Goal: Task Accomplishment & Management: Use online tool/utility

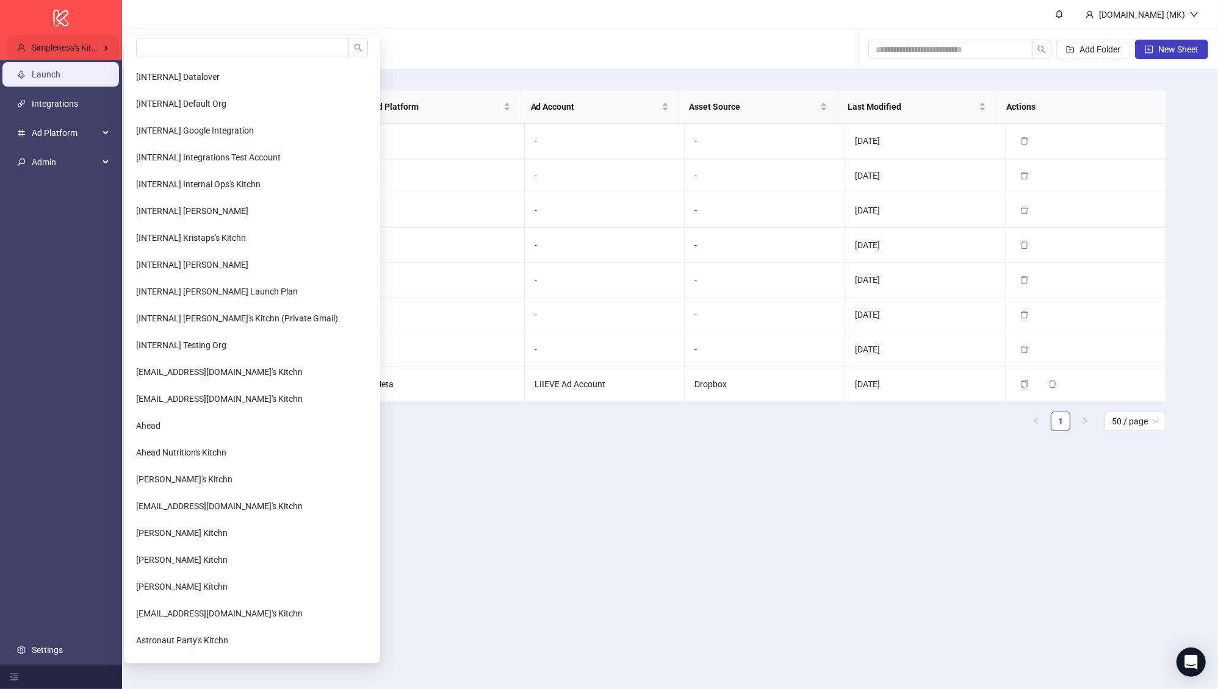
click at [37, 46] on span "Simpleness's Kitchn" at bounding box center [69, 48] width 74 height 10
click at [183, 48] on input "search" at bounding box center [242, 48] width 213 height 20
click at [170, 110] on li "[INTERNAL] Default Org" at bounding box center [251, 104] width 251 height 24
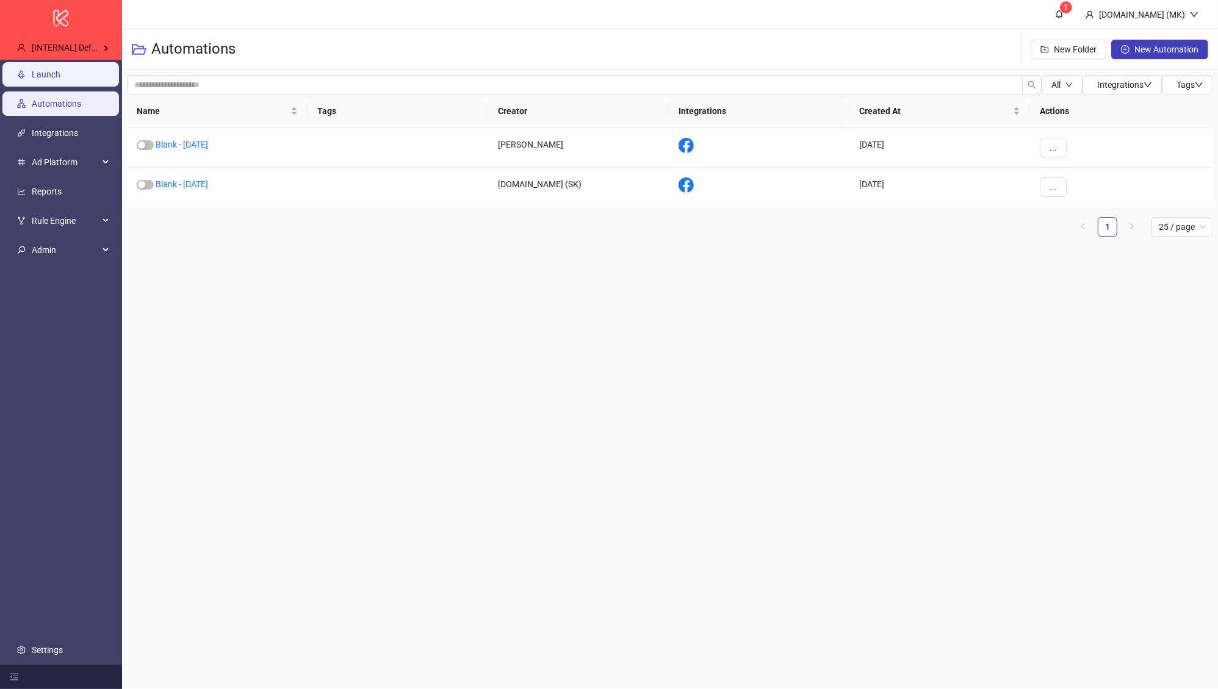
click at [60, 79] on link "Launch" at bounding box center [46, 75] width 29 height 10
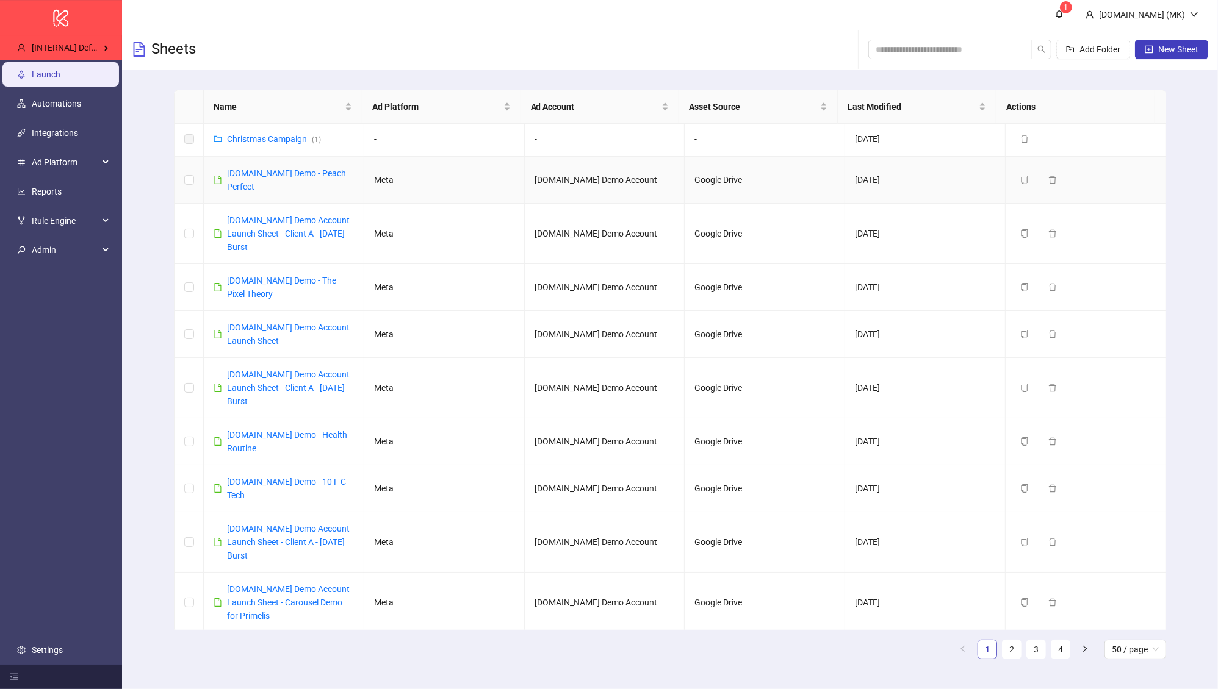
scroll to position [3, 0]
click at [94, 51] on span "[INTERNAL] Default Org" at bounding box center [77, 48] width 90 height 10
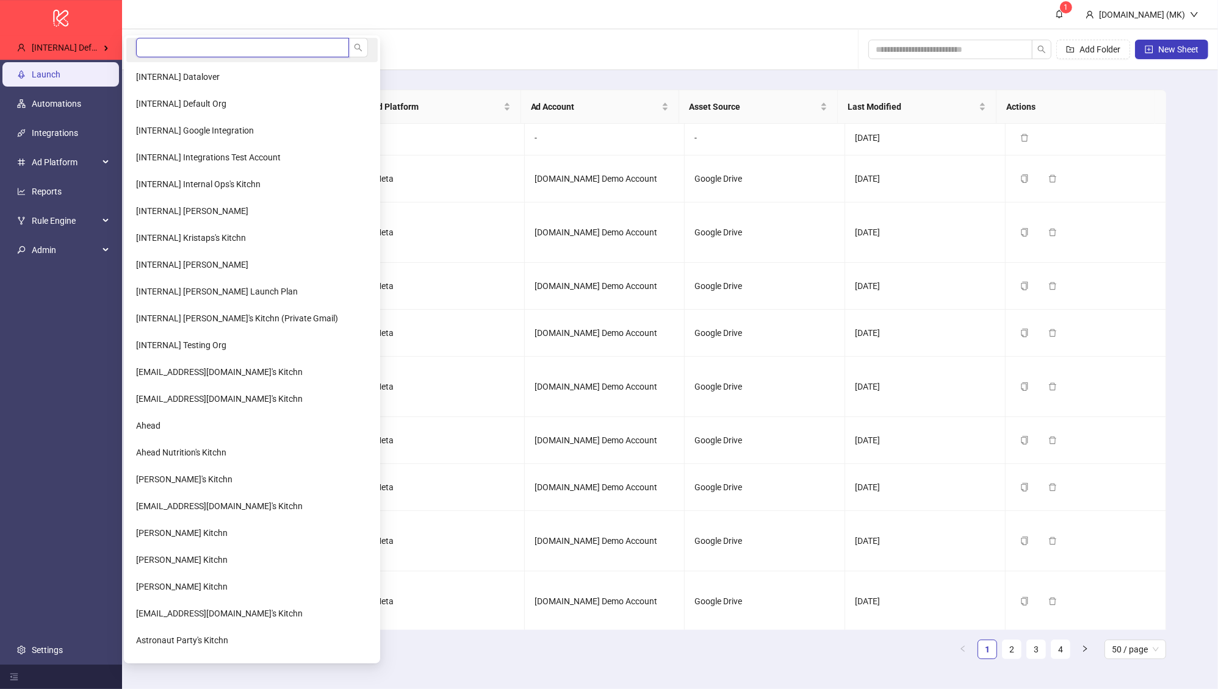
click at [173, 48] on input "search" at bounding box center [242, 48] width 213 height 20
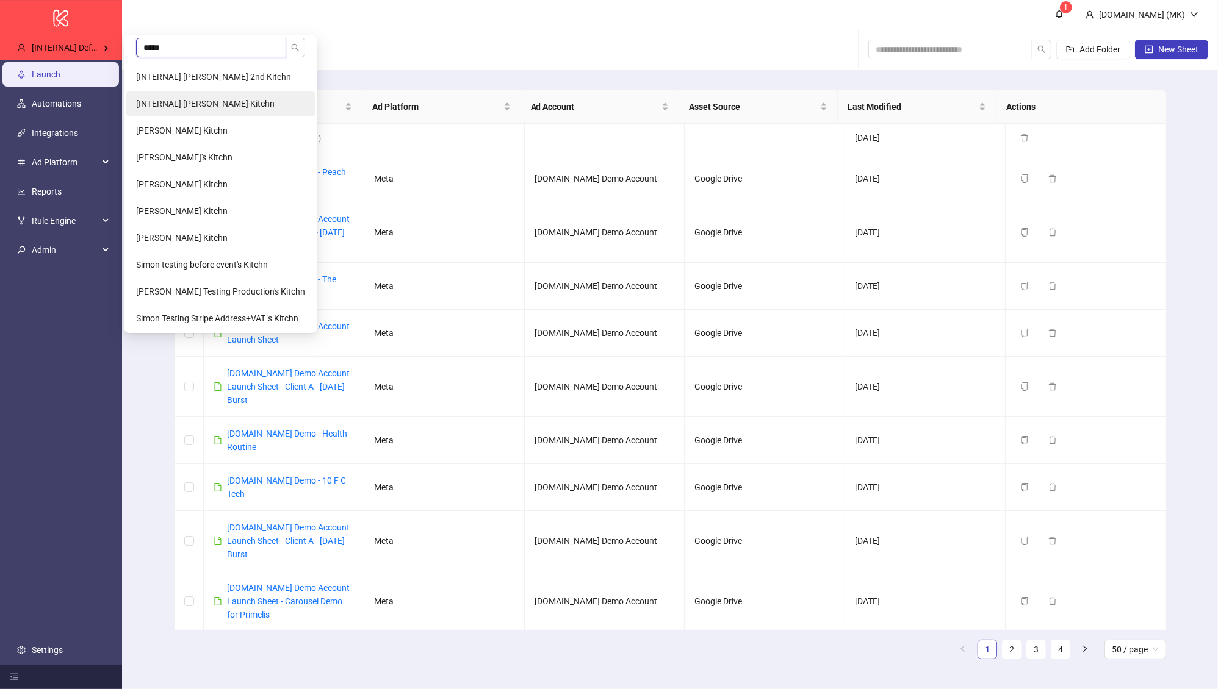
type input "*****"
click at [221, 96] on li "[INTERNAL] Simon's Kitchn" at bounding box center [220, 104] width 188 height 24
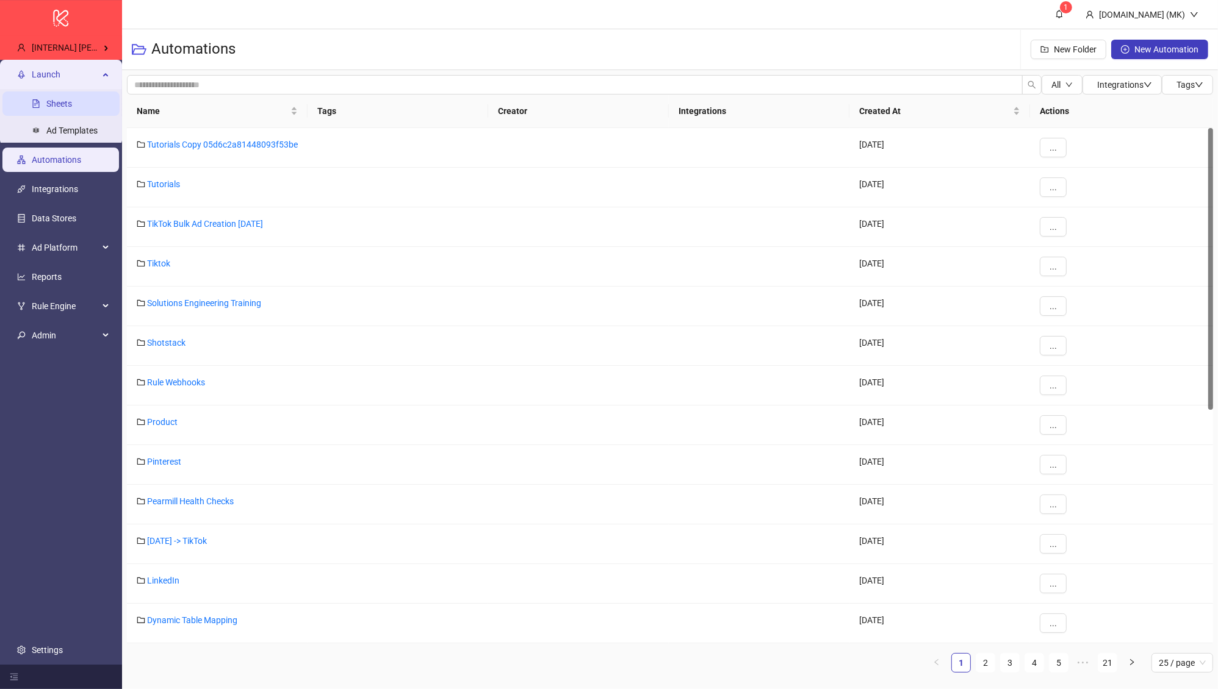
click at [66, 102] on link "Sheets" at bounding box center [59, 104] width 26 height 10
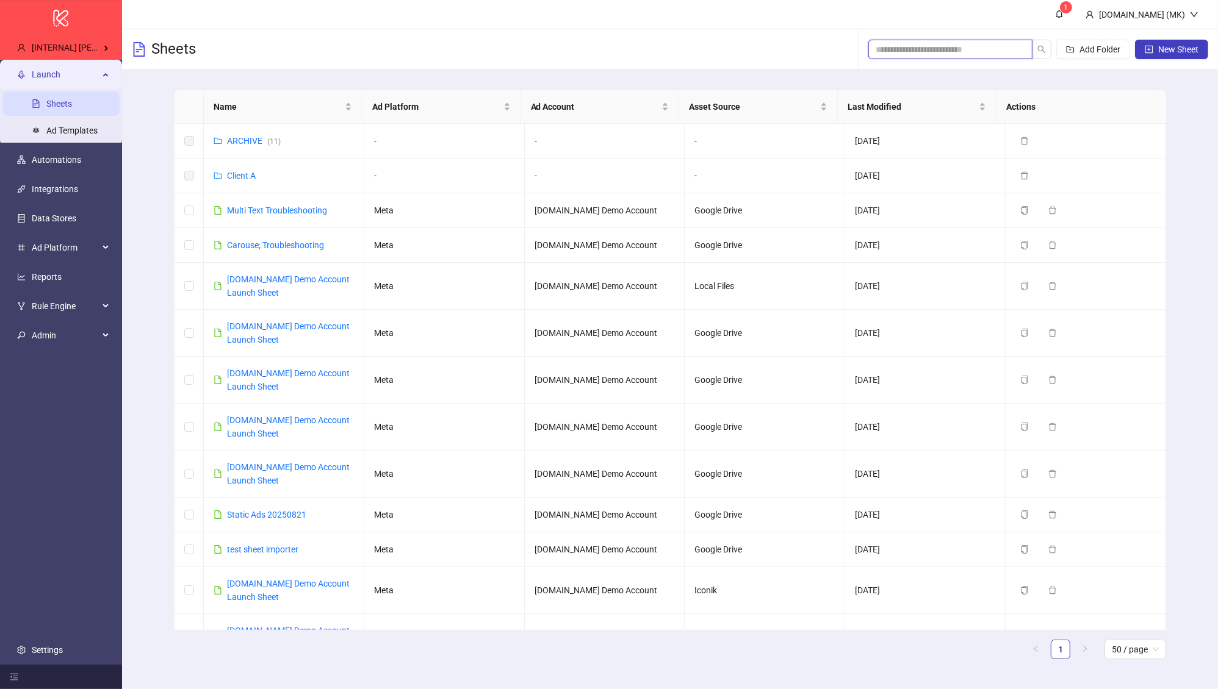
click at [939, 46] on input "search" at bounding box center [945, 49] width 140 height 13
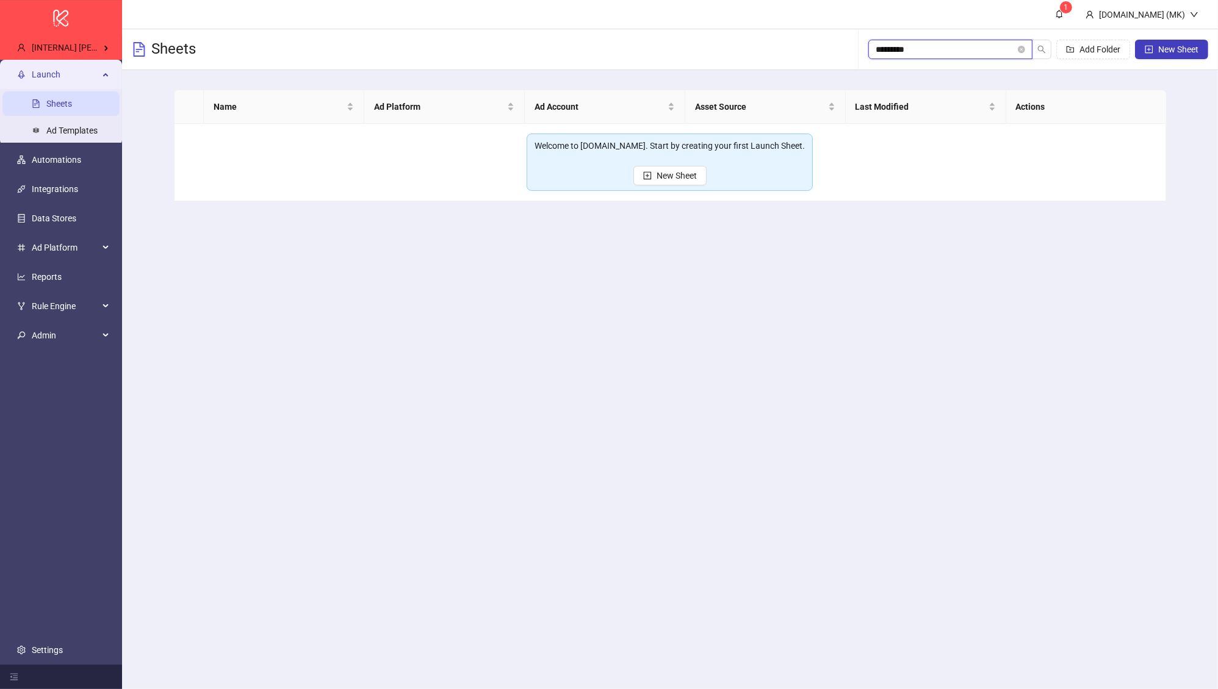
type input "**********"
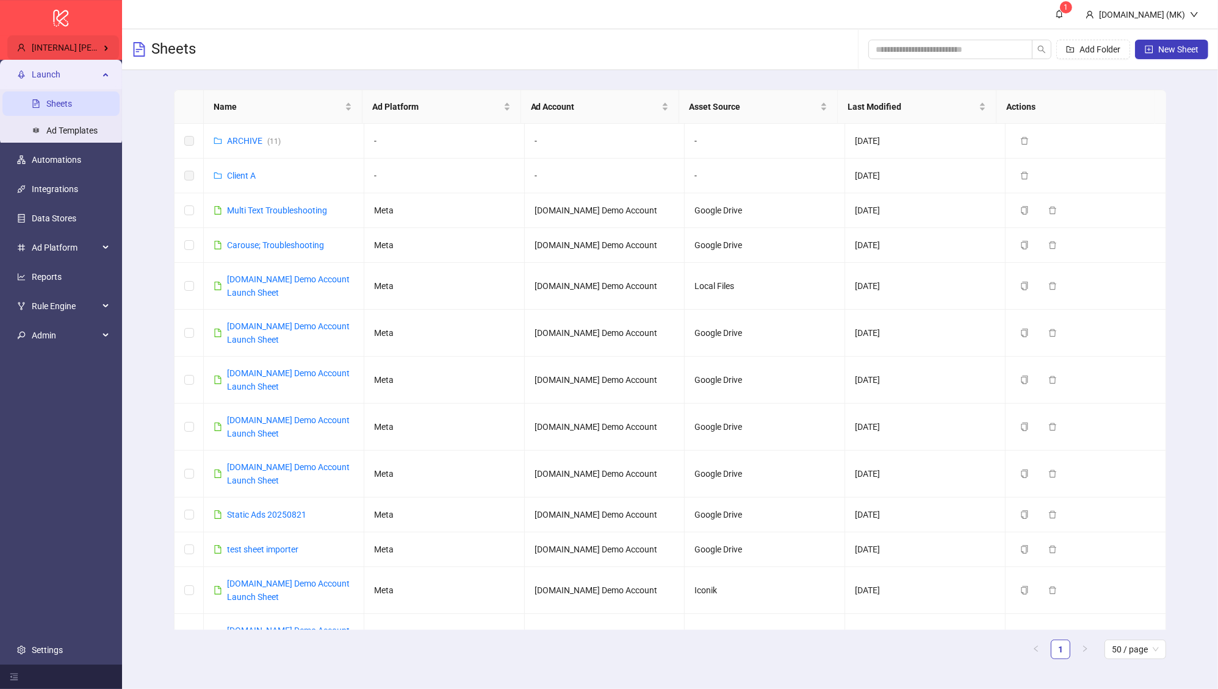
click at [84, 40] on div "[INTERNAL] Simon's Kitchn" at bounding box center [63, 47] width 112 height 24
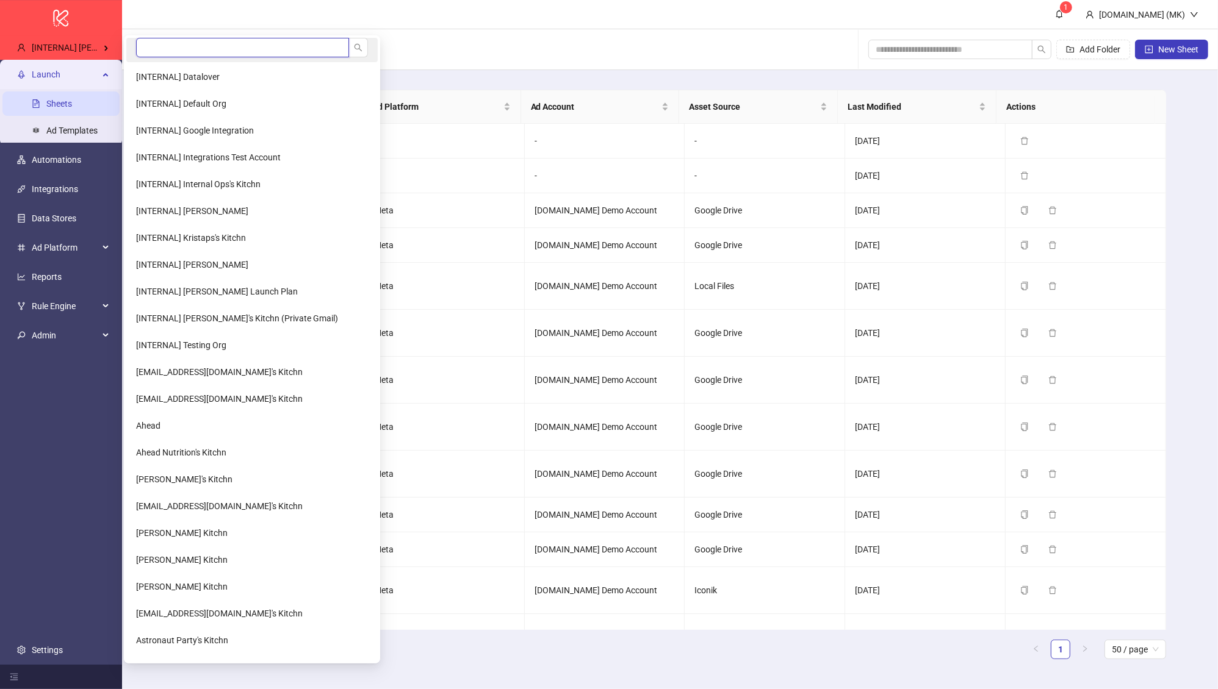
click at [187, 43] on input "search" at bounding box center [242, 48] width 213 height 20
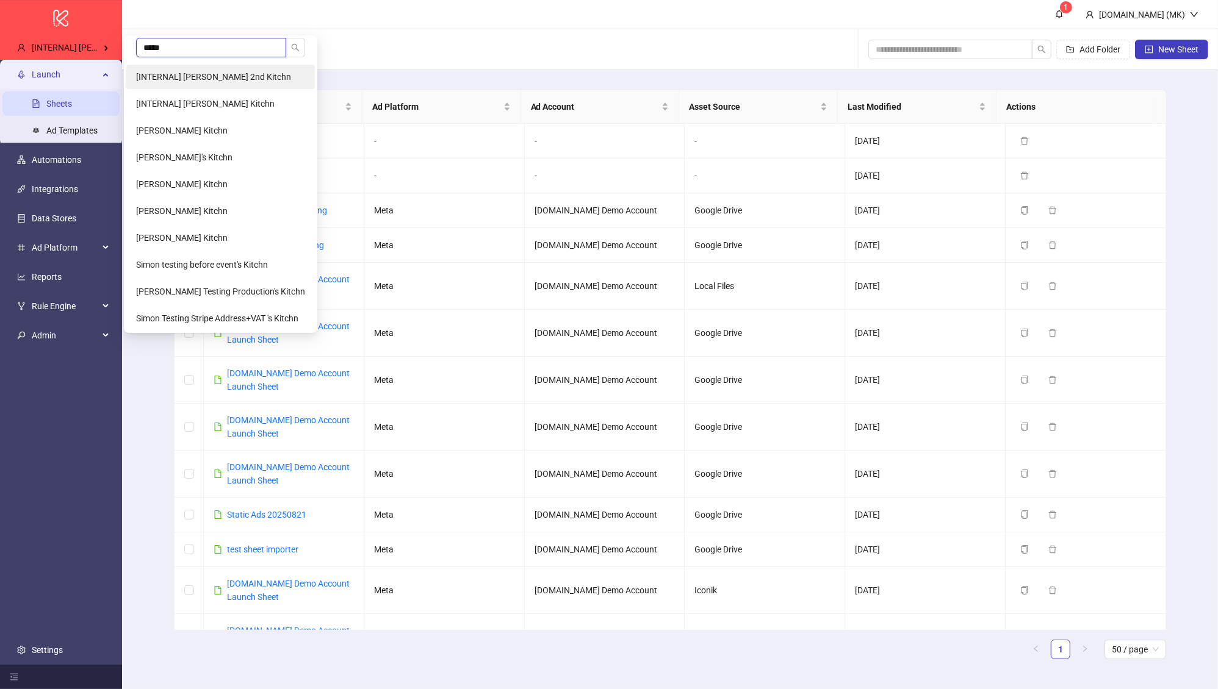
type input "*****"
click at [238, 77] on span "[INTERNAL] [PERSON_NAME] 2nd Kitchn" at bounding box center [213, 77] width 155 height 10
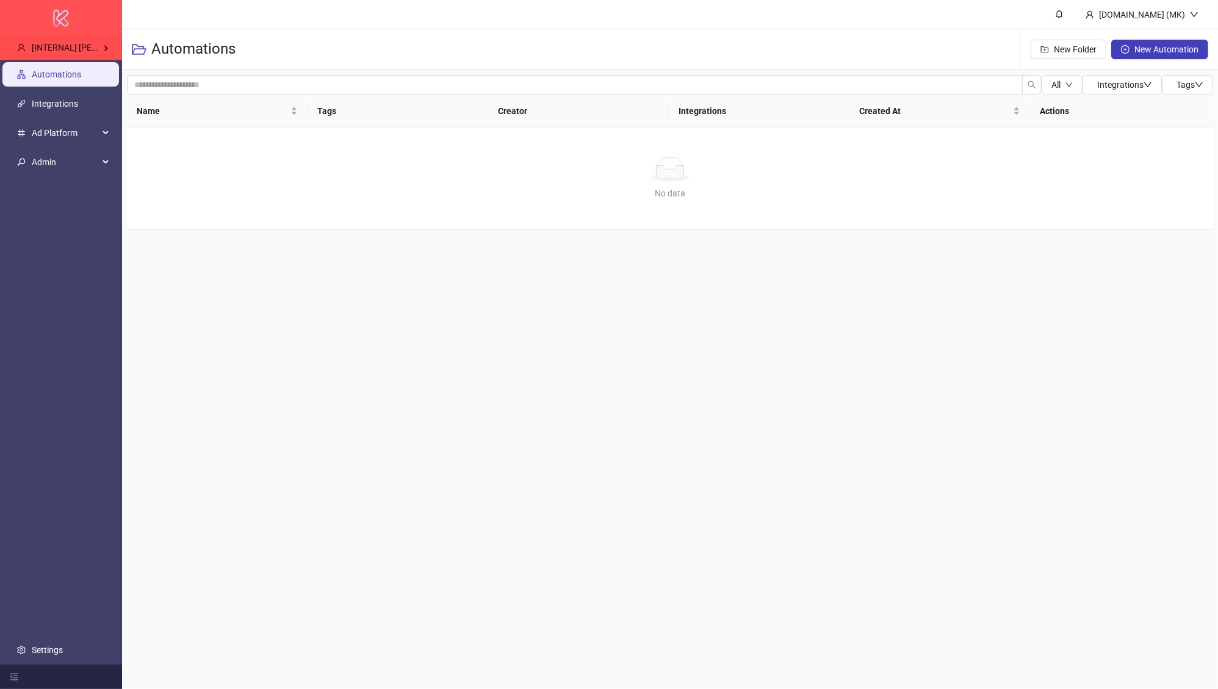
click at [88, 32] on div "logo/logo-mobile" at bounding box center [61, 17] width 122 height 35
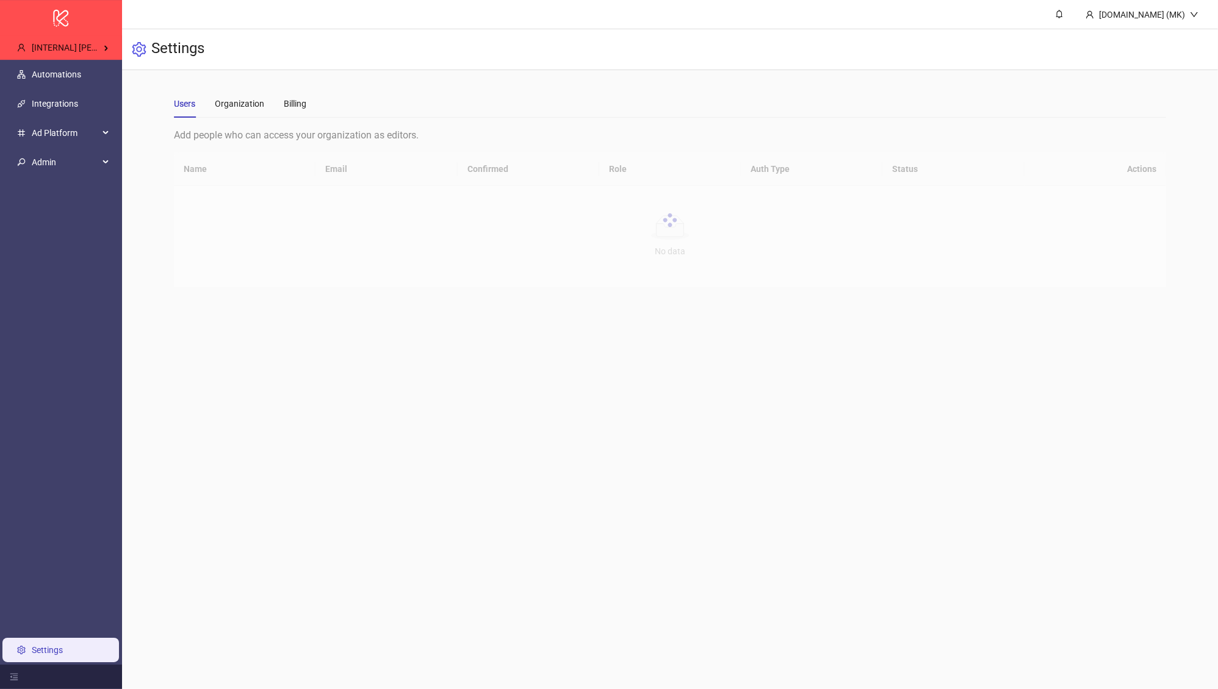
click at [118, 46] on span "[INTERNAL] Simon's 2nd Kitchn" at bounding box center [109, 48] width 155 height 10
click at [179, 55] on h3 "Settings" at bounding box center [177, 49] width 53 height 21
click at [92, 56] on div "[INTERNAL] Simon's 2nd Kitchn" at bounding box center [63, 47] width 112 height 24
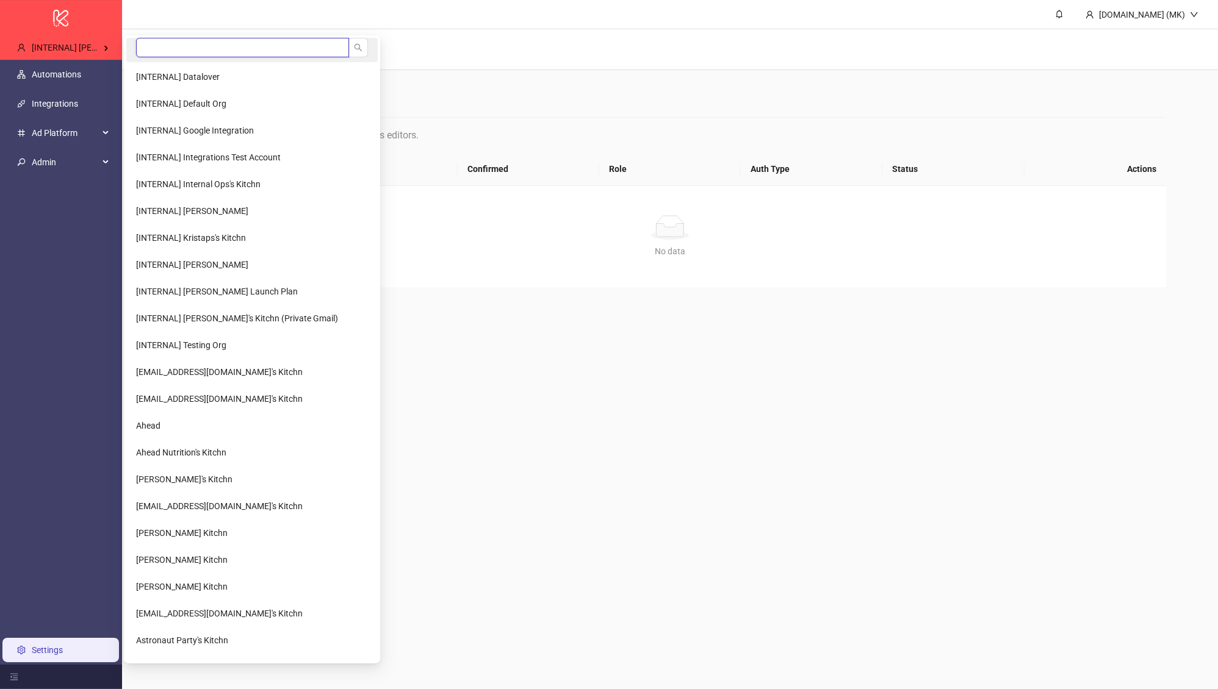
click at [173, 48] on input "search" at bounding box center [242, 48] width 213 height 20
type input "*****"
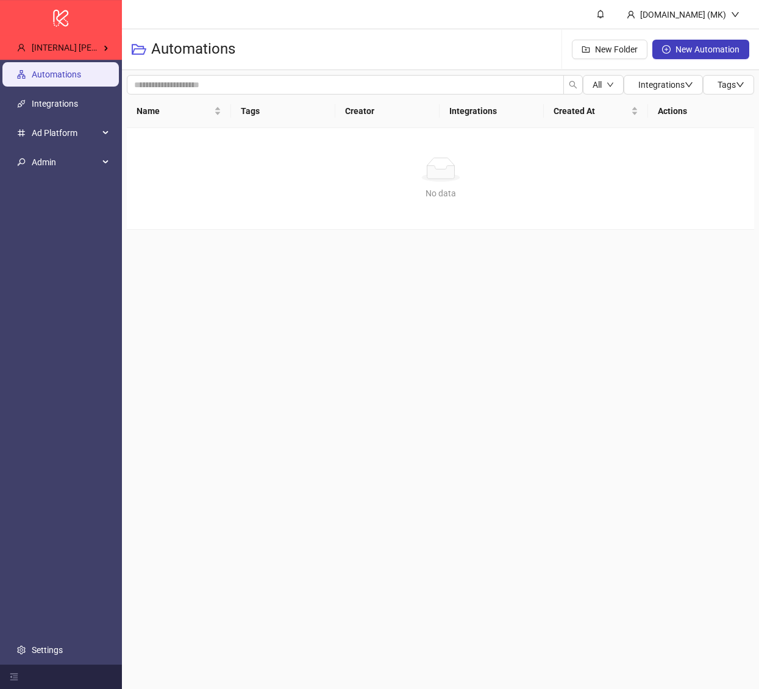
click at [351, 334] on main "[DOMAIN_NAME] (MK) Automations New Folder New Automation All Integrations Tags …" at bounding box center [440, 344] width 637 height 689
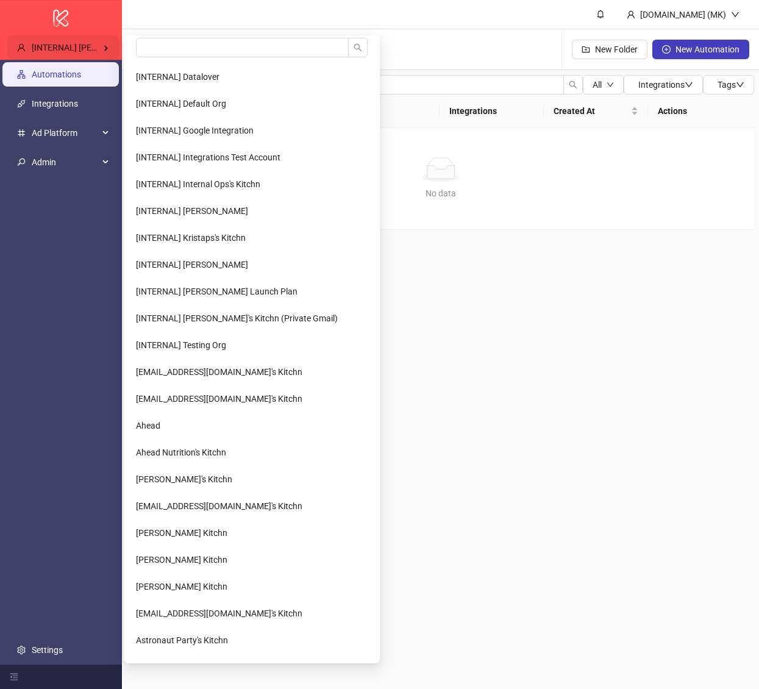
click at [56, 49] on span "[INTERNAL] [PERSON_NAME] 2nd Kitchn" at bounding box center [109, 48] width 155 height 10
click at [66, 41] on div "[INTERNAL] [PERSON_NAME] 2nd Kitchn" at bounding box center [63, 47] width 112 height 24
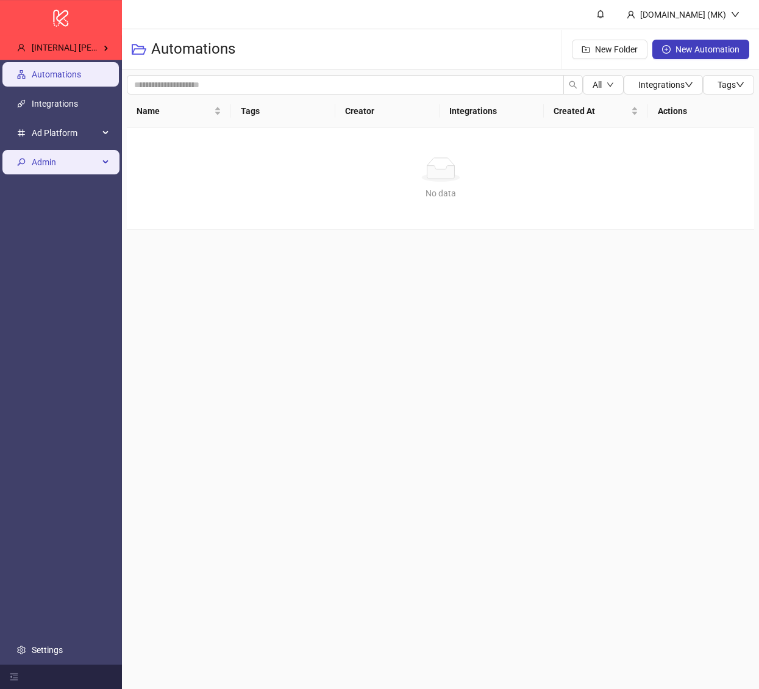
click at [95, 174] on li "Admin" at bounding box center [61, 162] width 122 height 29
click at [88, 171] on span "Admin" at bounding box center [65, 162] width 67 height 24
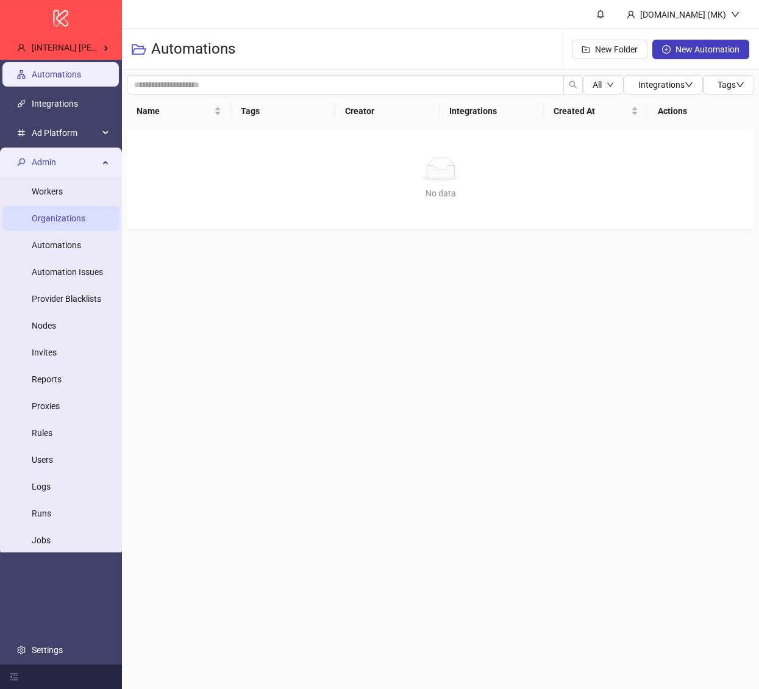
click at [74, 222] on link "Organizations" at bounding box center [59, 219] width 54 height 10
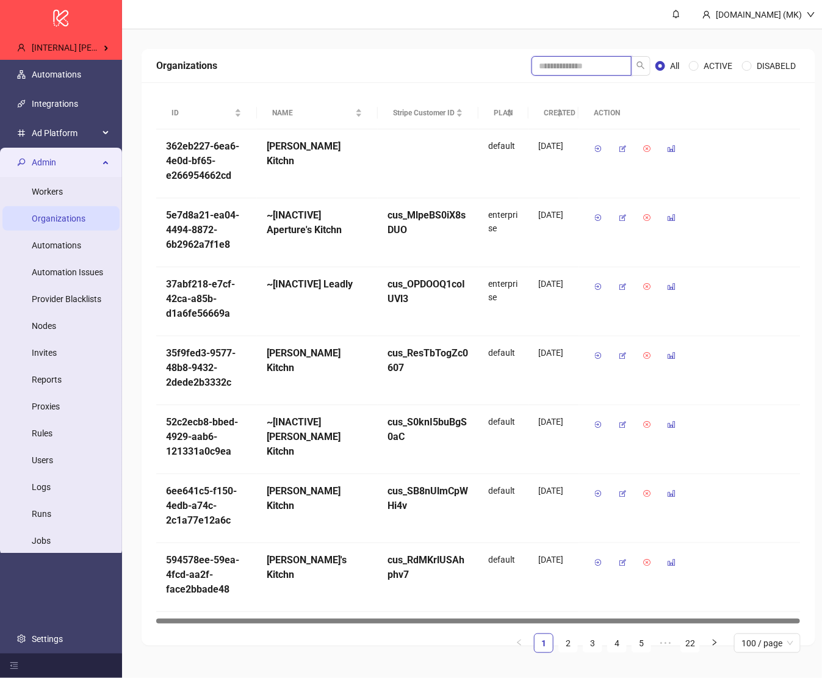
click at [581, 69] on input "search" at bounding box center [581, 66] width 100 height 20
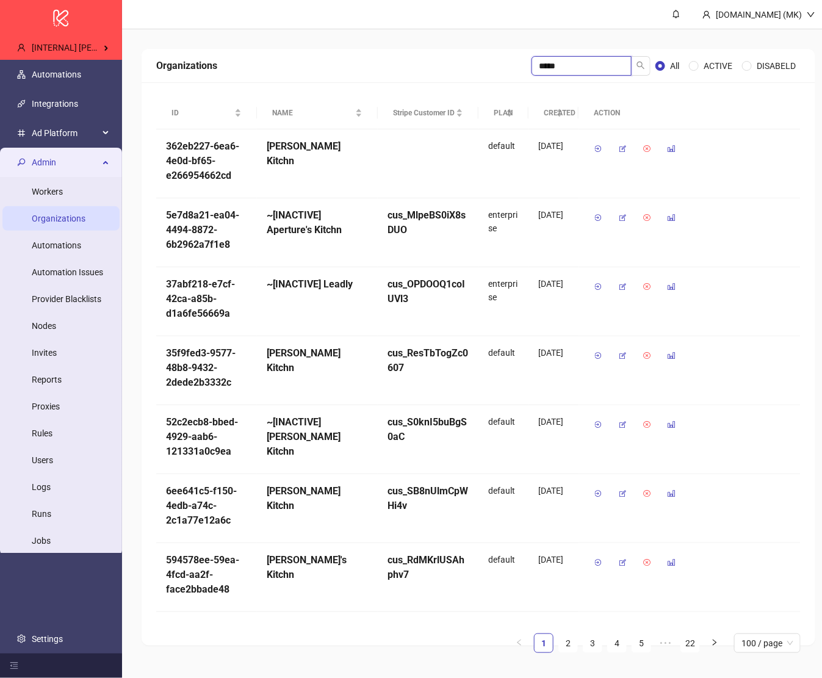
type input "*****"
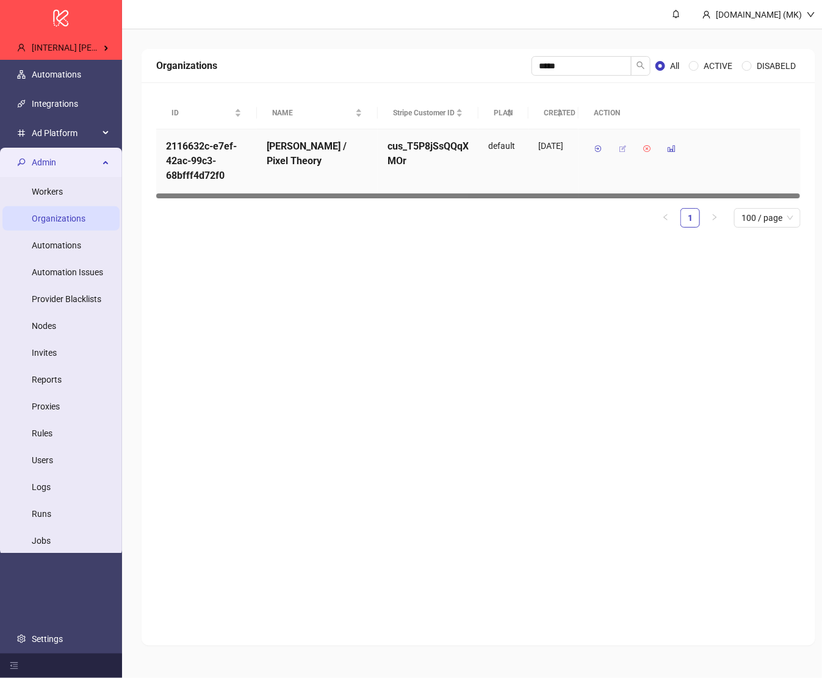
click at [597, 149] on icon "button" at bounding box center [622, 149] width 9 height 9
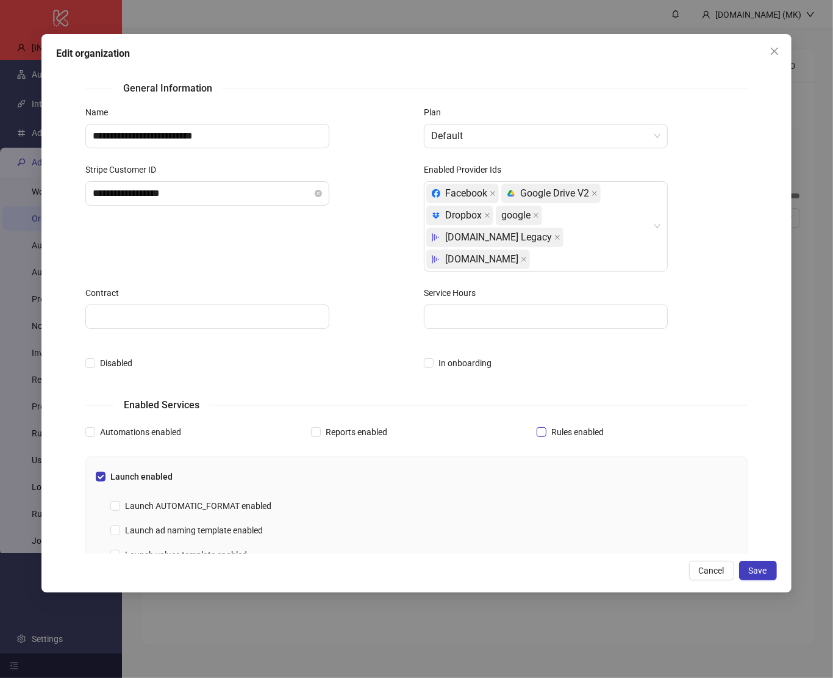
click at [551, 425] on span "Rules enabled" at bounding box center [578, 431] width 62 height 13
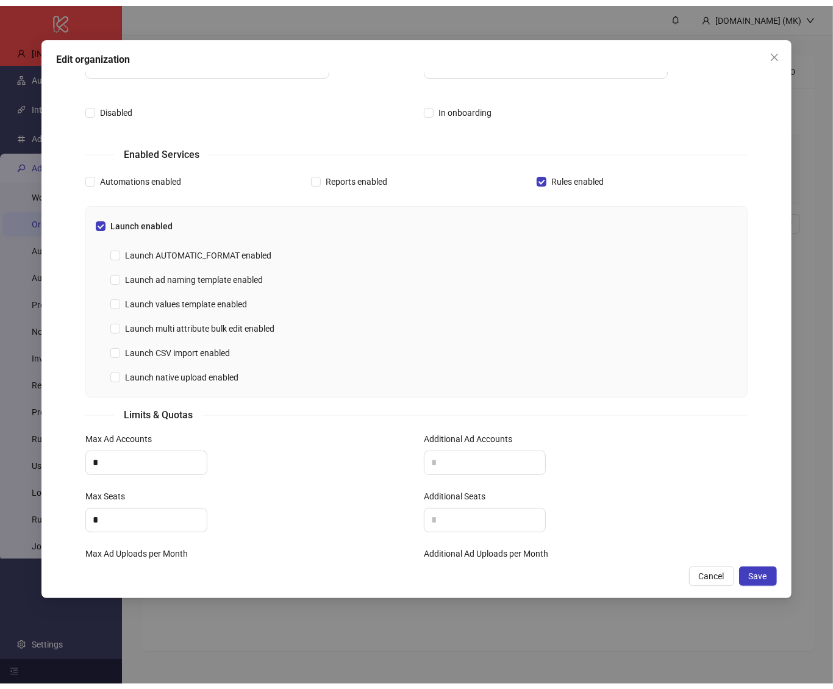
scroll to position [280, 0]
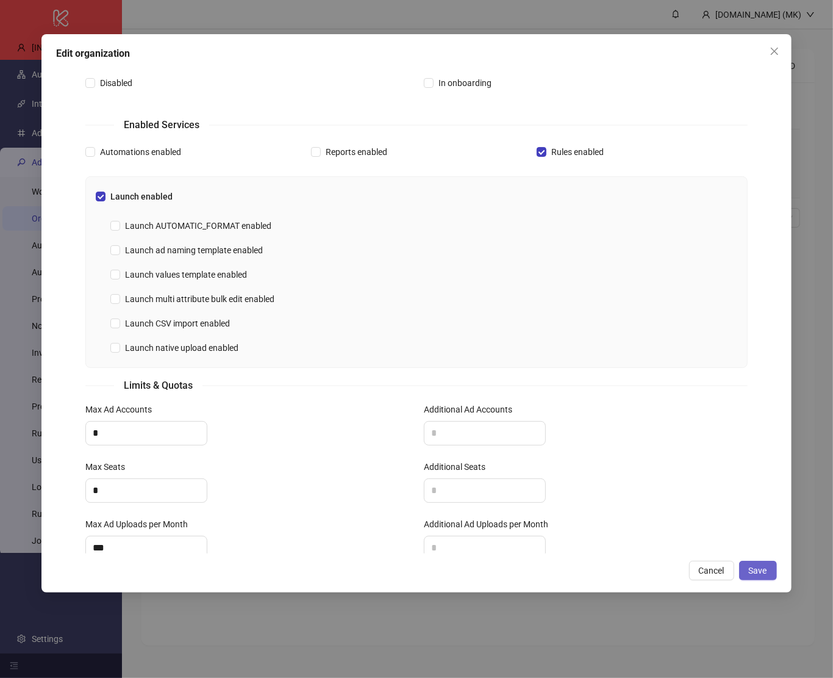
click at [597, 575] on span "Save" at bounding box center [758, 570] width 18 height 10
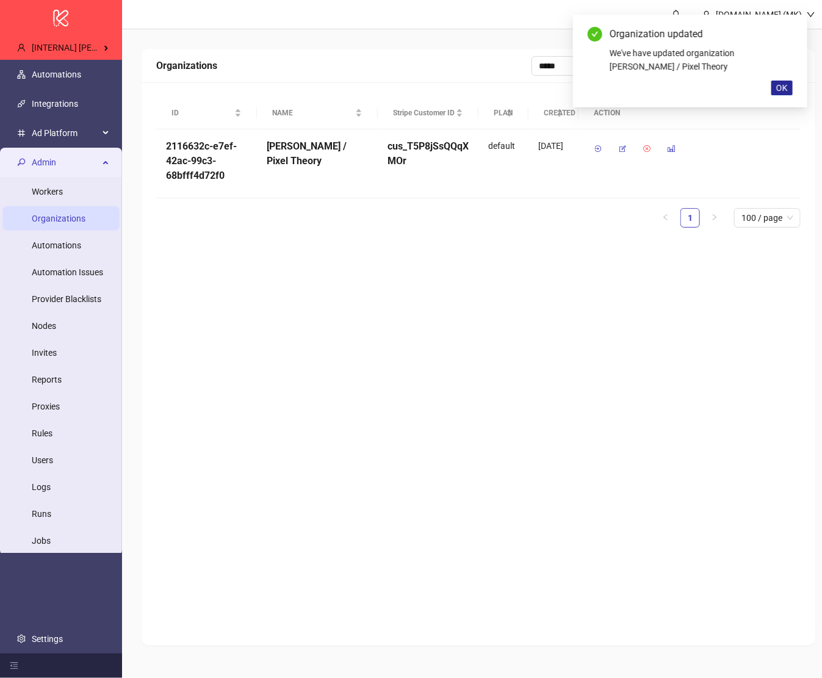
click at [597, 95] on button "OK" at bounding box center [781, 88] width 21 height 15
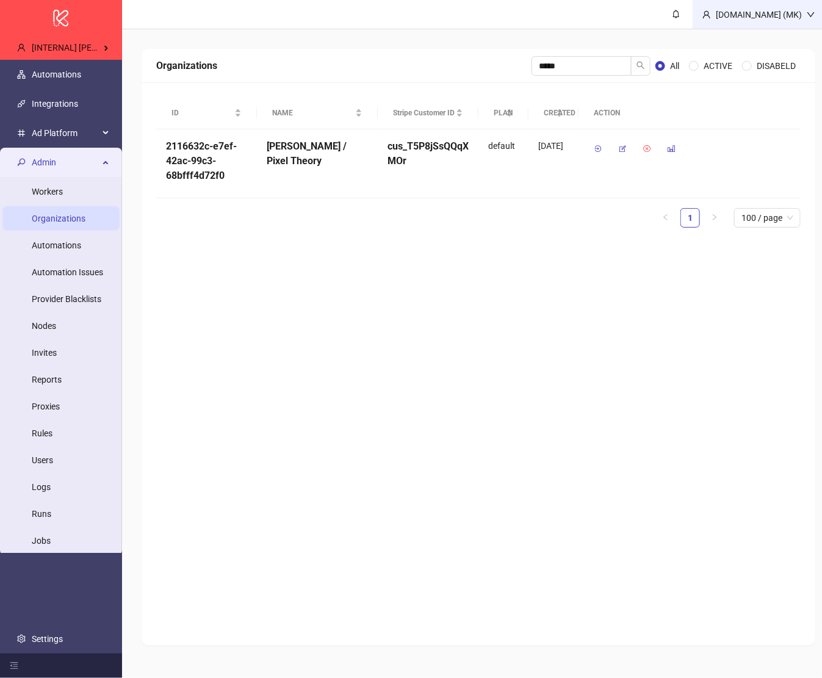
click at [597, 16] on div "[DOMAIN_NAME] (MK)" at bounding box center [759, 14] width 96 height 13
click at [597, 41] on div "Organizations ***** All ACTIVE DISABELD ID NAME Stripe Customer ID PLAN CREATED…" at bounding box center [478, 347] width 712 height 636
click at [597, 15] on div "[DOMAIN_NAME] (MK)" at bounding box center [759, 14] width 96 height 13
click at [597, 49] on span "Logout" at bounding box center [785, 43] width 59 height 13
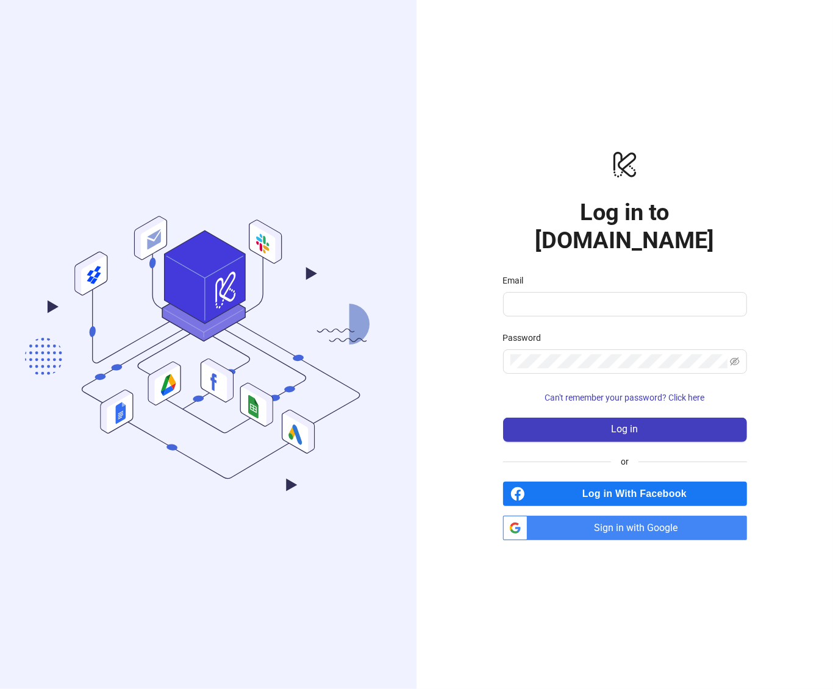
type input "**********"
click at [597, 424] on span "Log in" at bounding box center [625, 429] width 27 height 11
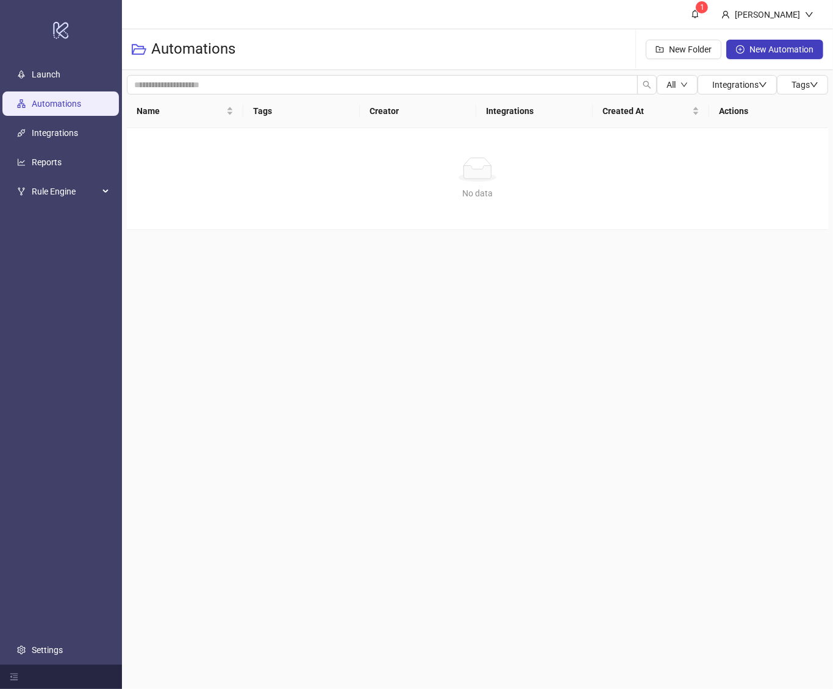
click at [275, 273] on main "1 Martin Demo Automations New Folder New Automation All Integrations Tags Name …" at bounding box center [477, 344] width 711 height 689
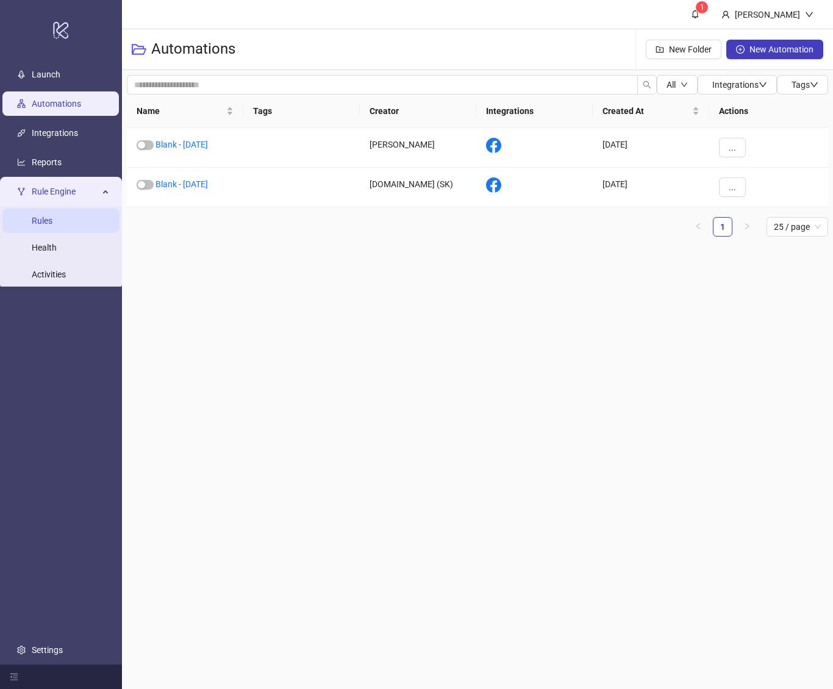
click at [52, 217] on link "Rules" at bounding box center [42, 221] width 21 height 10
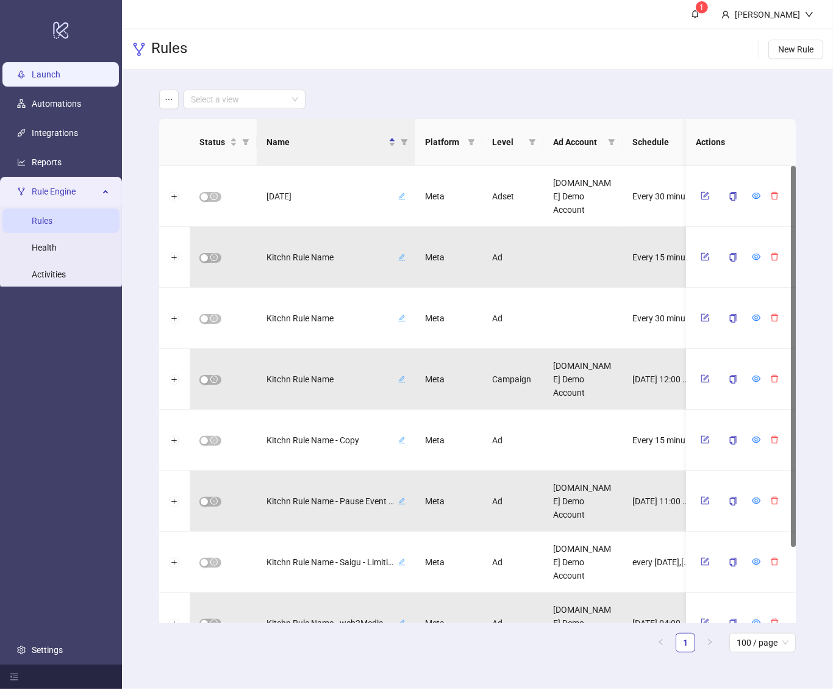
click at [60, 79] on link "Launch" at bounding box center [46, 75] width 29 height 10
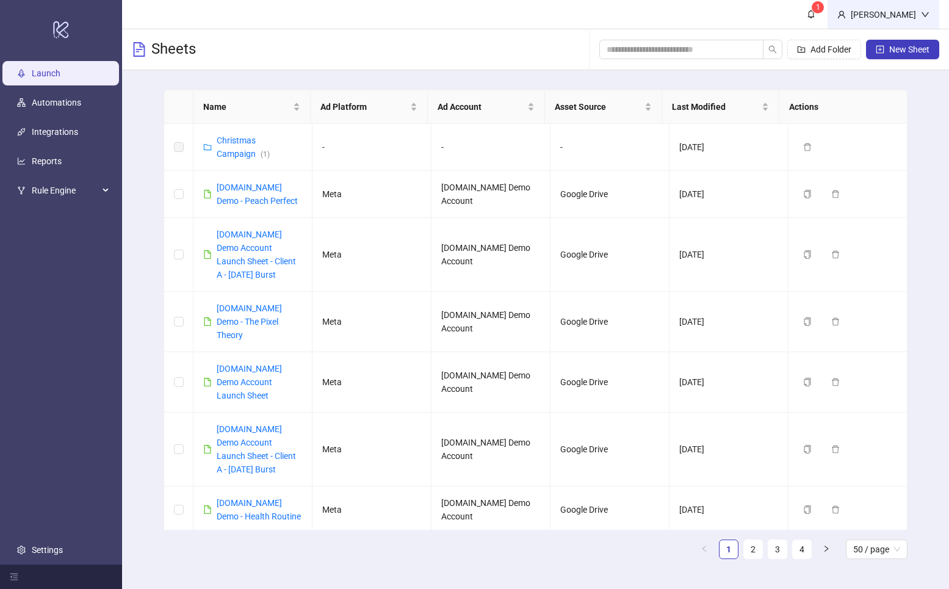
click at [833, 5] on div "Martin Demo" at bounding box center [883, 14] width 112 height 29
click at [833, 41] on span "Logout" at bounding box center [899, 43] width 59 height 13
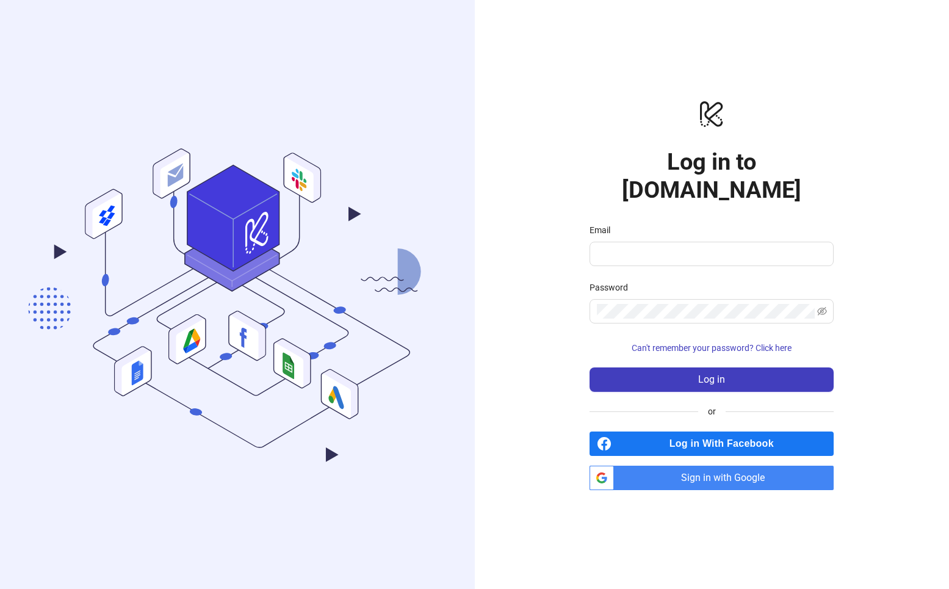
click at [708, 431] on span "Log in With Facebook" at bounding box center [724, 443] width 217 height 24
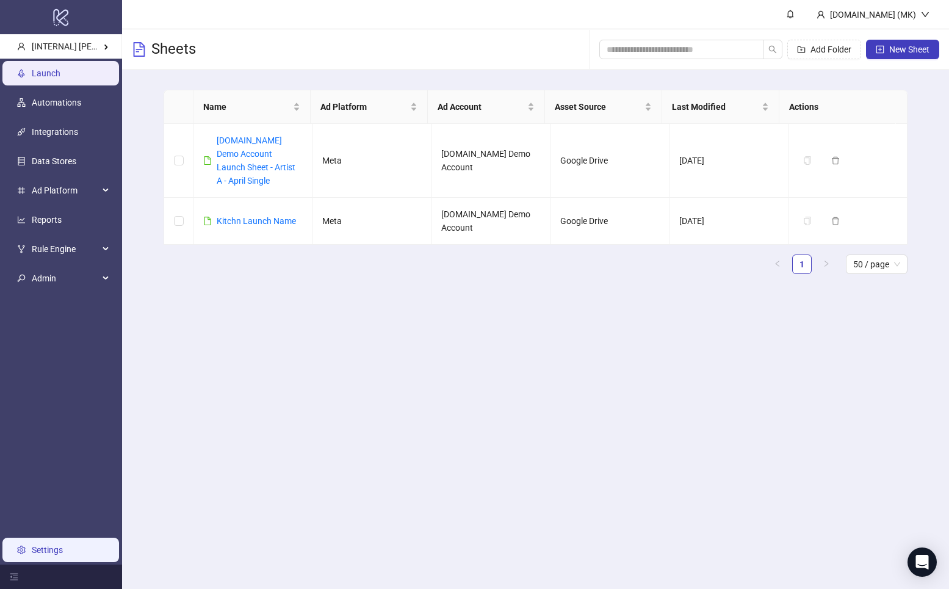
click at [63, 545] on link "Settings" at bounding box center [47, 550] width 31 height 10
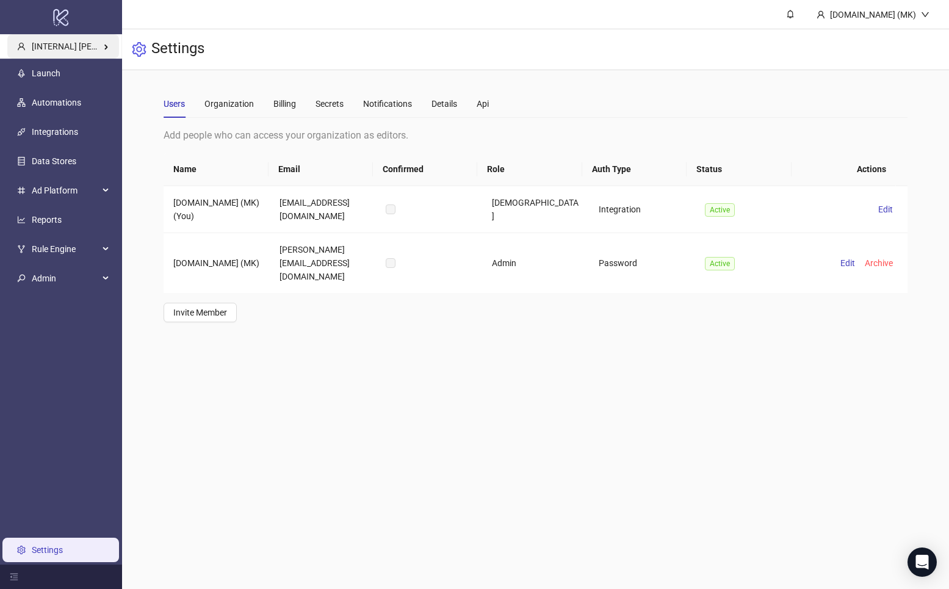
click at [87, 57] on div "[INTERNAL] [PERSON_NAME] Kitchn" at bounding box center [63, 46] width 112 height 24
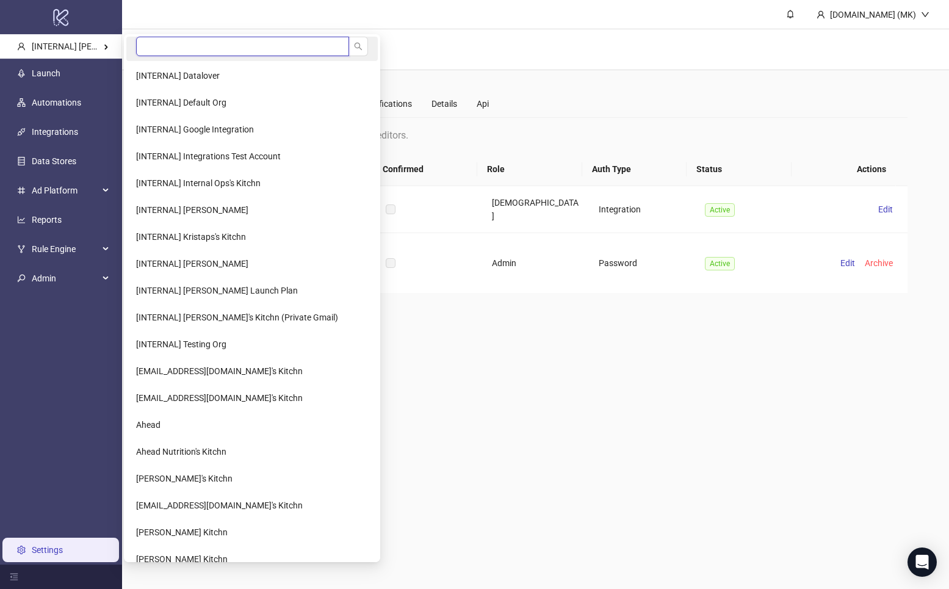
click at [172, 51] on input "search" at bounding box center [242, 47] width 213 height 20
type input "*"
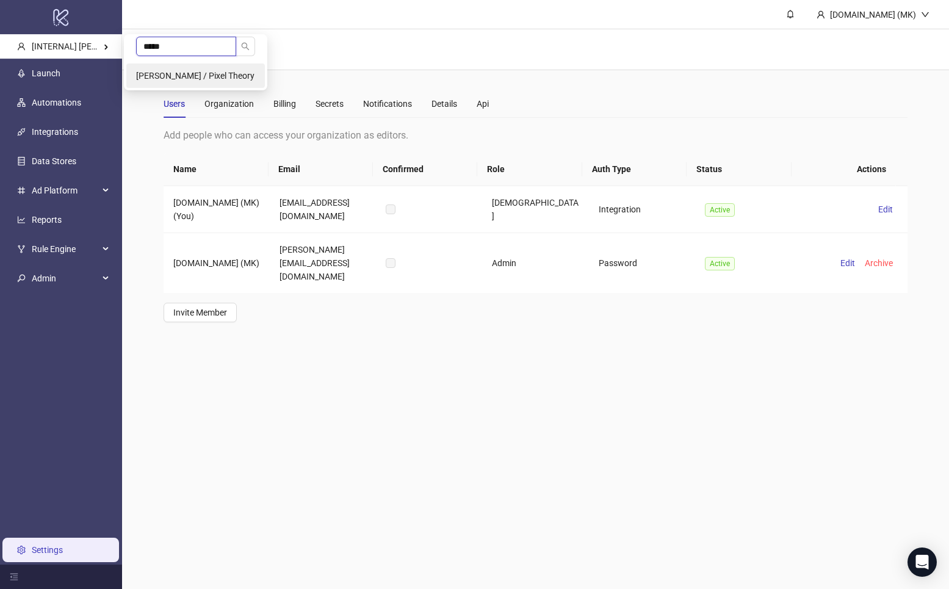
type input "*****"
click at [177, 66] on li "[PERSON_NAME] / Pixel Theory" at bounding box center [195, 75] width 138 height 24
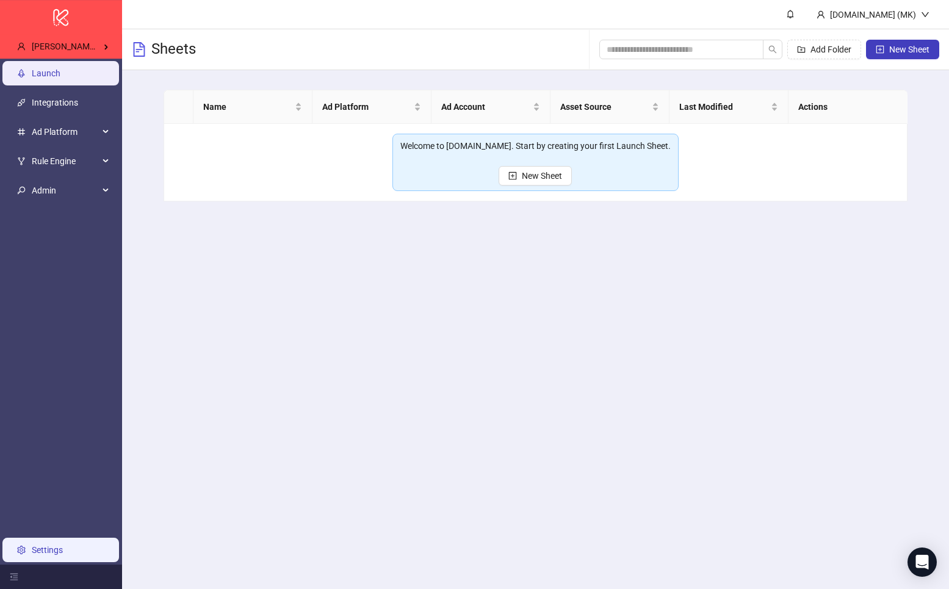
click at [63, 545] on link "Settings" at bounding box center [47, 550] width 31 height 10
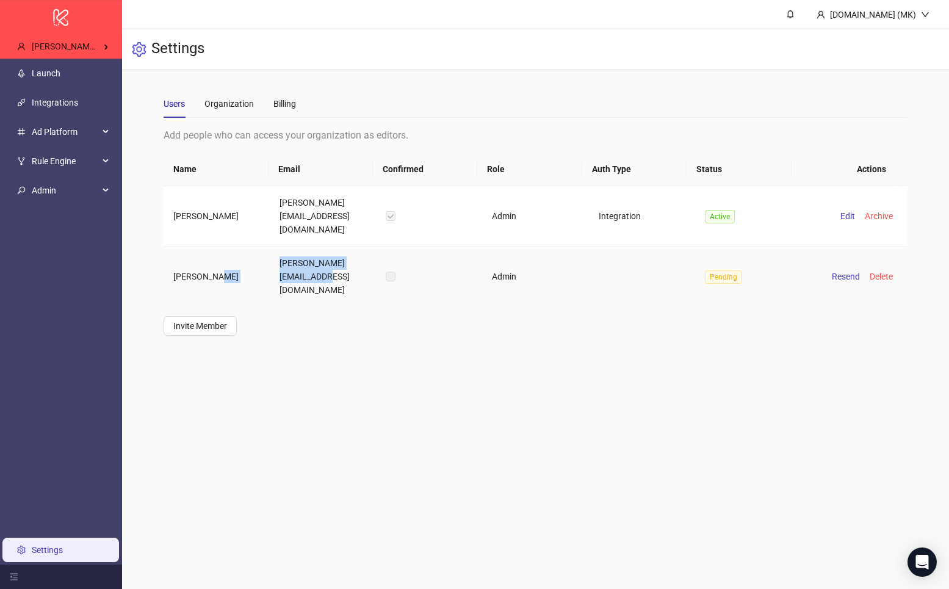
drag, startPoint x: 325, startPoint y: 273, endPoint x: 265, endPoint y: 255, distance: 63.1
click at [265, 255] on tr "Kemal Cine kemal@thepixeltheory.com Admin Pending Resend Delete" at bounding box center [535, 276] width 744 height 60
click at [266, 253] on td "Kemal Cine" at bounding box center [216, 276] width 106 height 60
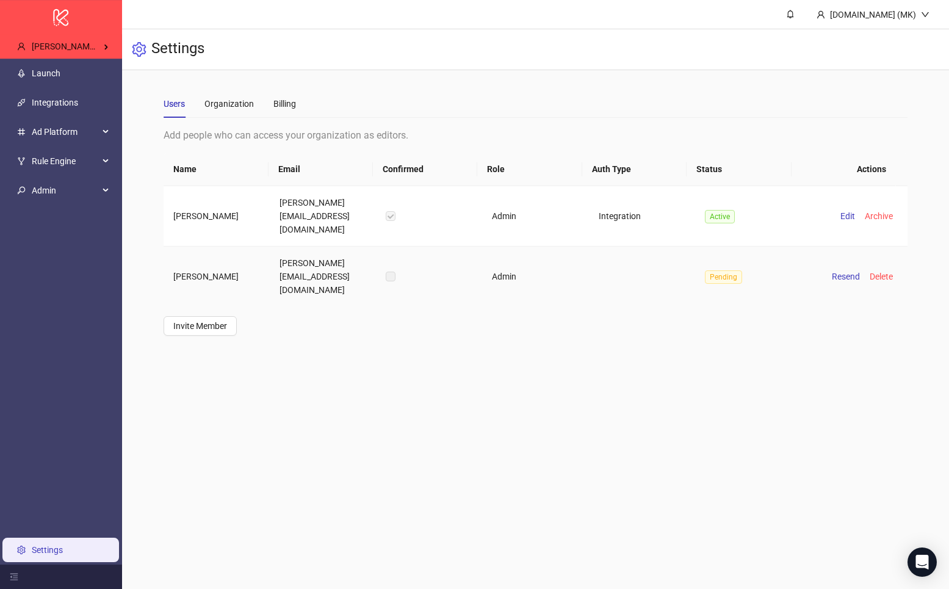
click at [290, 267] on td "kemal@thepixeltheory.com" at bounding box center [323, 276] width 106 height 60
drag, startPoint x: 305, startPoint y: 238, endPoint x: 322, endPoint y: 264, distance: 30.8
click at [322, 264] on td "kemal@thepixeltheory.com" at bounding box center [323, 276] width 106 height 60
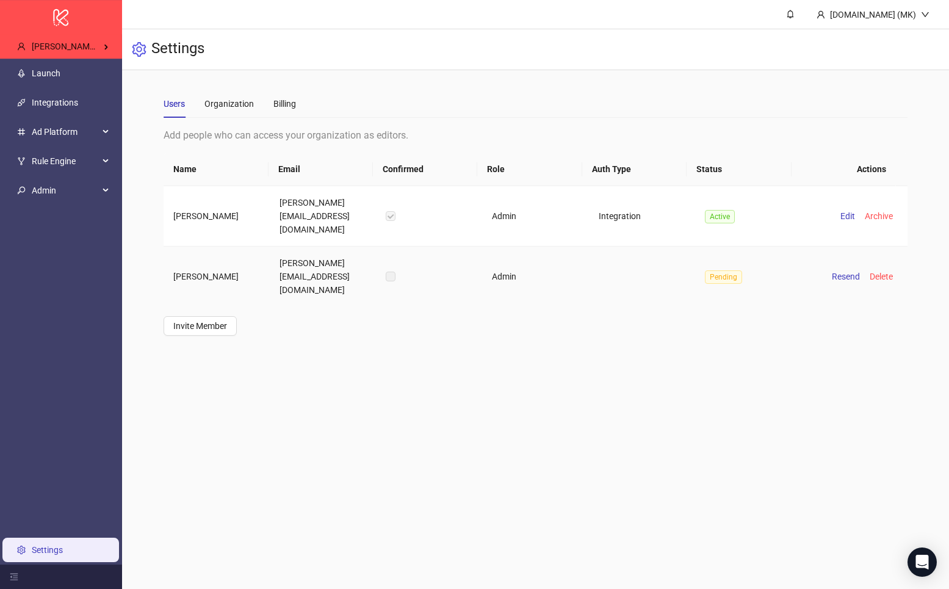
drag, startPoint x: 676, startPoint y: 245, endPoint x: 646, endPoint y: 244, distance: 29.9
click at [646, 246] on tr "Kemal Cine kemal@thepixeltheory.com Admin Pending Resend Delete" at bounding box center [535, 276] width 744 height 60
click at [78, 98] on link "Integrations" at bounding box center [55, 103] width 46 height 10
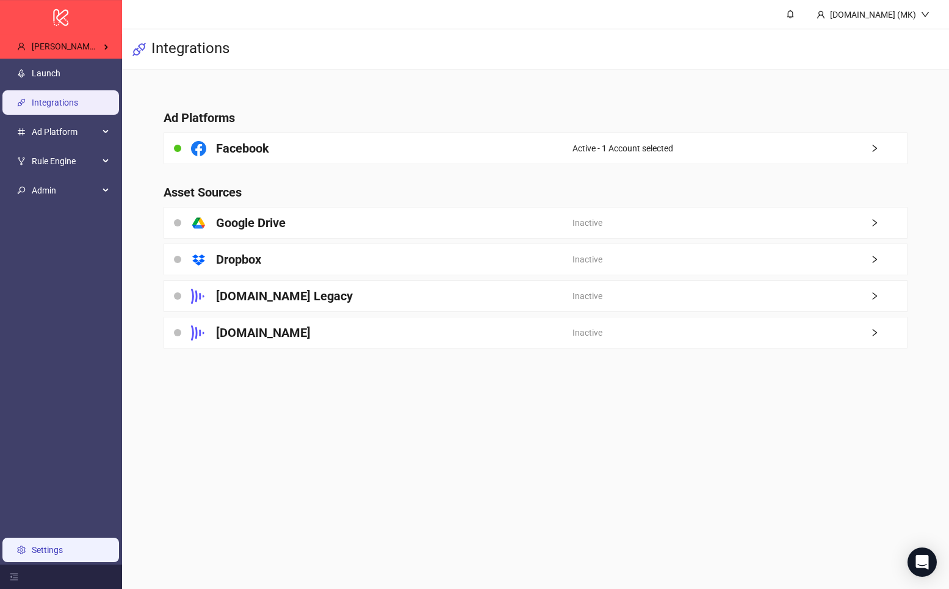
click at [57, 545] on link "Settings" at bounding box center [47, 550] width 31 height 10
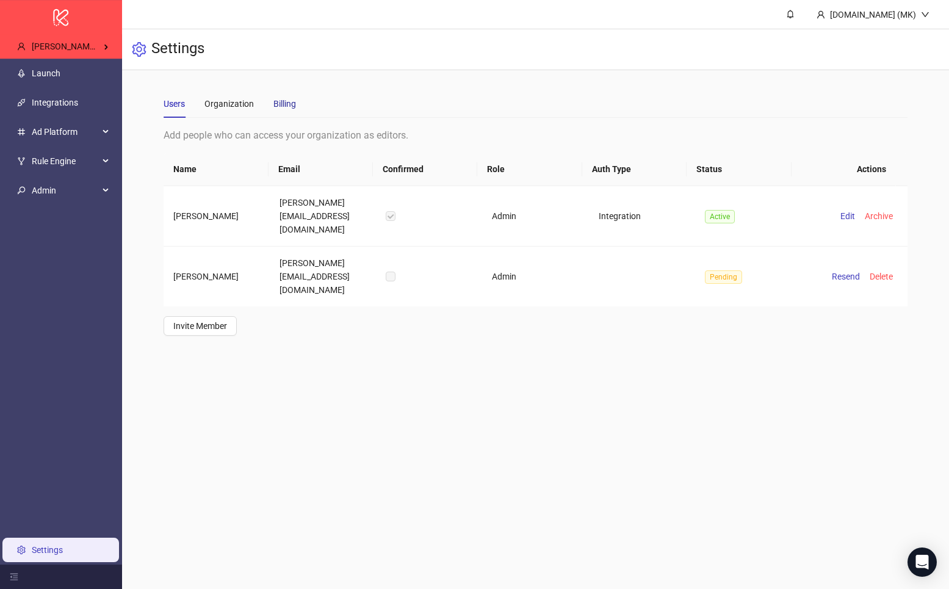
click at [295, 103] on div "Billing" at bounding box center [284, 103] width 23 height 13
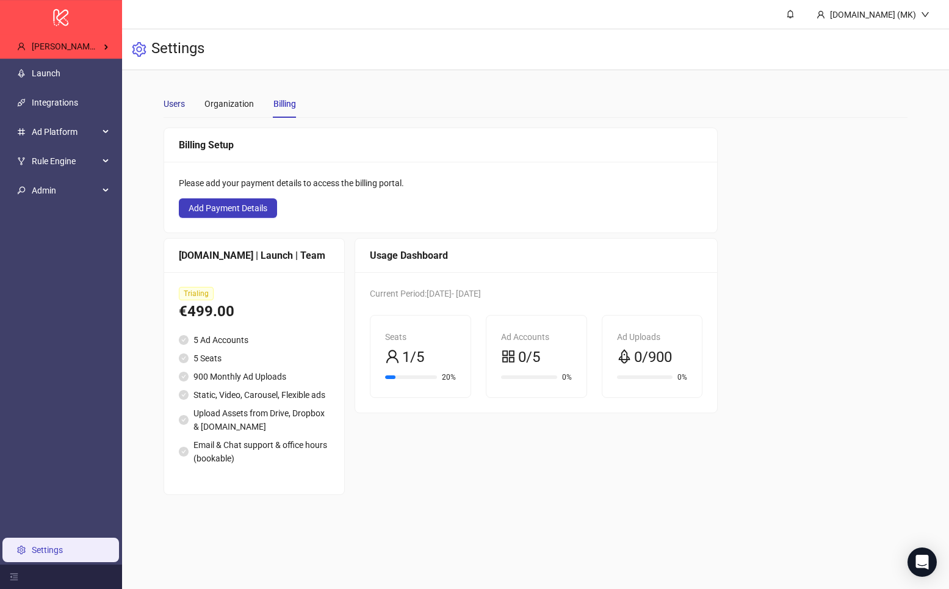
click at [180, 102] on div "Users" at bounding box center [173, 103] width 21 height 13
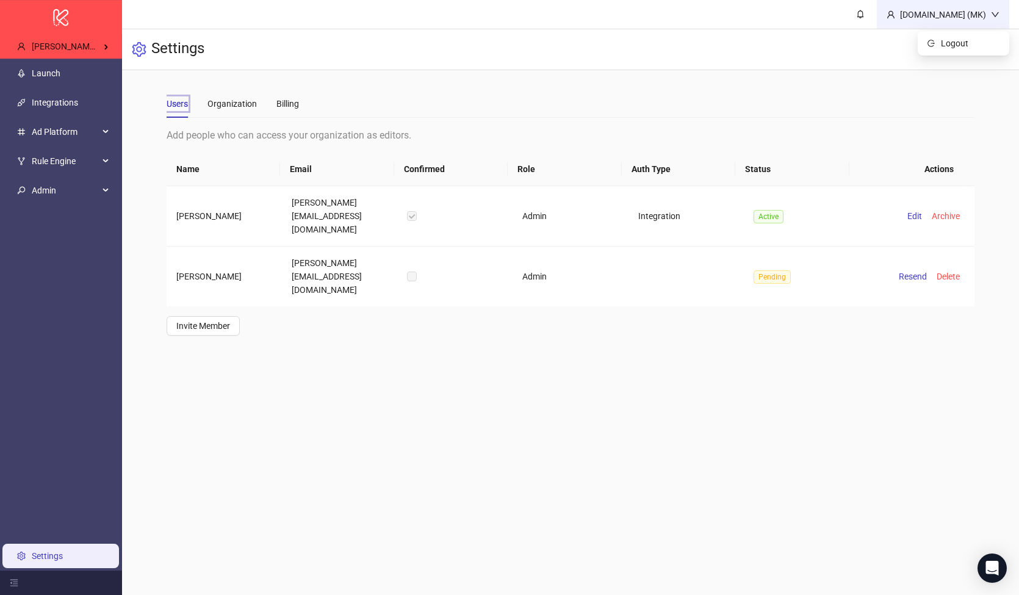
click at [948, 14] on div "Kitchn.io (MK)" at bounding box center [943, 14] width 96 height 13
click at [946, 14] on div "Kitchn.io (MK)" at bounding box center [943, 14] width 96 height 13
click at [941, 45] on span "Logout" at bounding box center [970, 43] width 59 height 13
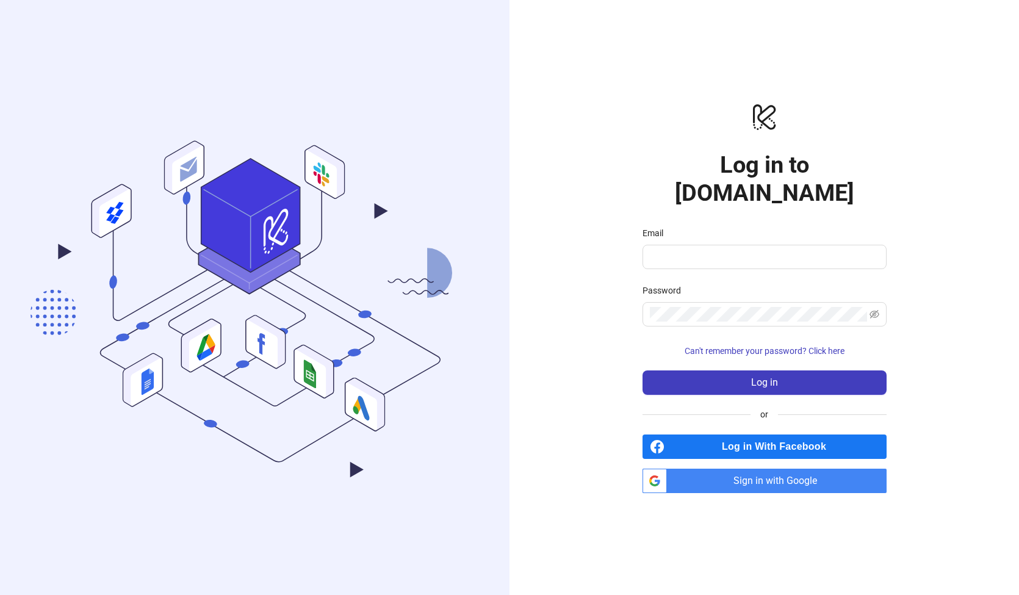
type input "**********"
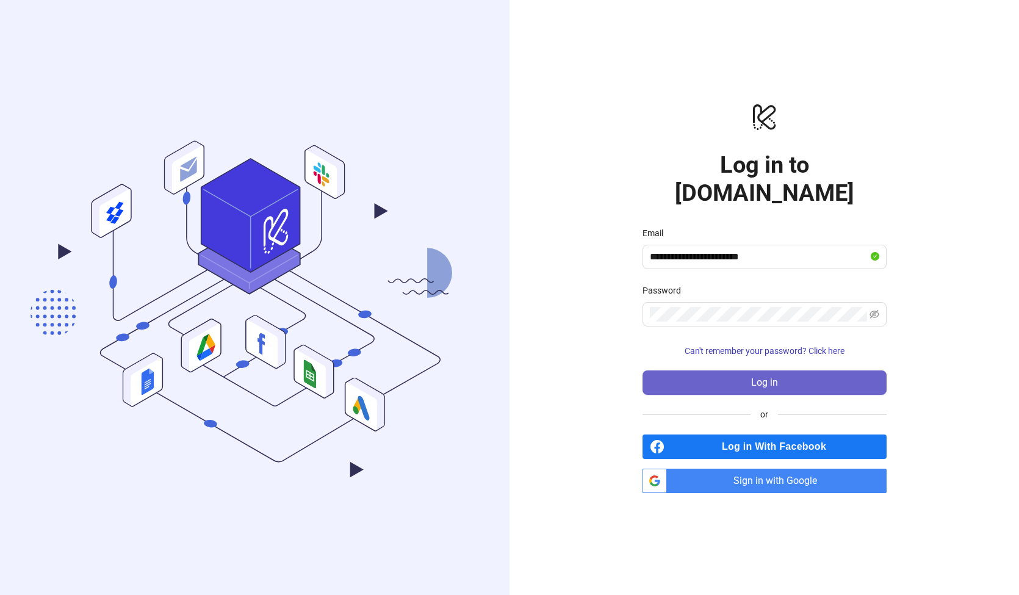
click at [759, 377] on span "Log in" at bounding box center [764, 382] width 27 height 11
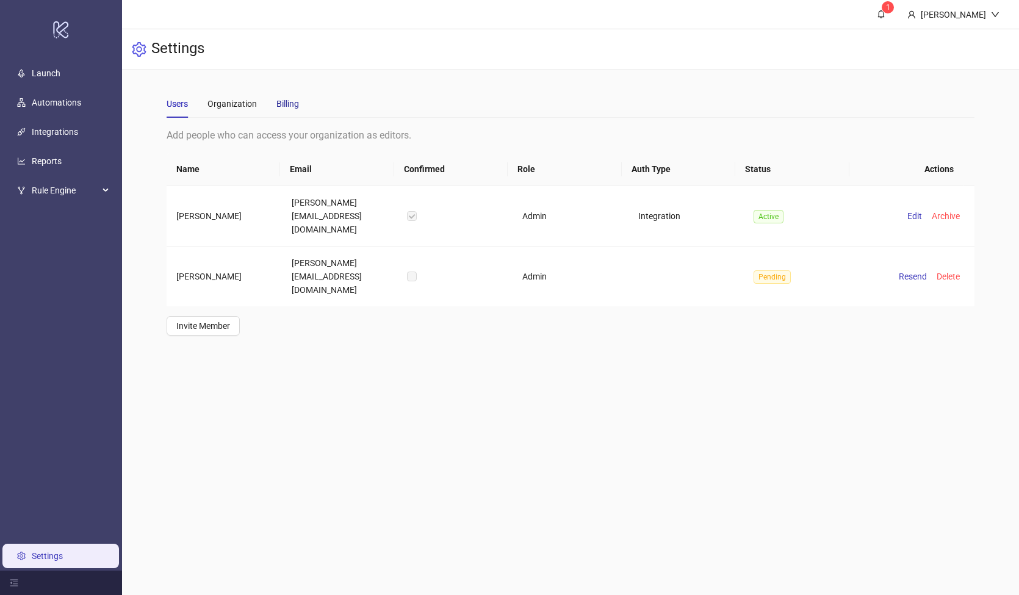
click at [292, 104] on div "Billing" at bounding box center [287, 103] width 23 height 13
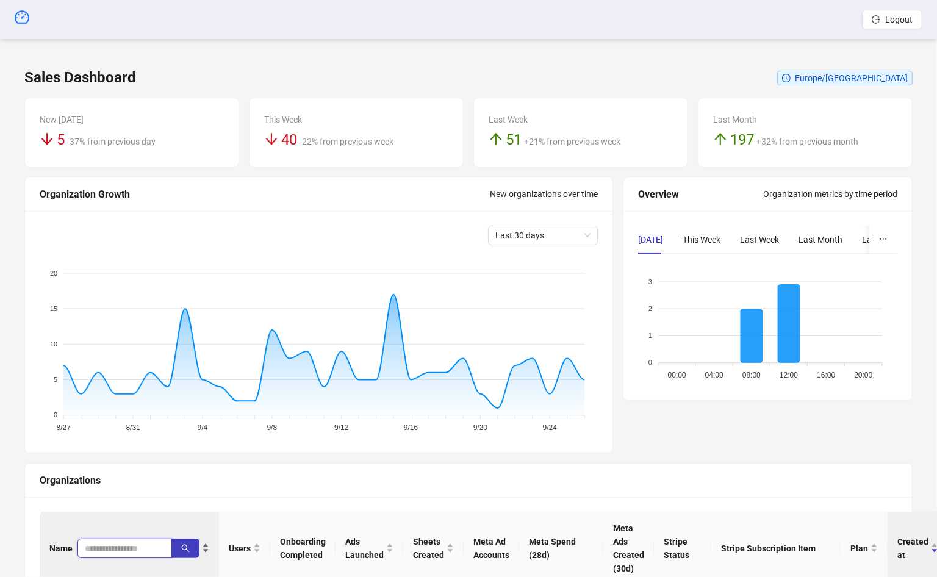
click at [111, 543] on input "search" at bounding box center [120, 548] width 70 height 13
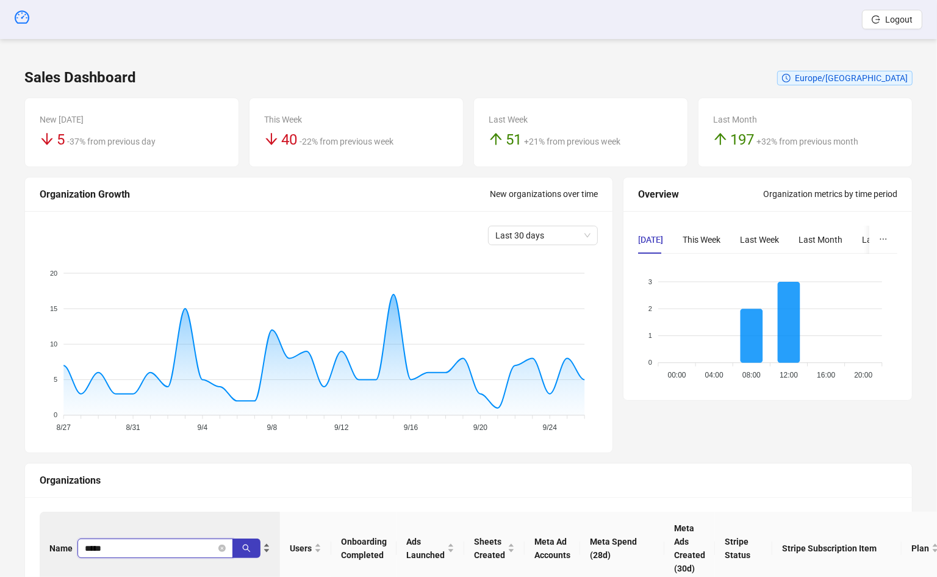
type input "*****"
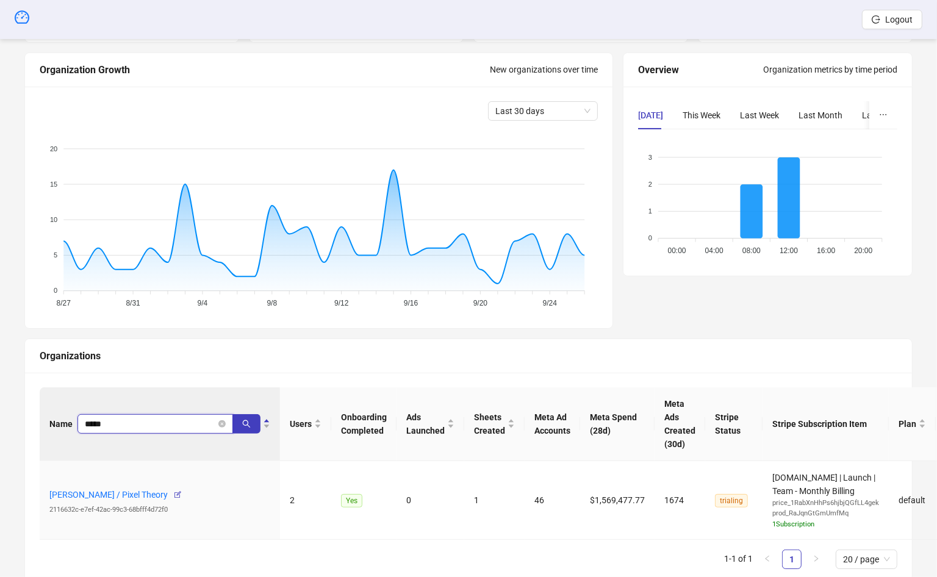
scroll to position [168, 0]
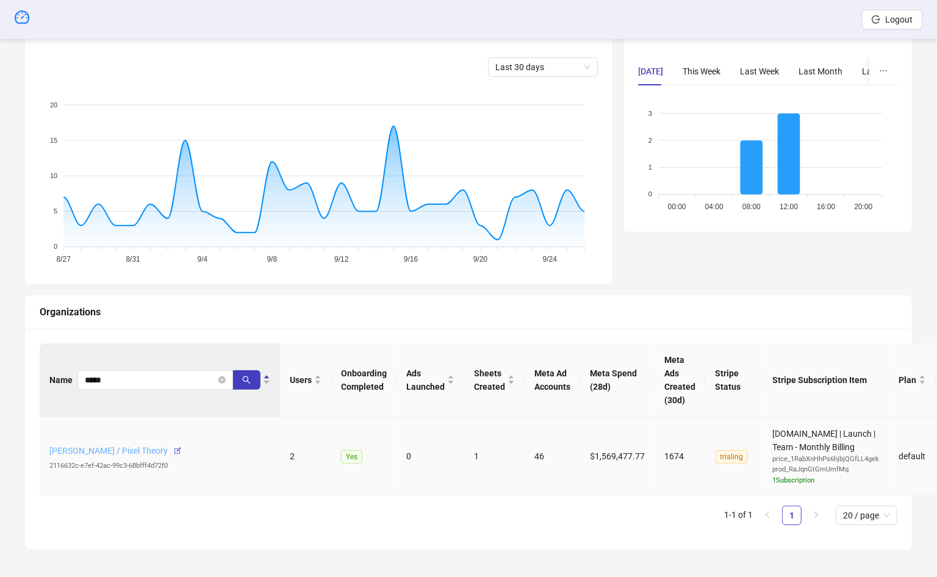
click at [103, 449] on link "Jerry Chavez / Pixel Theory" at bounding box center [108, 451] width 118 height 10
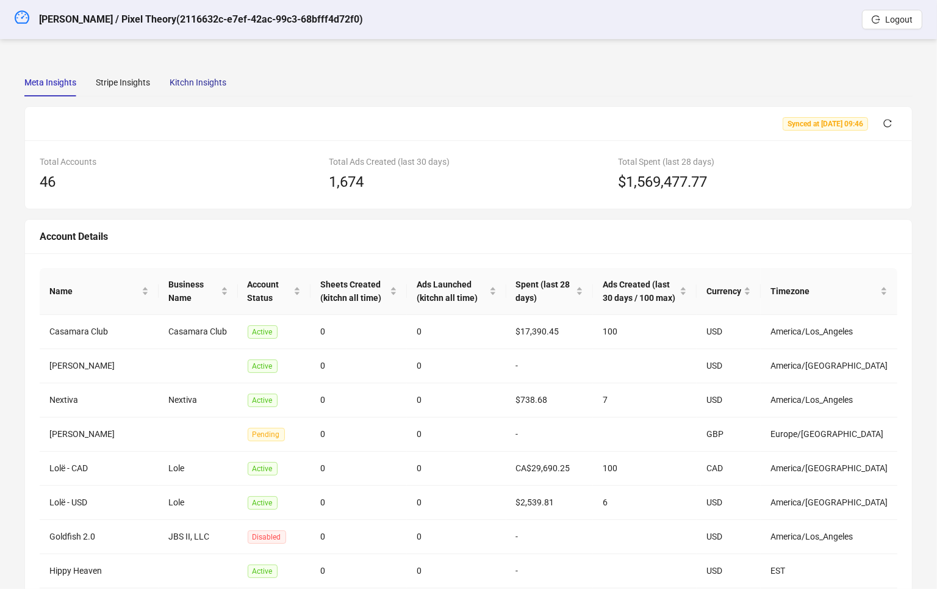
click at [192, 81] on div "Kitchn Insights" at bounding box center [198, 82] width 57 height 13
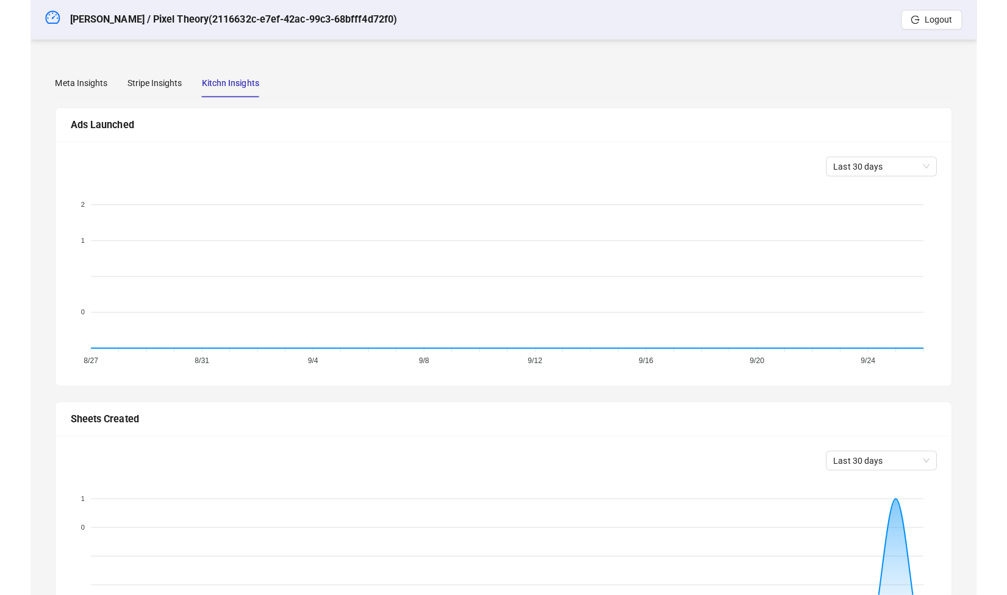
scroll to position [32, 0]
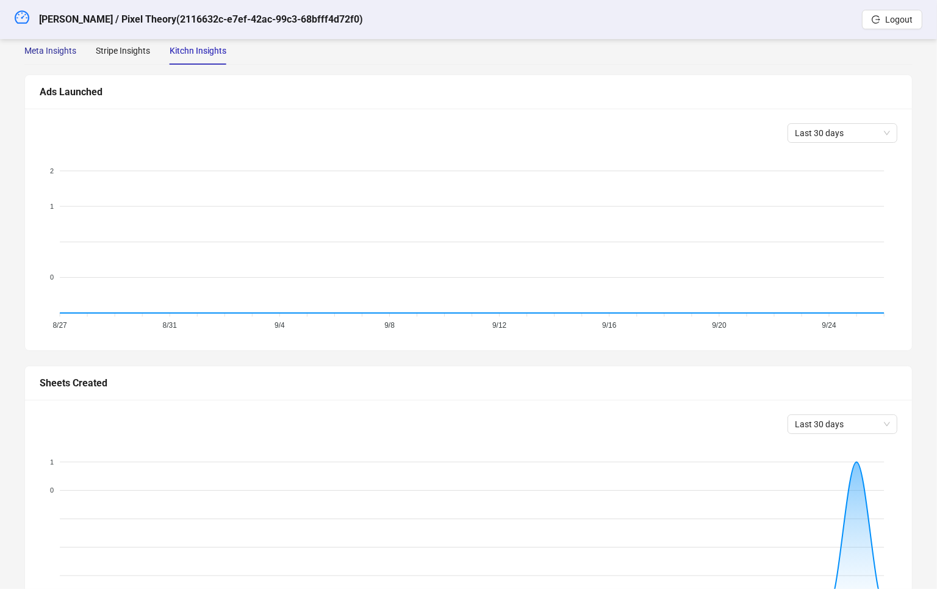
click at [29, 52] on div "Meta Insights" at bounding box center [50, 50] width 52 height 13
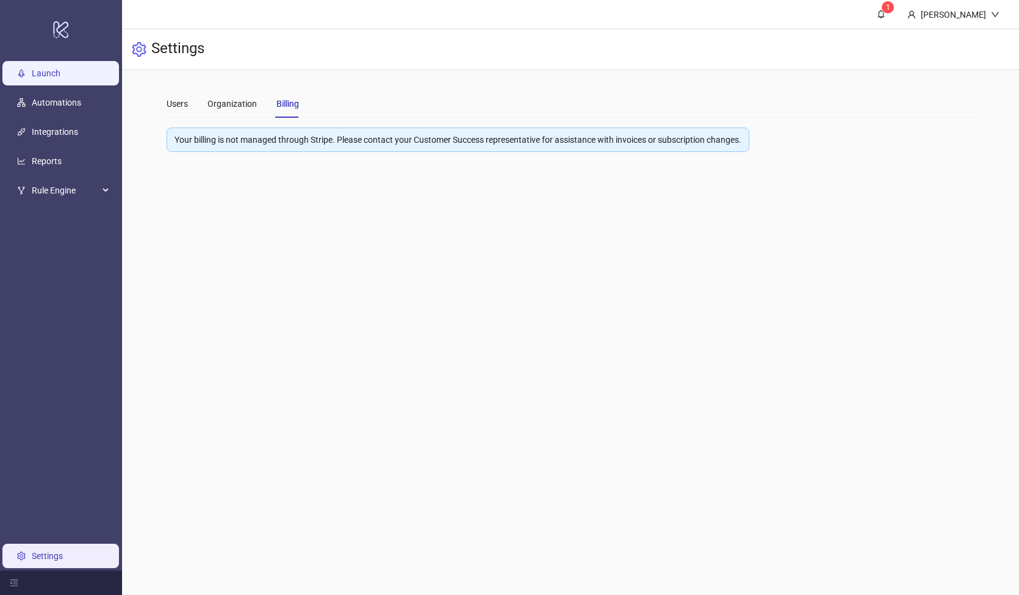
click at [59, 73] on link "Launch" at bounding box center [46, 73] width 29 height 10
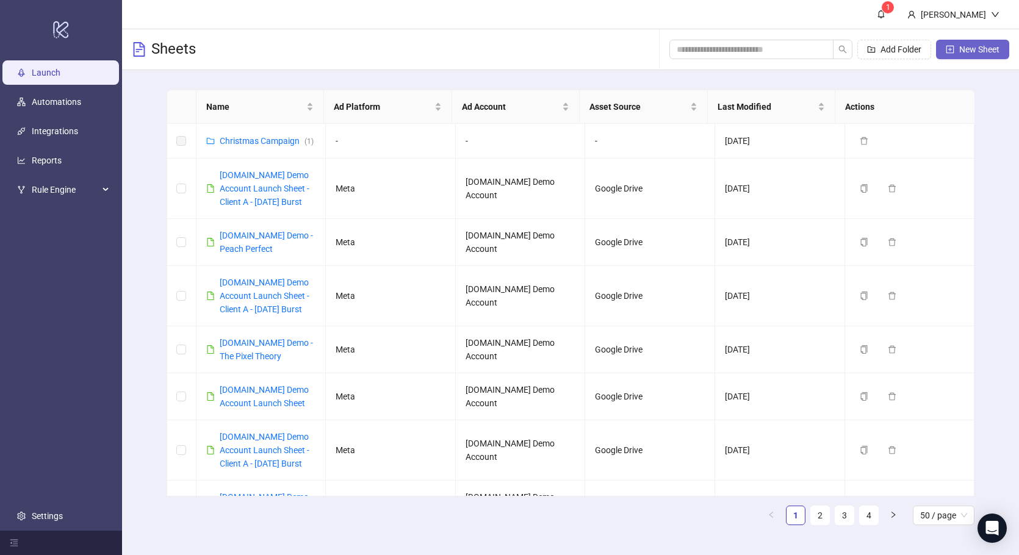
click at [962, 51] on span "New Sheet" at bounding box center [979, 50] width 40 height 10
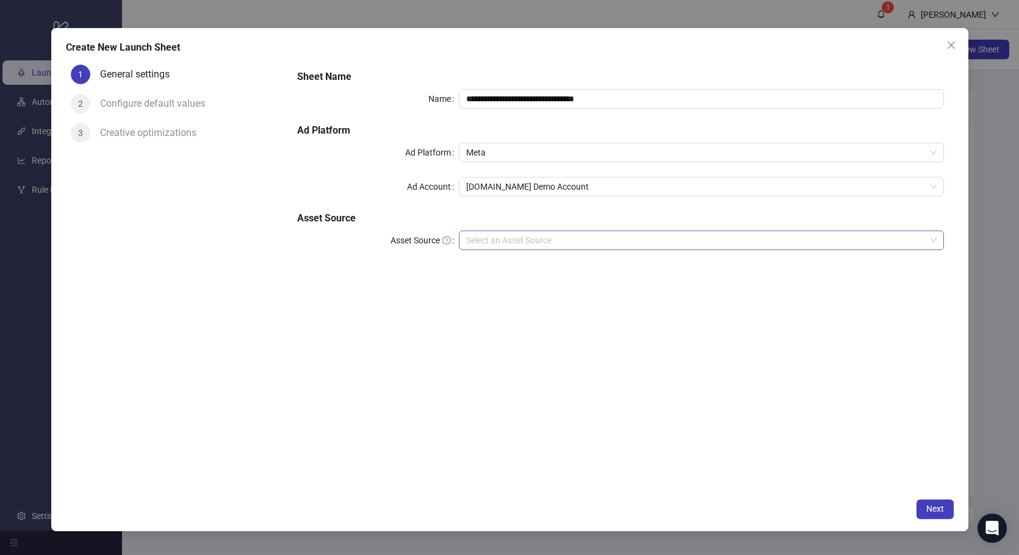
click at [543, 242] on input "Asset Source" at bounding box center [695, 240] width 459 height 18
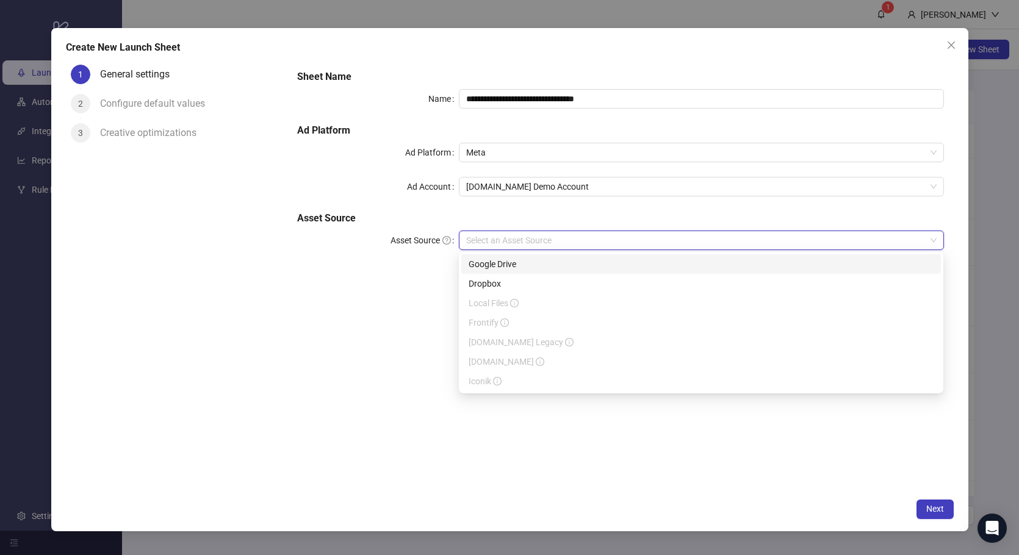
click at [523, 262] on div "Google Drive" at bounding box center [700, 263] width 465 height 13
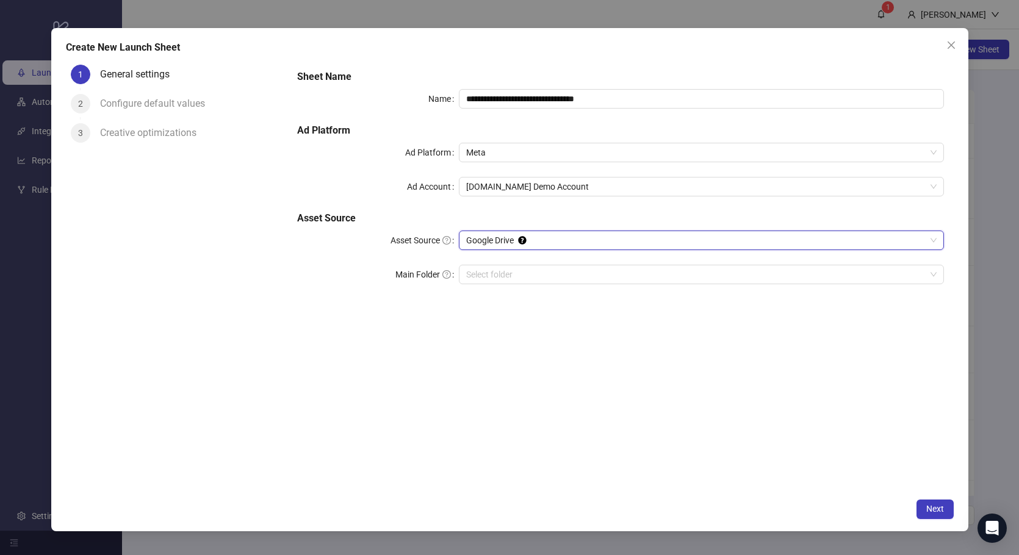
drag, startPoint x: 384, startPoint y: 307, endPoint x: 390, endPoint y: 307, distance: 6.7
click at [384, 307] on form "**********" at bounding box center [620, 184] width 666 height 249
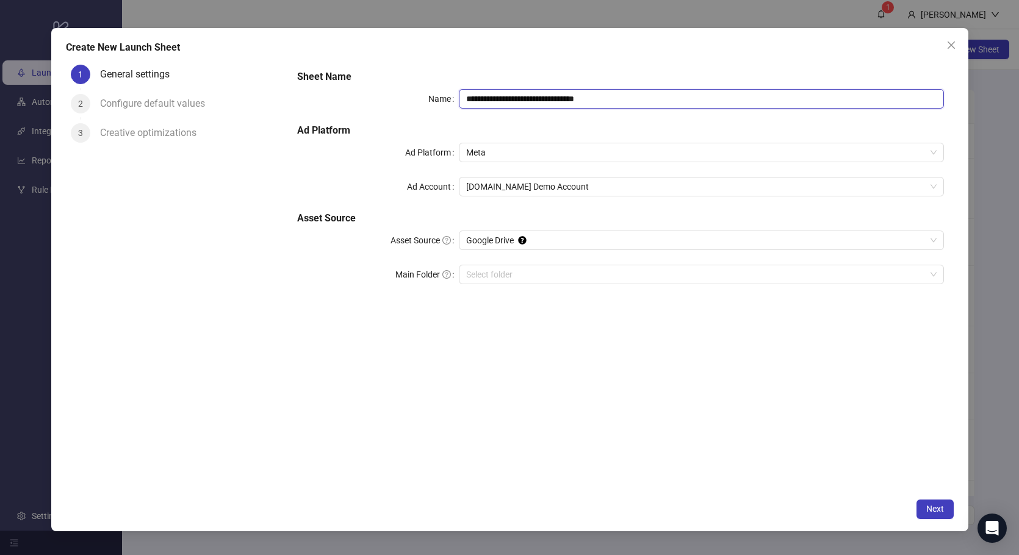
click at [639, 101] on input "**********" at bounding box center [701, 99] width 484 height 20
type input "**********"
click at [668, 429] on div "**********" at bounding box center [620, 276] width 666 height 432
click at [500, 274] on input "Main Folder" at bounding box center [695, 274] width 459 height 18
click at [667, 412] on div "**********" at bounding box center [620, 276] width 666 height 432
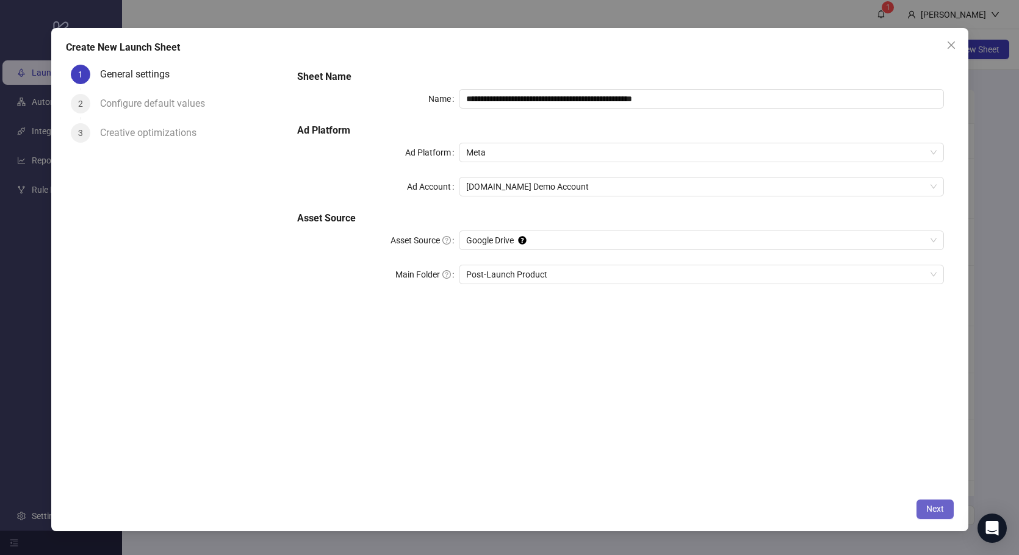
click at [934, 506] on span "Next" at bounding box center [935, 509] width 18 height 10
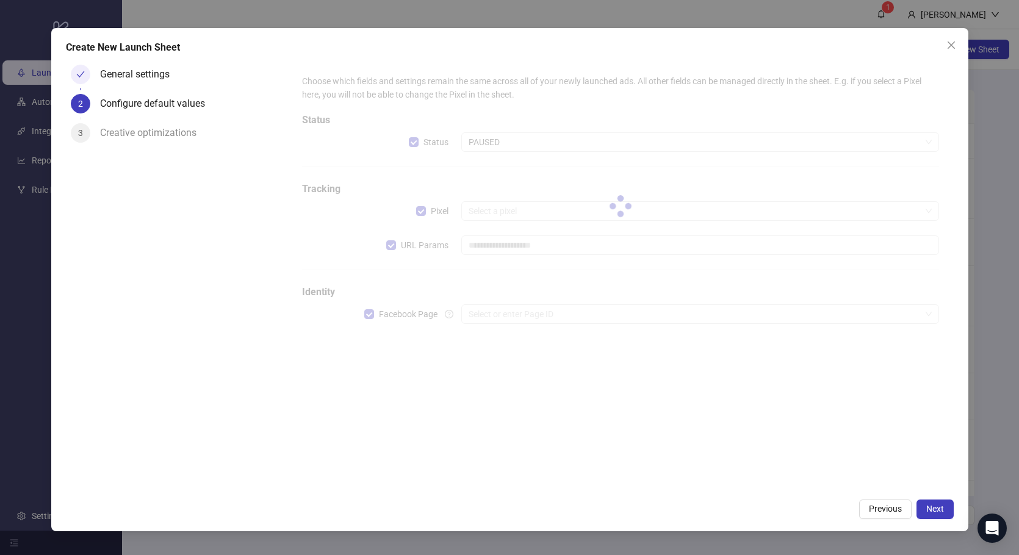
type input "**********"
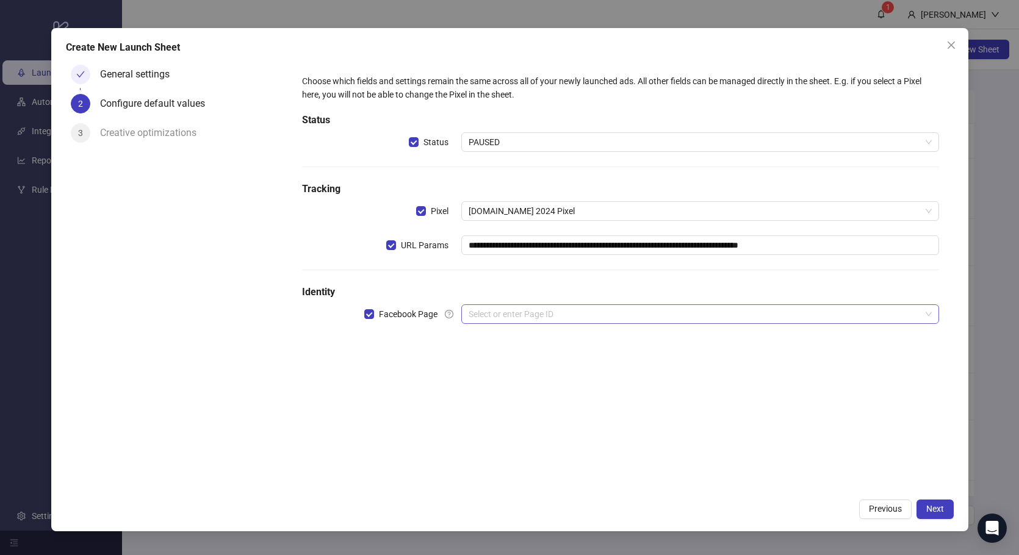
click at [592, 318] on input "search" at bounding box center [693, 314] width 451 height 18
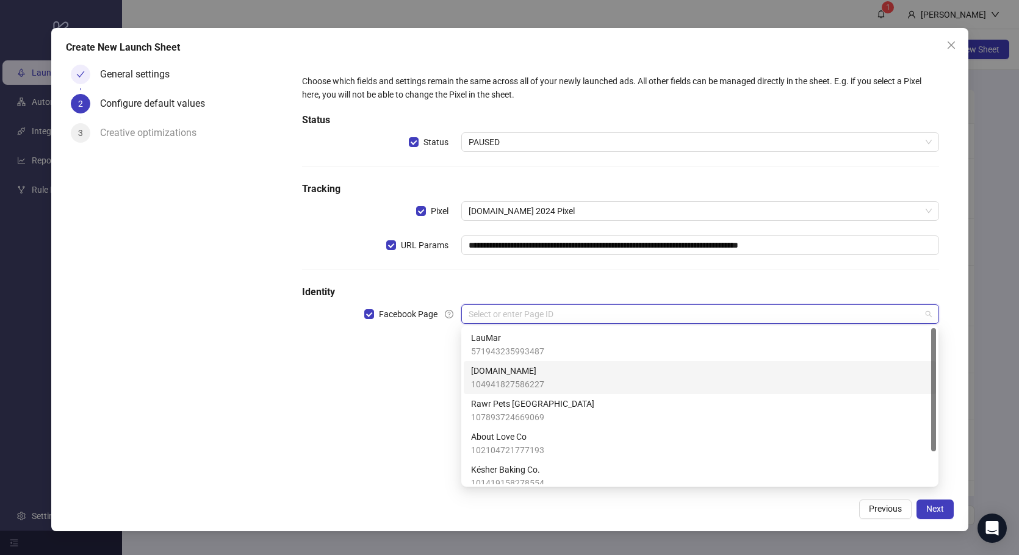
click at [557, 389] on div "Kitchn.io 104941827586227" at bounding box center [700, 377] width 458 height 27
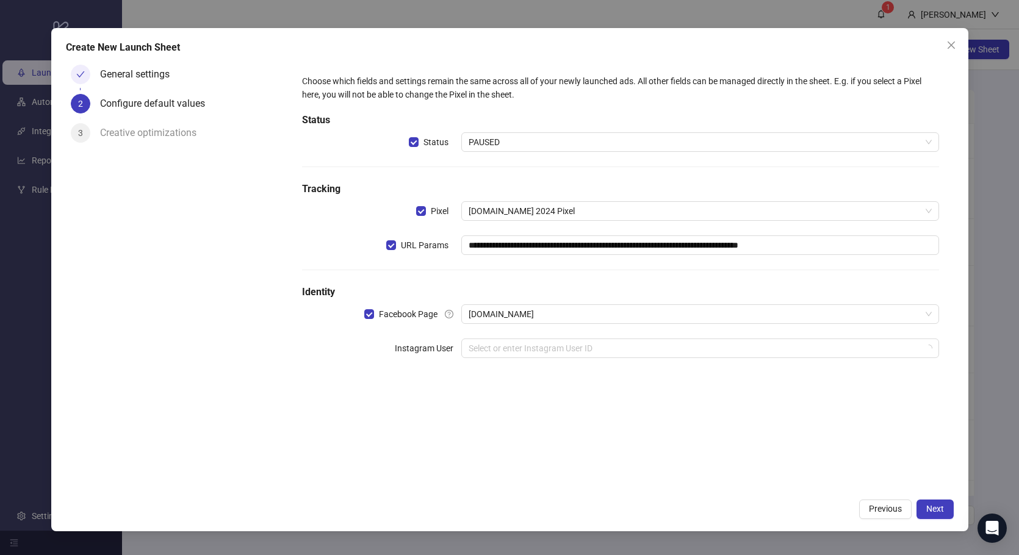
click at [422, 395] on div "**********" at bounding box center [620, 276] width 666 height 432
click at [507, 356] on input "search" at bounding box center [693, 348] width 451 height 18
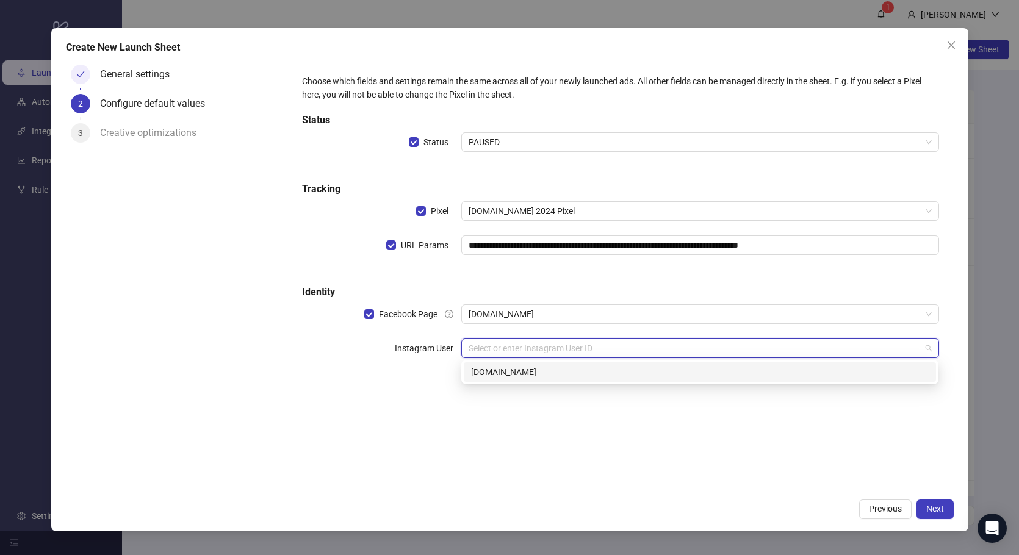
click at [493, 376] on div "[DOMAIN_NAME]" at bounding box center [700, 371] width 458 height 13
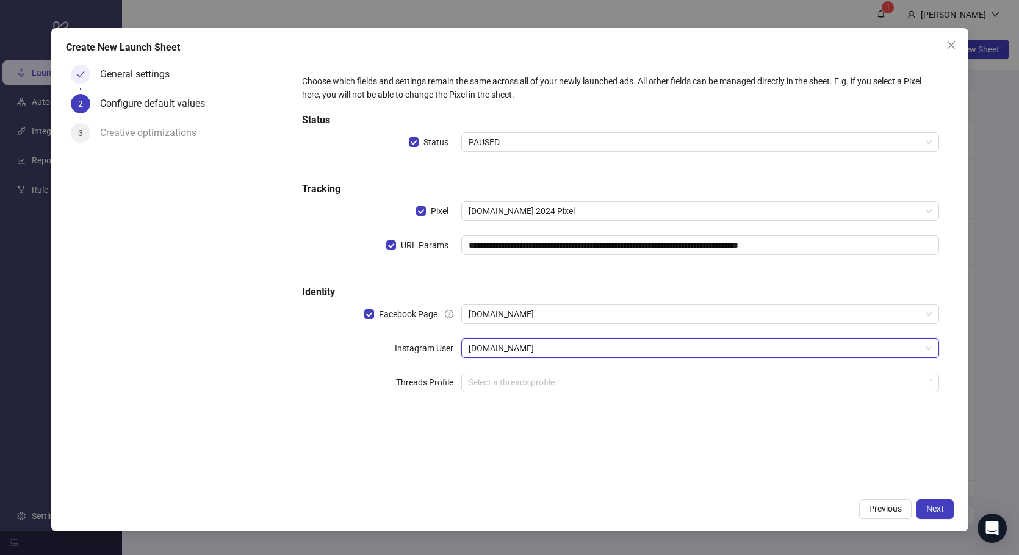
click at [396, 414] on div "**********" at bounding box center [620, 241] width 656 height 352
click at [490, 395] on div "**********" at bounding box center [620, 241] width 646 height 342
click at [504, 379] on input "search" at bounding box center [693, 382] width 451 height 18
click at [887, 371] on div "**********" at bounding box center [620, 241] width 646 height 342
click at [853, 387] on input "search" at bounding box center [693, 382] width 451 height 18
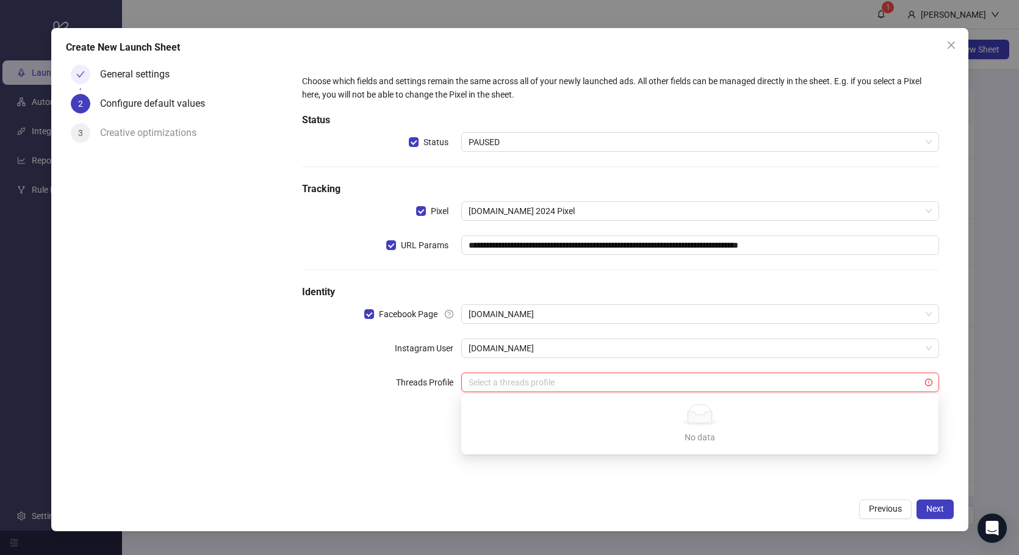
drag, startPoint x: 694, startPoint y: 429, endPoint x: 745, endPoint y: 425, distance: 50.9
click at [695, 429] on div "No data No data" at bounding box center [700, 424] width 448 height 40
click at [928, 386] on span at bounding box center [699, 382] width 462 height 18
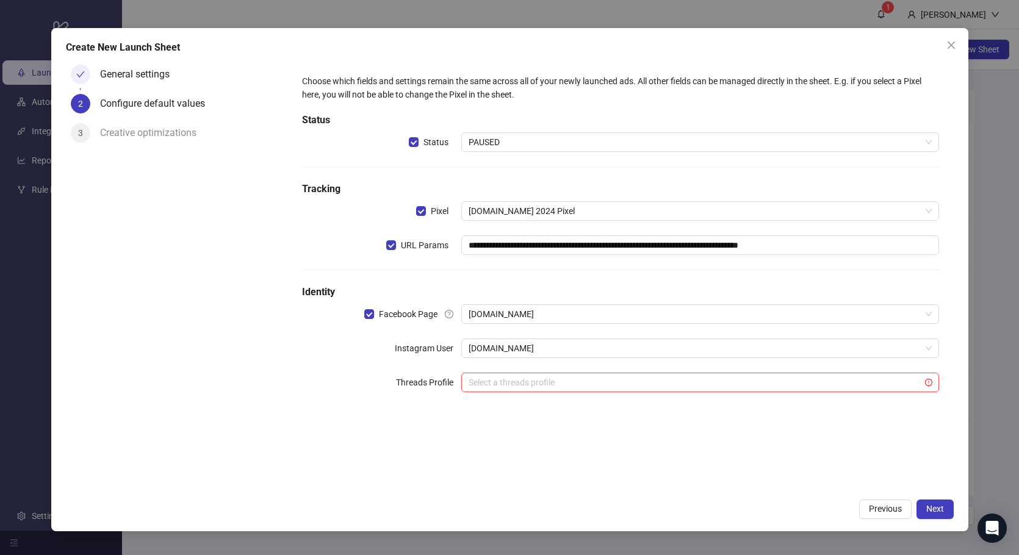
click at [711, 381] on input "search" at bounding box center [693, 382] width 451 height 18
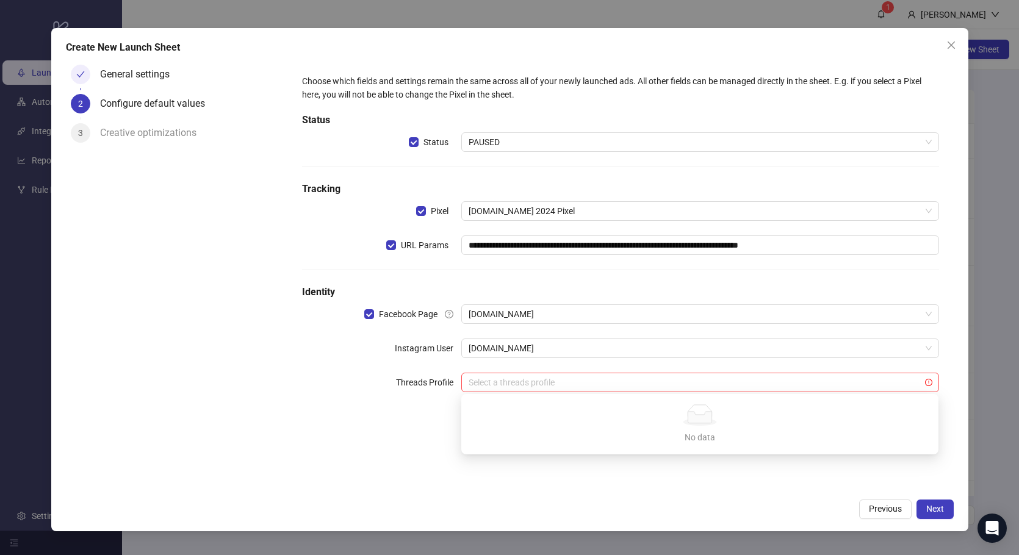
click at [283, 448] on div "General settings 2 Configure default values 3 Creative optimizations" at bounding box center [177, 276] width 222 height 432
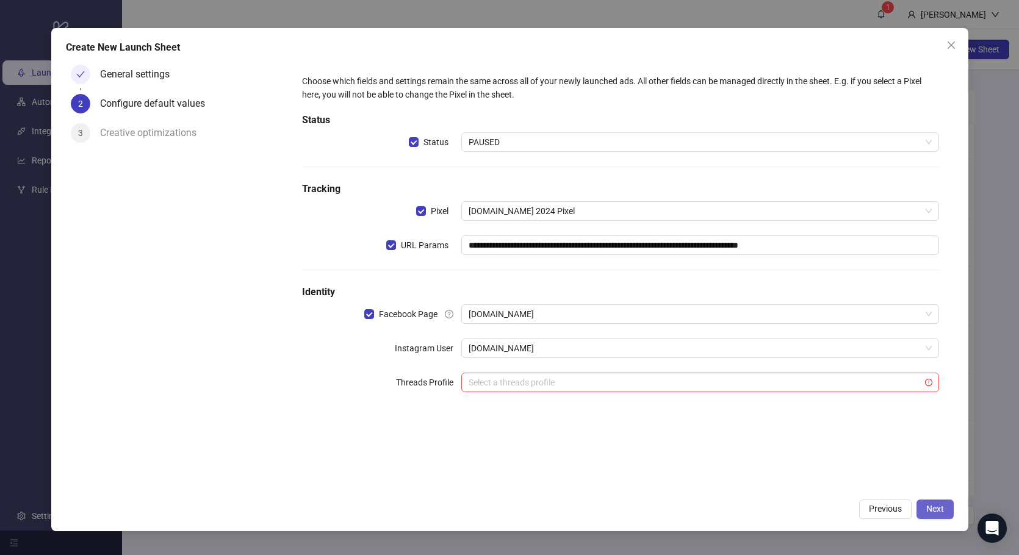
click at [944, 514] on button "Next" at bounding box center [934, 510] width 37 height 20
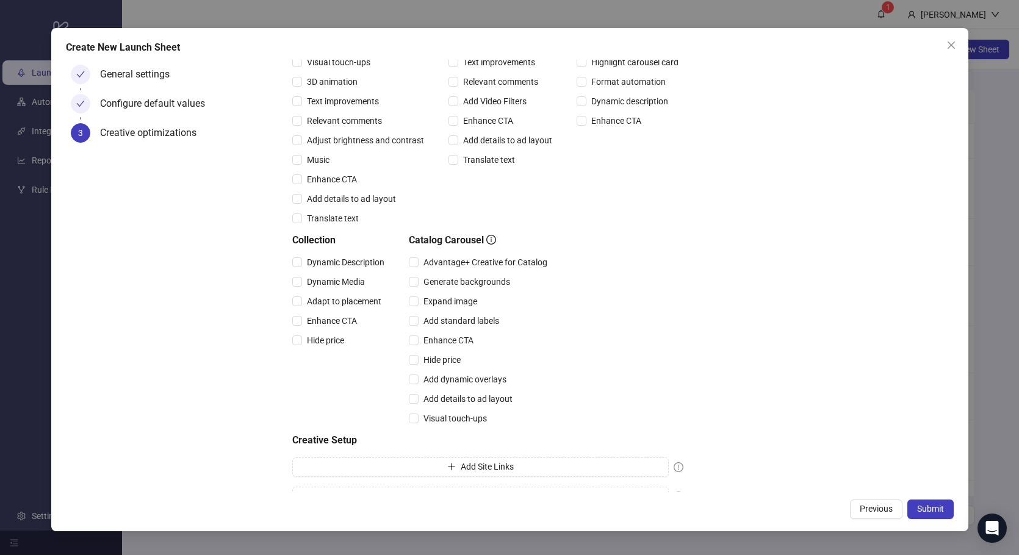
scroll to position [190, 0]
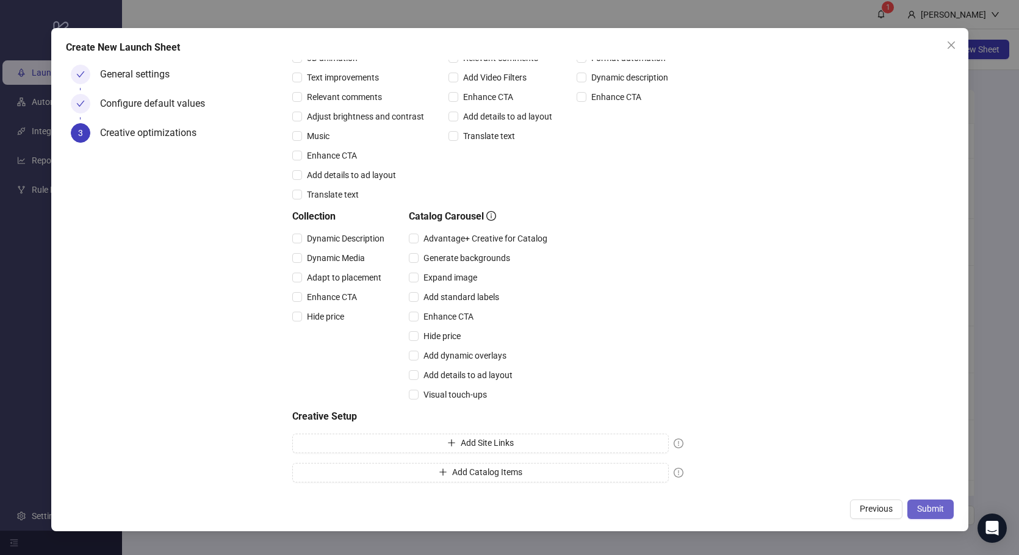
click at [931, 502] on button "Submit" at bounding box center [930, 510] width 46 height 20
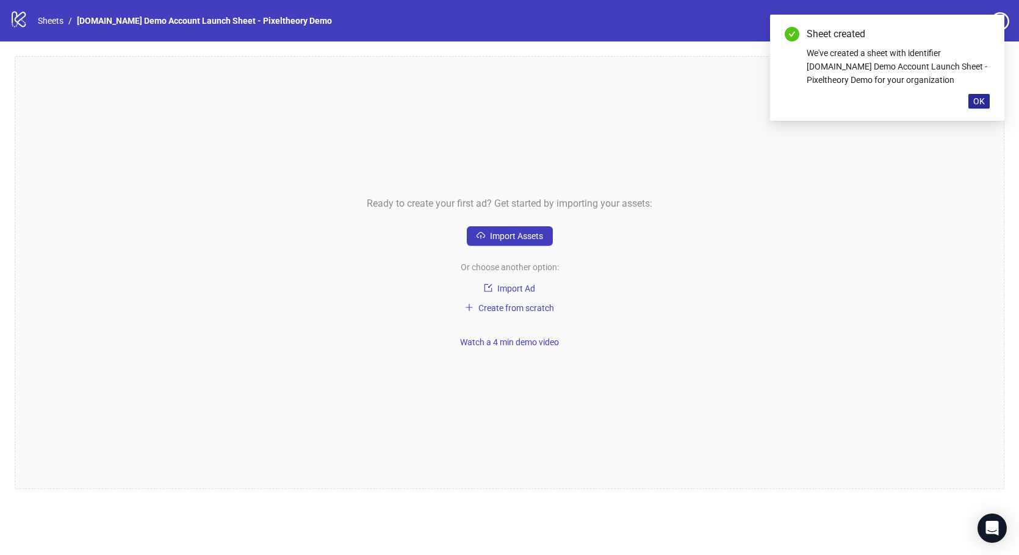
click at [980, 98] on span "OK" at bounding box center [979, 101] width 12 height 10
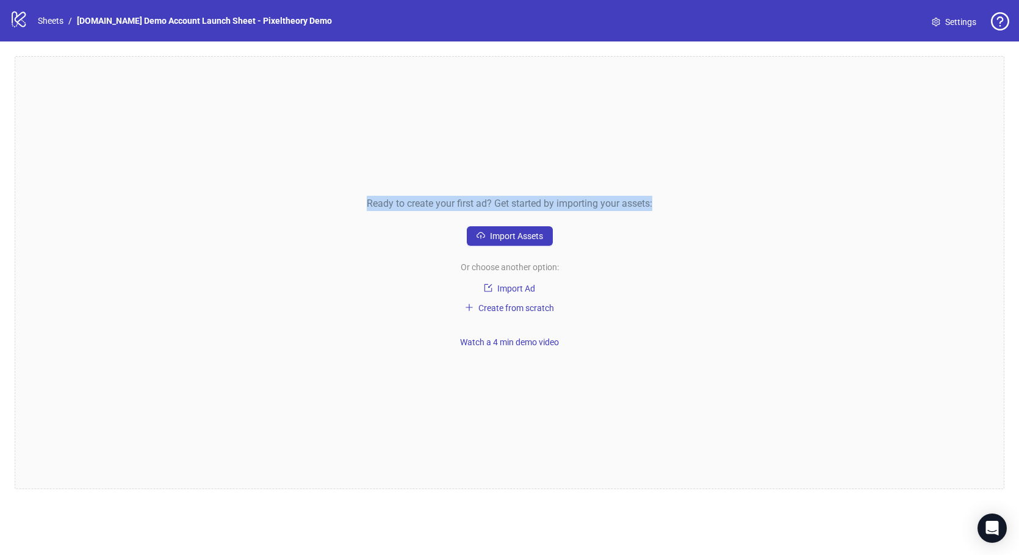
drag, startPoint x: 385, startPoint y: 203, endPoint x: 654, endPoint y: 231, distance: 270.5
click at [654, 231] on div "Ready to create your first ad? Get started by importing your assets: Import Ass…" at bounding box center [509, 272] width 989 height 433
click at [514, 232] on span "Import Assets" at bounding box center [516, 236] width 53 height 10
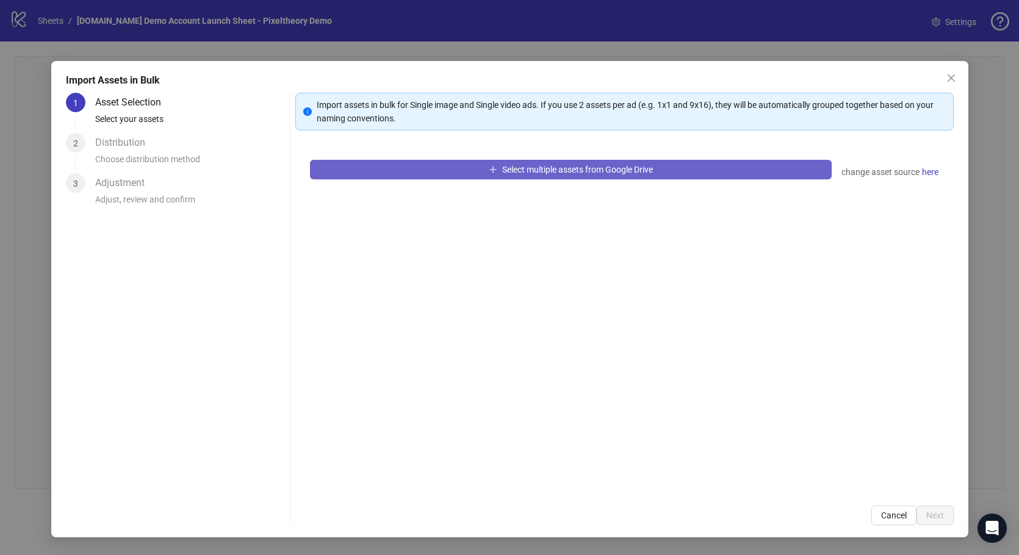
click at [505, 165] on span "Select multiple assets from Google Drive" at bounding box center [577, 170] width 151 height 10
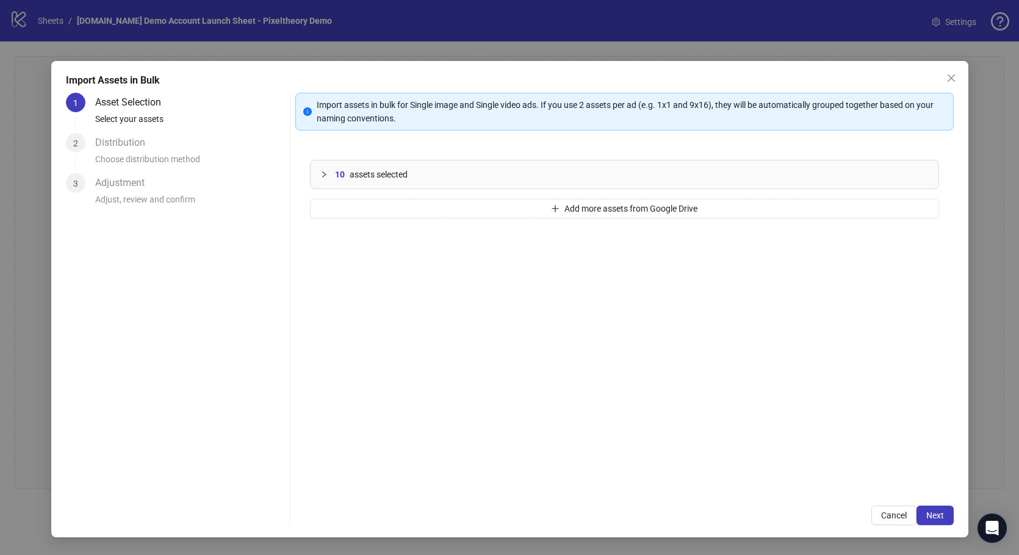
click at [318, 179] on div "10 assets selected" at bounding box center [624, 174] width 628 height 28
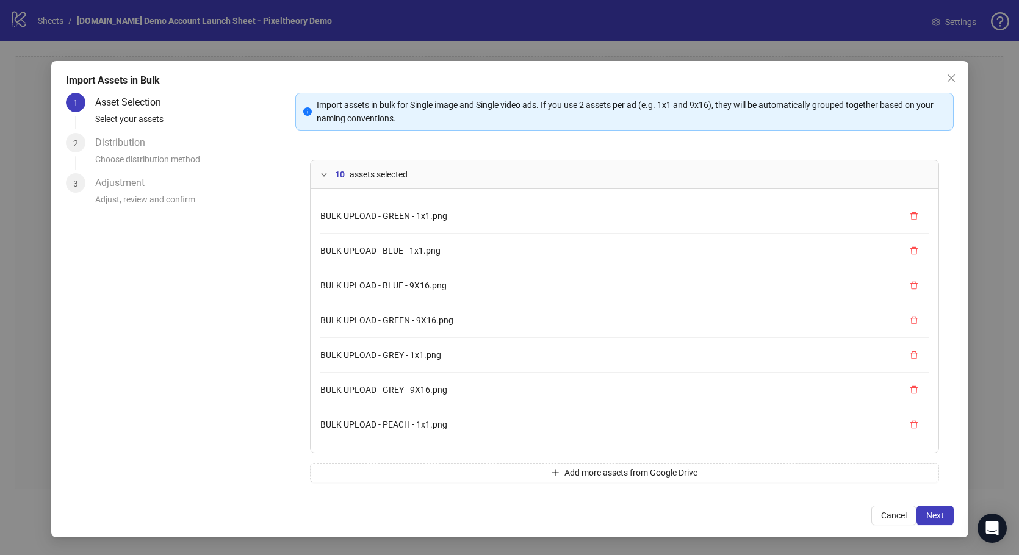
click at [319, 171] on div "10 assets selected" at bounding box center [624, 174] width 628 height 28
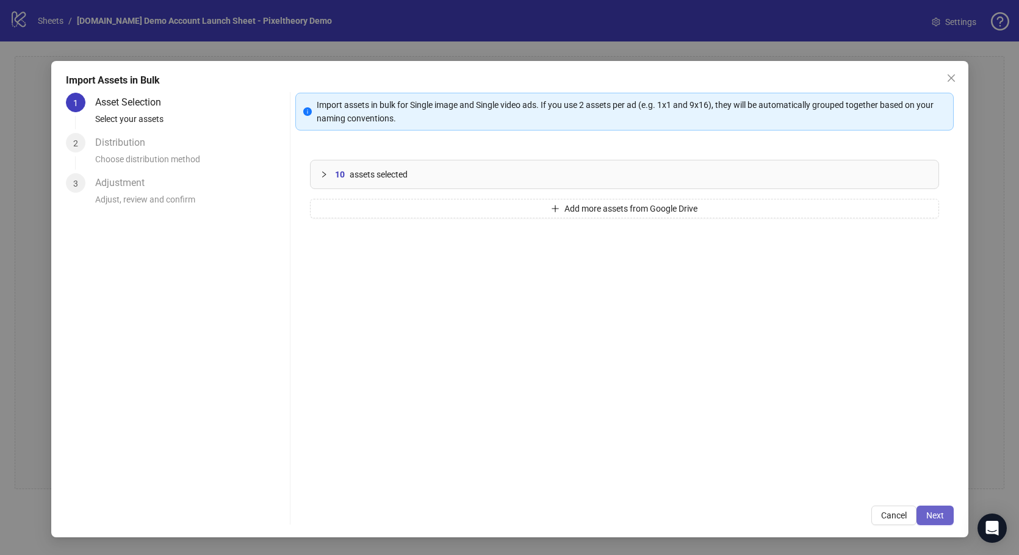
click at [931, 520] on span "Next" at bounding box center [935, 516] width 18 height 10
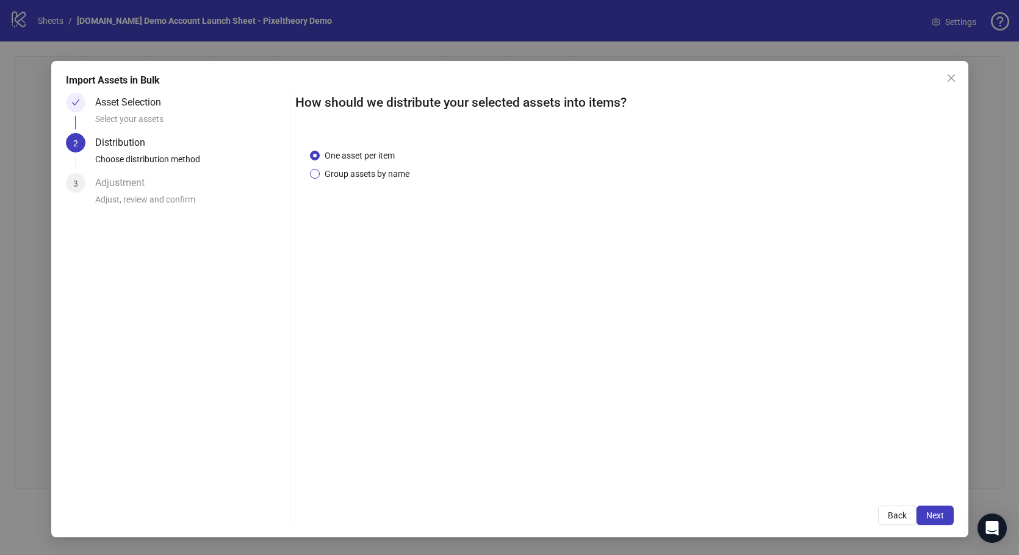
click at [343, 173] on span "Group assets by name" at bounding box center [367, 173] width 95 height 13
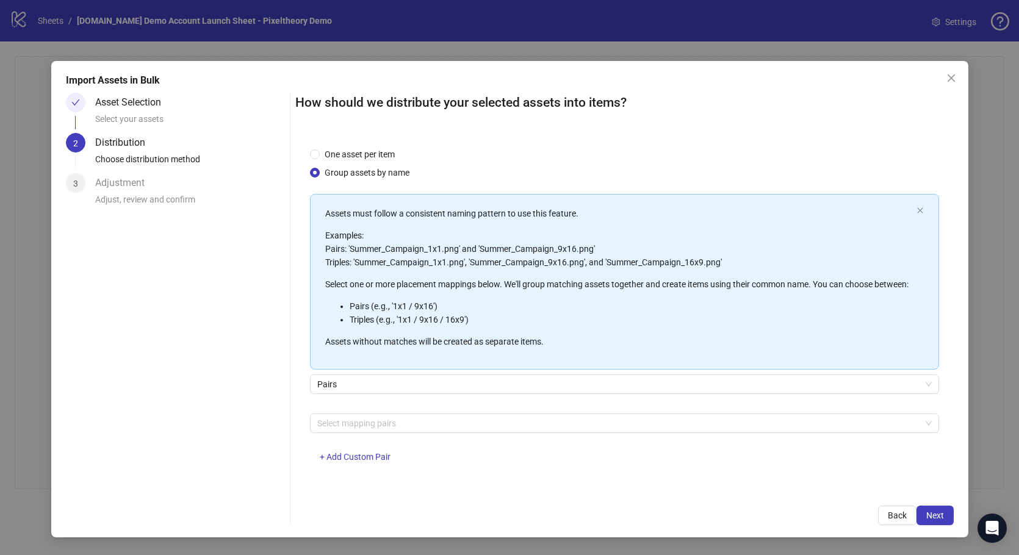
scroll to position [14, 0]
click at [403, 430] on div at bounding box center [617, 423] width 611 height 17
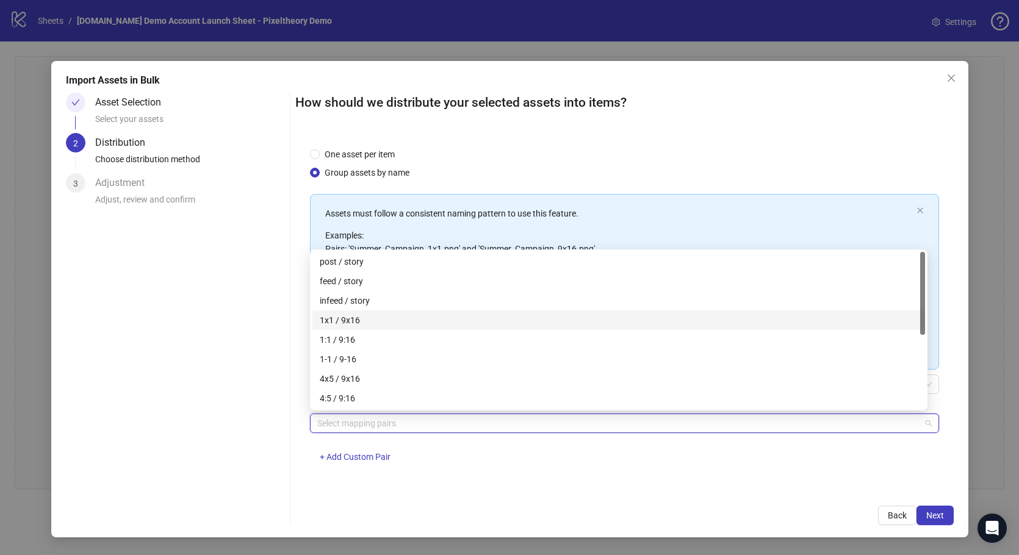
click at [375, 310] on div "post / story feed / story infeed / story 1x1 / 9x16 1:1 / 9:16 1-1 / 9-16 4x5 /…" at bounding box center [618, 349] width 612 height 195
click at [364, 314] on div "1x1 / 9x16" at bounding box center [619, 320] width 598 height 13
drag, startPoint x: 206, startPoint y: 402, endPoint x: 246, endPoint y: 413, distance: 42.3
click at [206, 401] on div "Asset Selection Select your assets 2 Distribution Choose distribution method 3 …" at bounding box center [176, 309] width 220 height 432
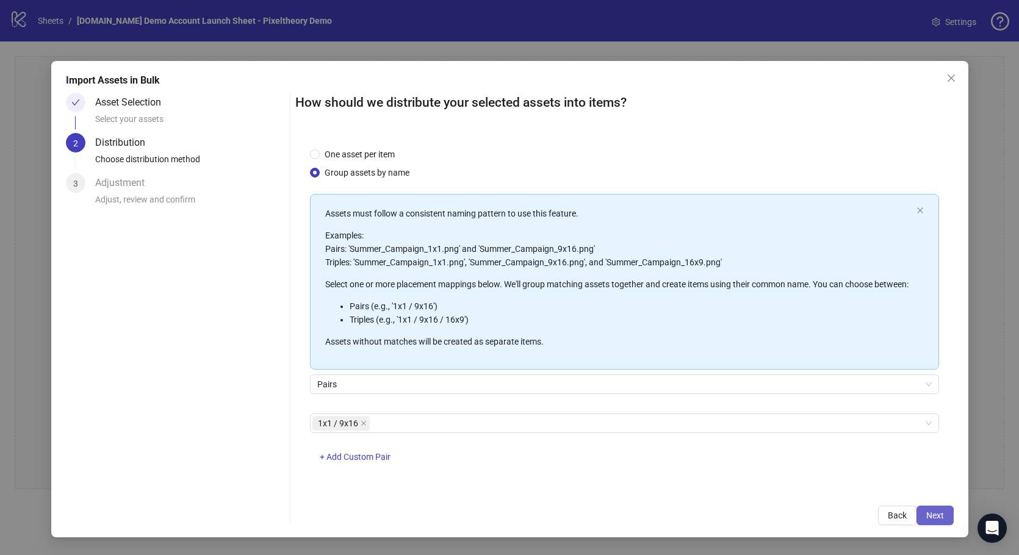
click at [949, 515] on button "Next" at bounding box center [934, 516] width 37 height 20
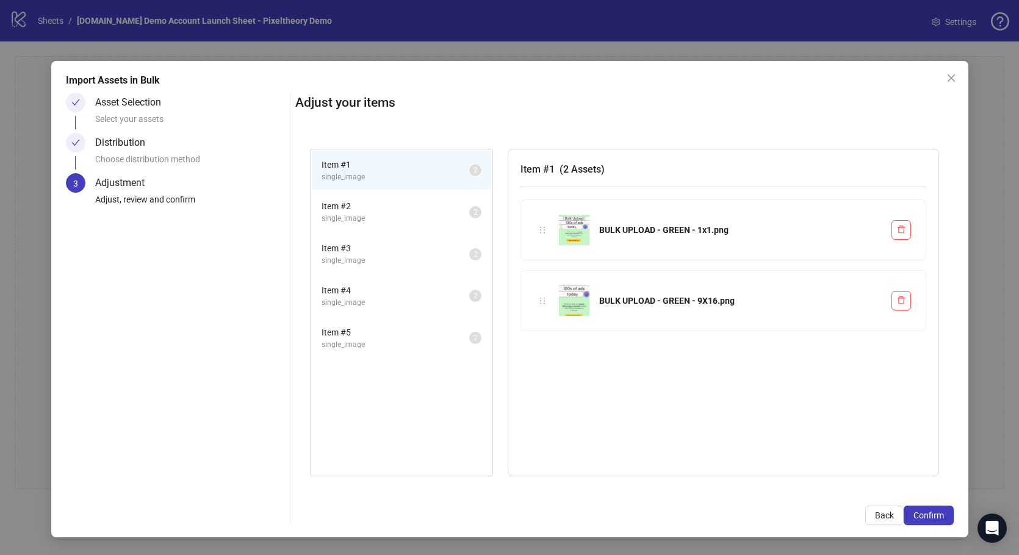
click at [392, 218] on span "single_image" at bounding box center [395, 219] width 148 height 12
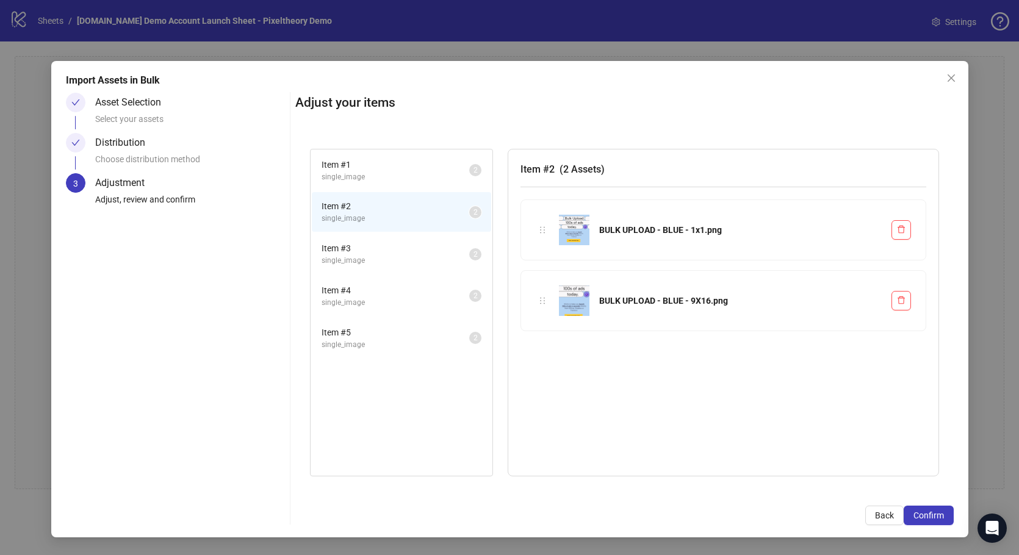
click at [400, 236] on li "Item # 3 single_image 2" at bounding box center [401, 254] width 179 height 40
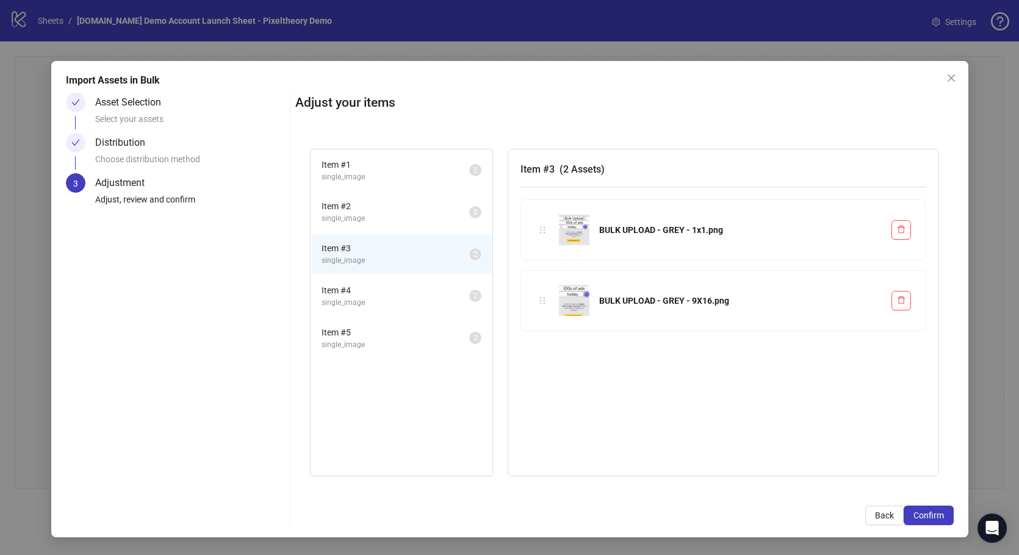
click at [396, 297] on span "single_image" at bounding box center [395, 303] width 148 height 12
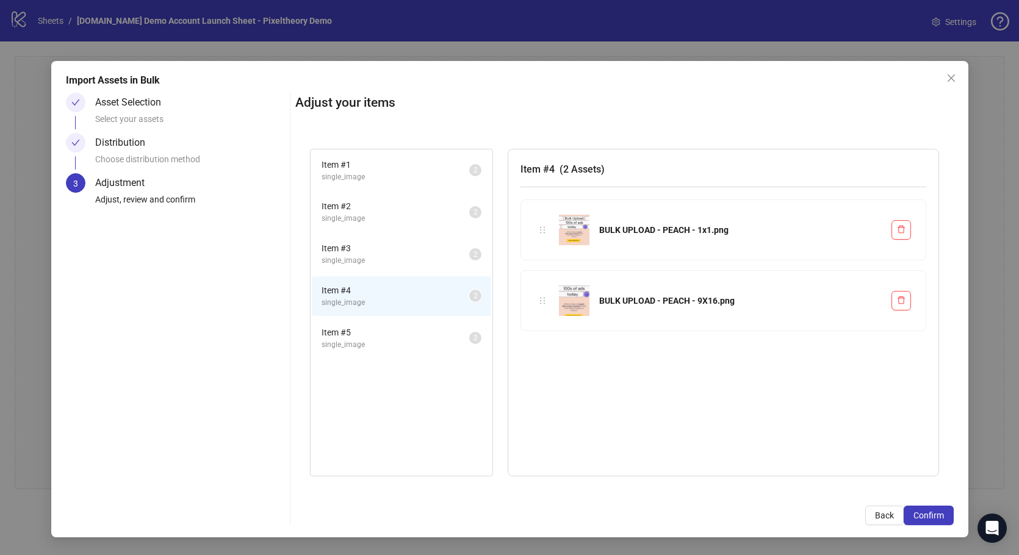
click at [395, 339] on span "single_image" at bounding box center [395, 345] width 148 height 12
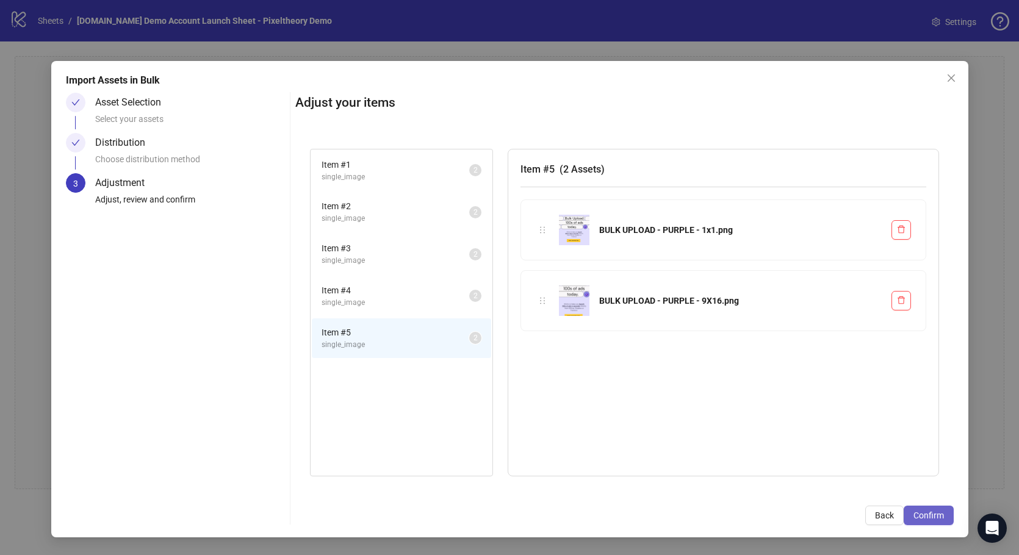
click at [919, 518] on span "Confirm" at bounding box center [928, 516] width 31 height 10
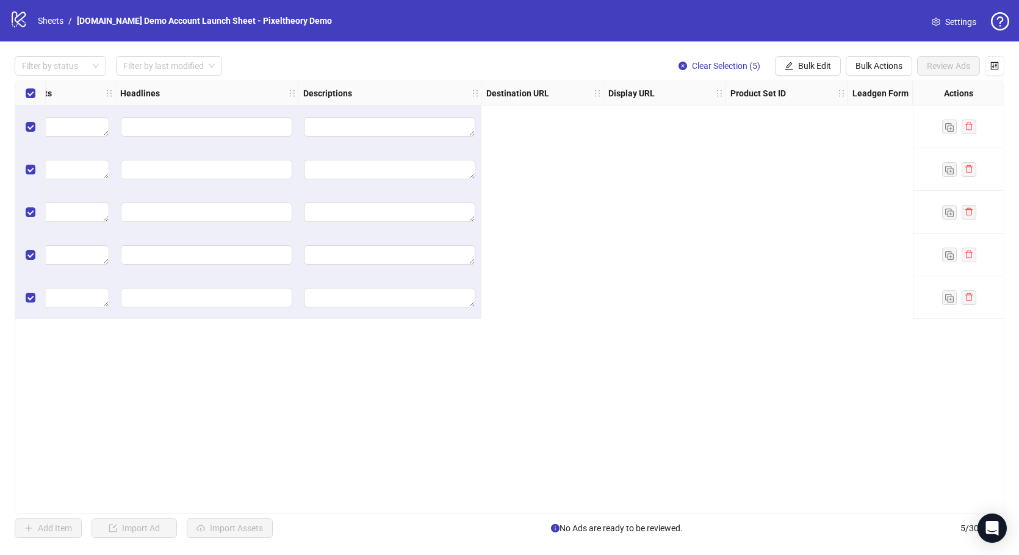
scroll to position [0, 0]
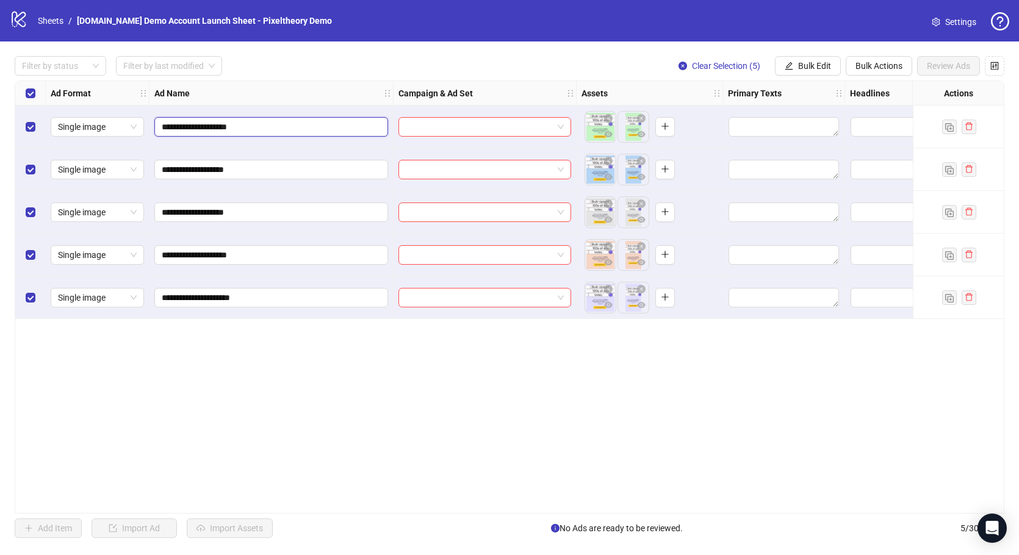
click at [296, 130] on input "**********" at bounding box center [270, 126] width 217 height 13
drag, startPoint x: 299, startPoint y: 129, endPoint x: 140, endPoint y: 130, distance: 158.6
click at [140, 81] on div "**********" at bounding box center [936, 81] width 1842 height 0
click at [221, 132] on input "**********" at bounding box center [270, 126] width 217 height 13
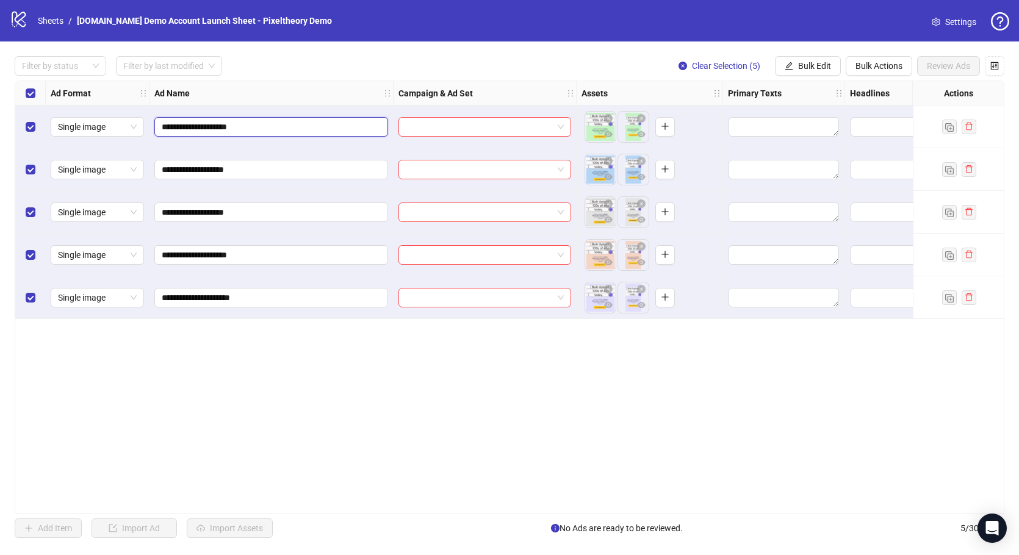
click at [221, 132] on input "**********" at bounding box center [270, 126] width 217 height 13
click at [288, 125] on input "**********" at bounding box center [270, 126] width 217 height 13
click at [802, 59] on button "Bulk Edit" at bounding box center [808, 66] width 66 height 20
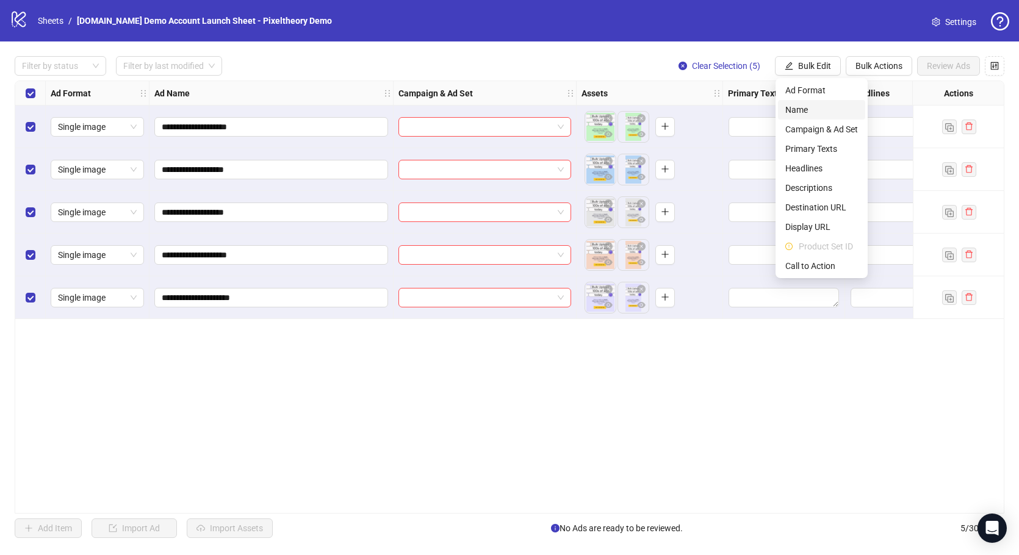
click at [819, 107] on span "Name" at bounding box center [821, 109] width 73 height 13
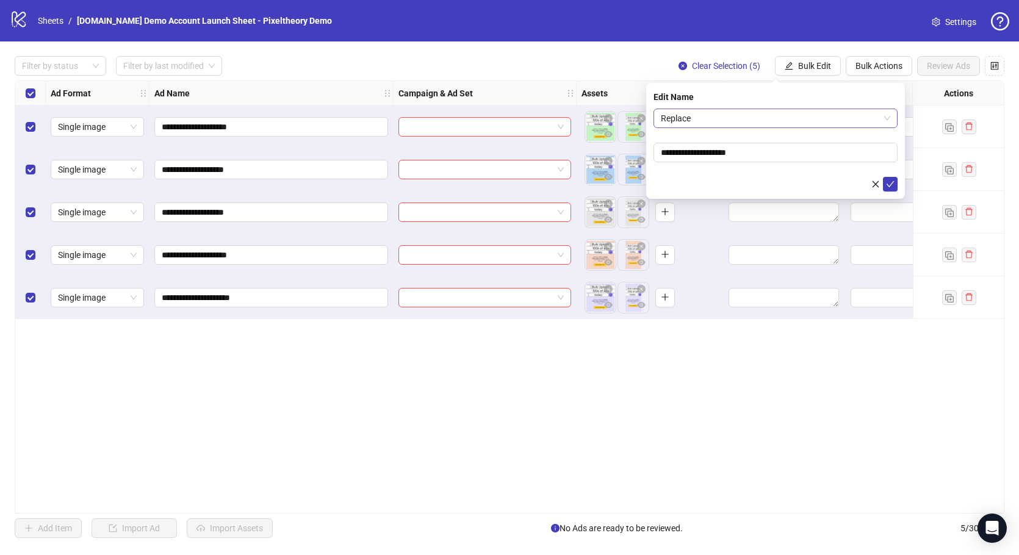
click at [739, 120] on span "Replace" at bounding box center [775, 118] width 229 height 18
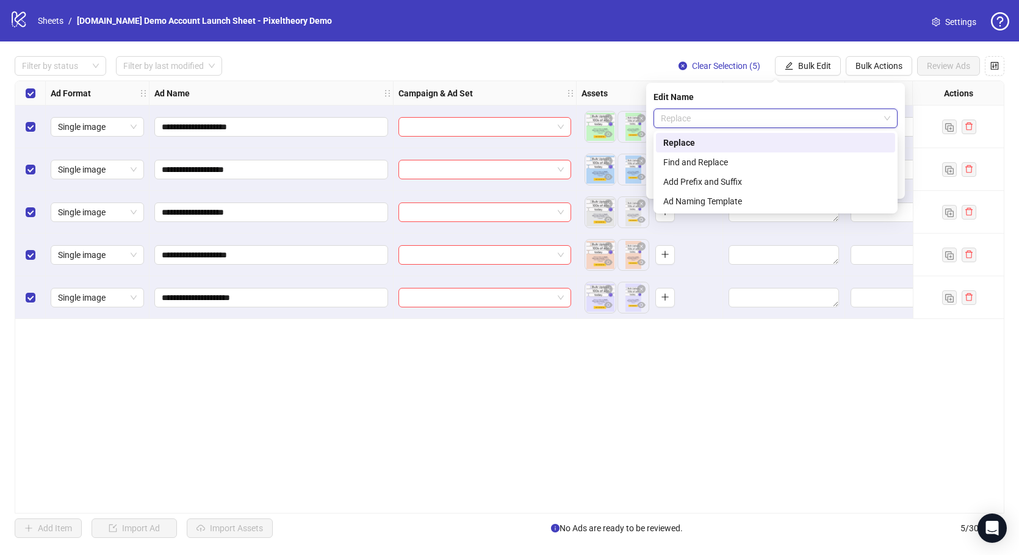
click at [620, 59] on div "Filter by status Filter by last modified Clear Selection (5) Bulk Edit Bulk Act…" at bounding box center [509, 66] width 989 height 20
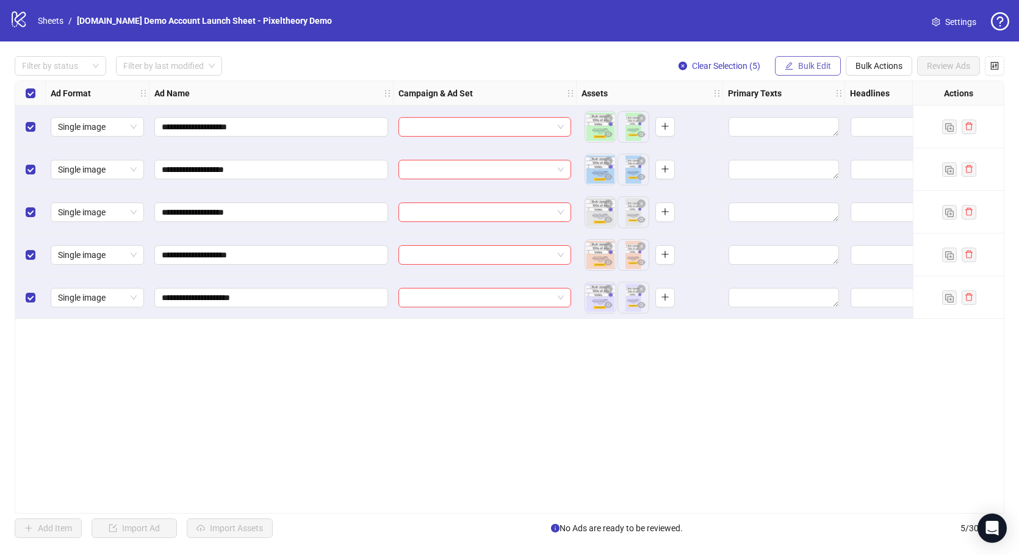
click at [822, 70] on span "Bulk Edit" at bounding box center [814, 66] width 33 height 10
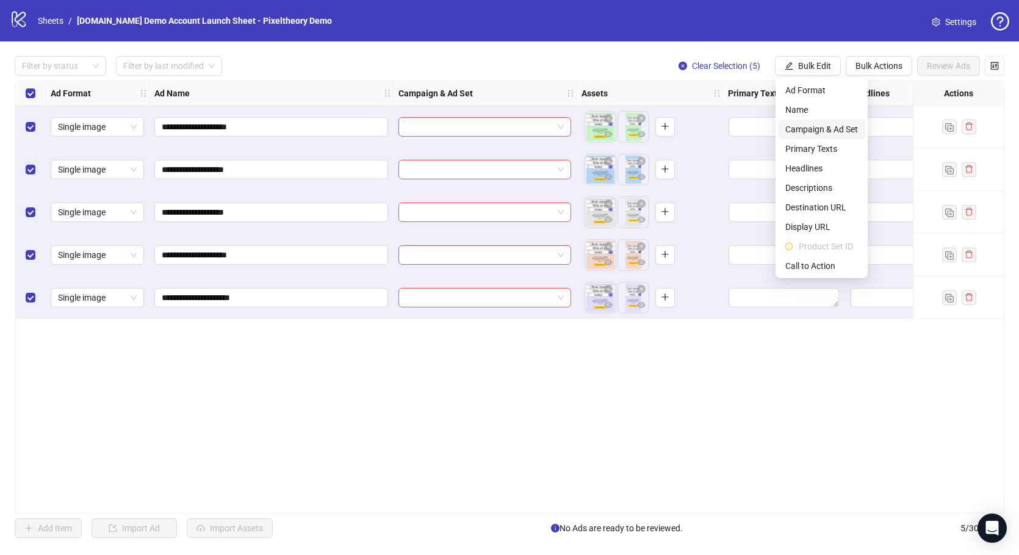
click at [817, 123] on span "Campaign & Ad Set" at bounding box center [821, 129] width 73 height 13
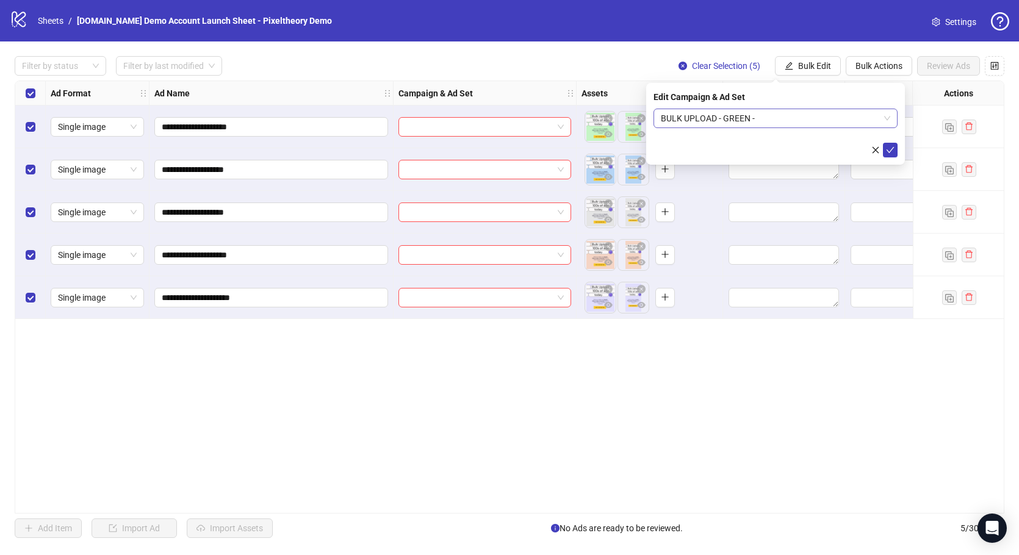
click at [772, 124] on span "BULK UPLOAD - GREEN -" at bounding box center [775, 118] width 229 height 18
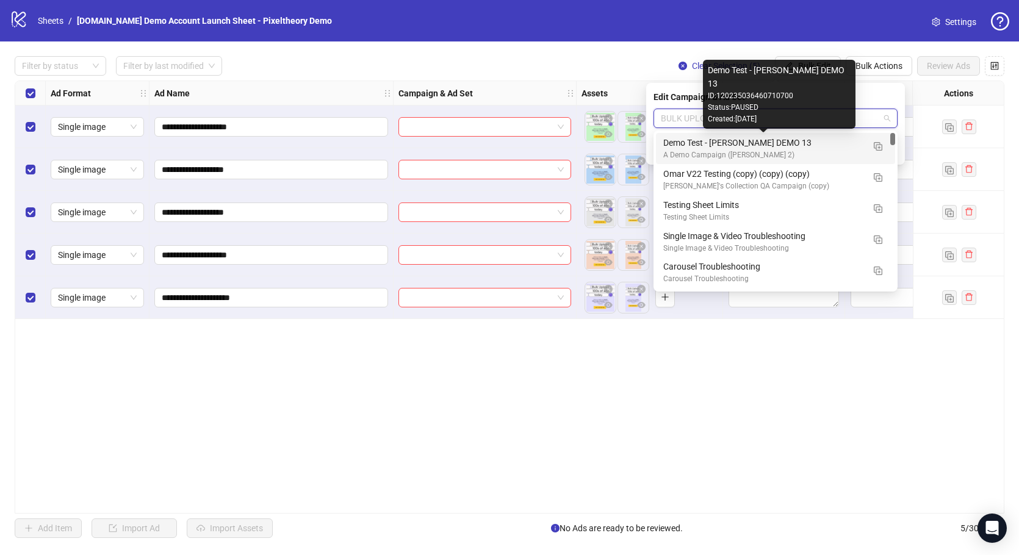
click at [794, 142] on div "Demo Test - James DEMO 13" at bounding box center [763, 142] width 200 height 13
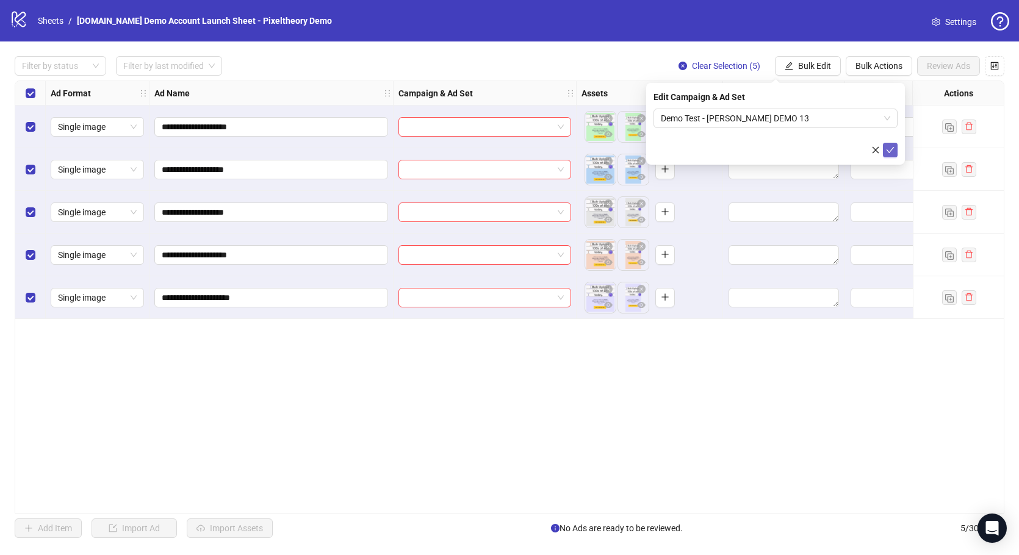
click at [893, 147] on icon "check" at bounding box center [890, 150] width 8 height 6
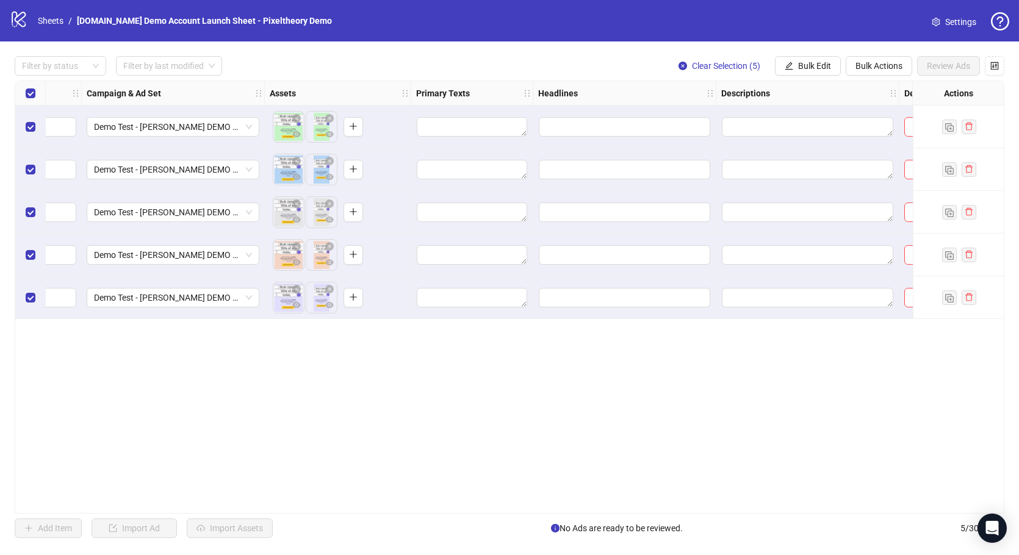
scroll to position [0, 397]
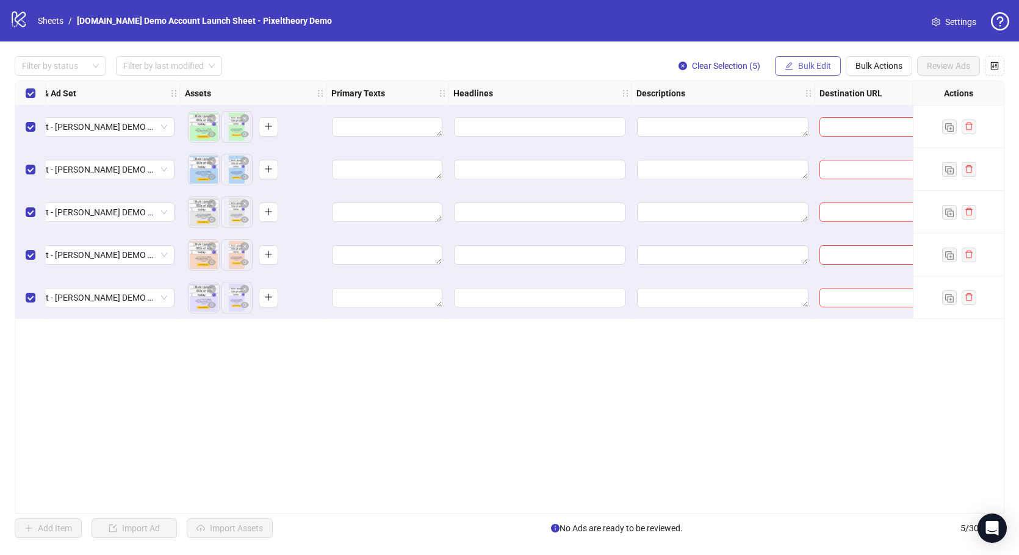
click at [818, 58] on button "Bulk Edit" at bounding box center [808, 66] width 66 height 20
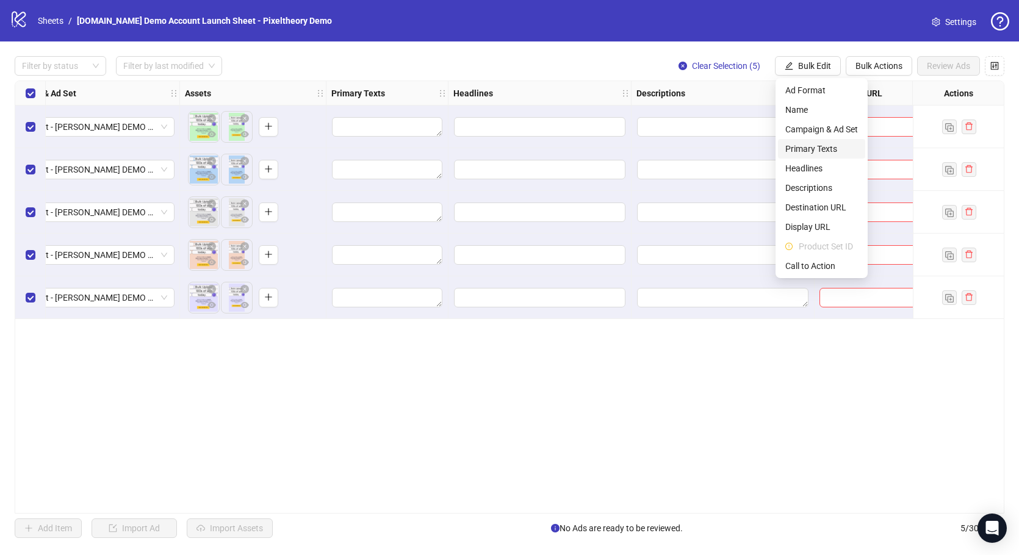
click at [811, 151] on span "Primary Texts" at bounding box center [821, 148] width 73 height 13
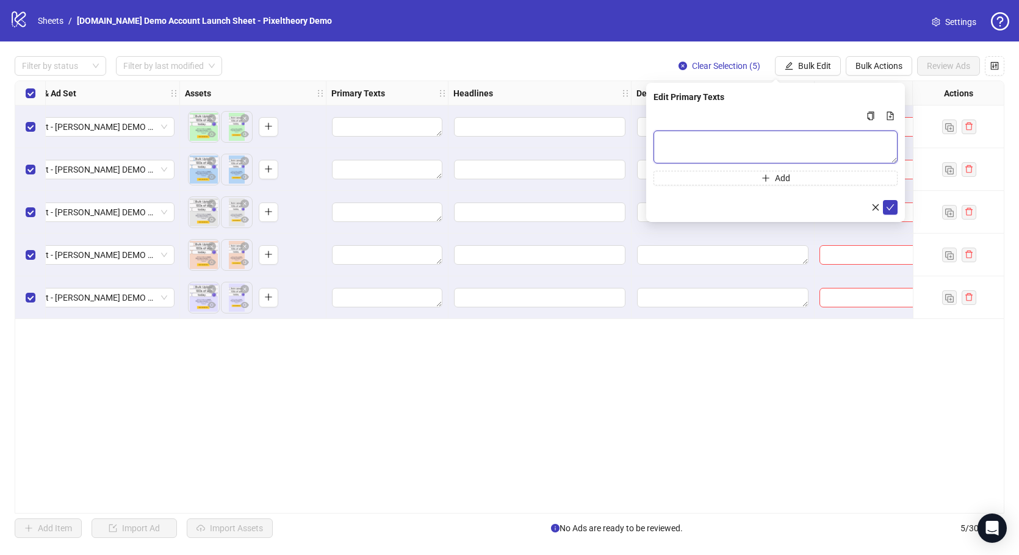
click at [700, 135] on textarea "Multi-text input container - paste or copy values" at bounding box center [775, 147] width 244 height 33
type textarea "********"
click at [887, 207] on icon "check" at bounding box center [890, 207] width 8 height 6
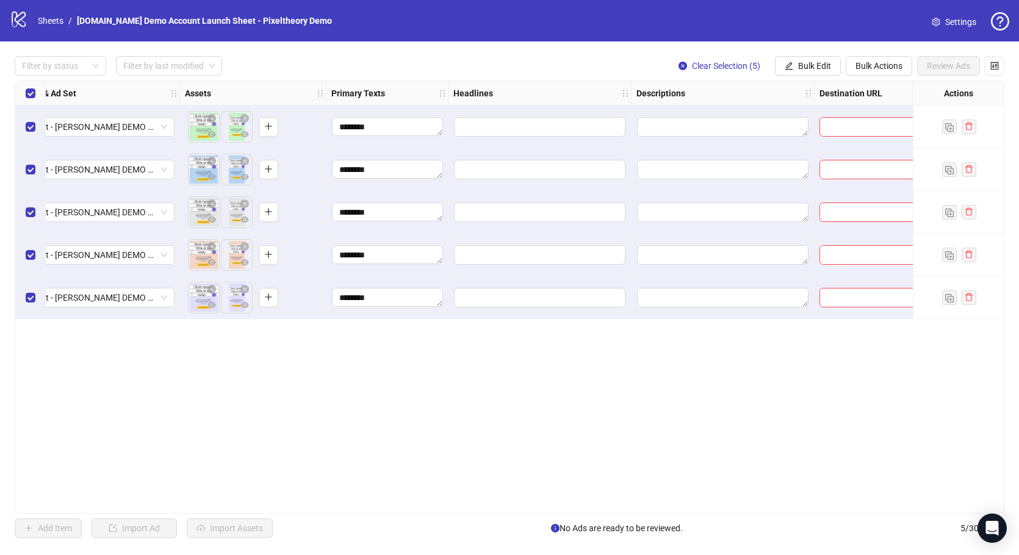
scroll to position [0, 709]
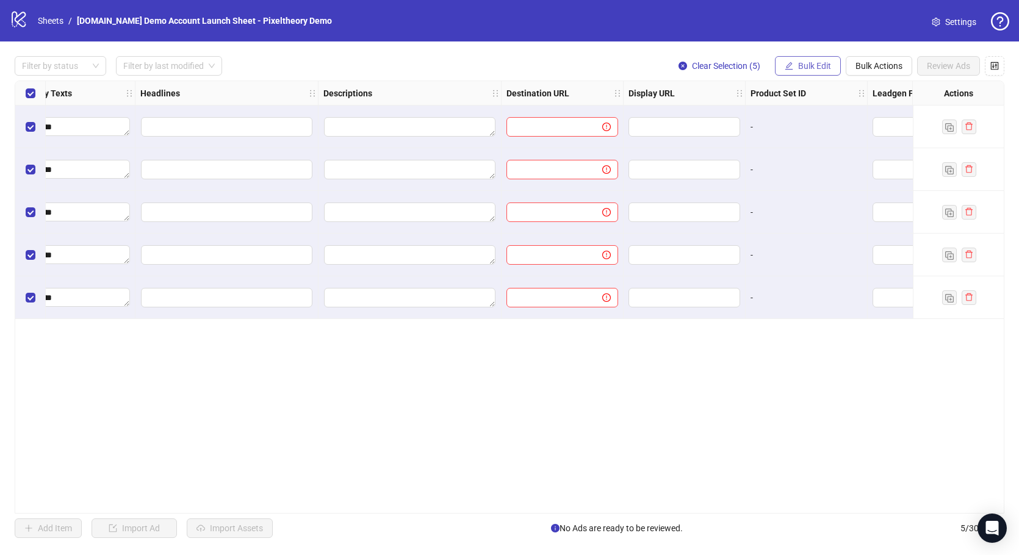
click at [797, 64] on button "Bulk Edit" at bounding box center [808, 66] width 66 height 20
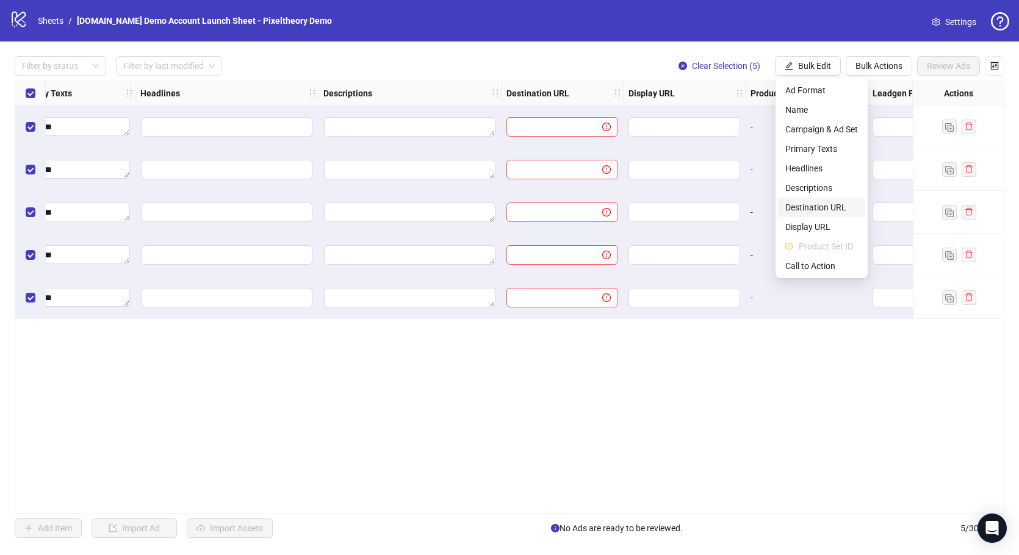
click at [828, 211] on span "Destination URL" at bounding box center [821, 207] width 73 height 13
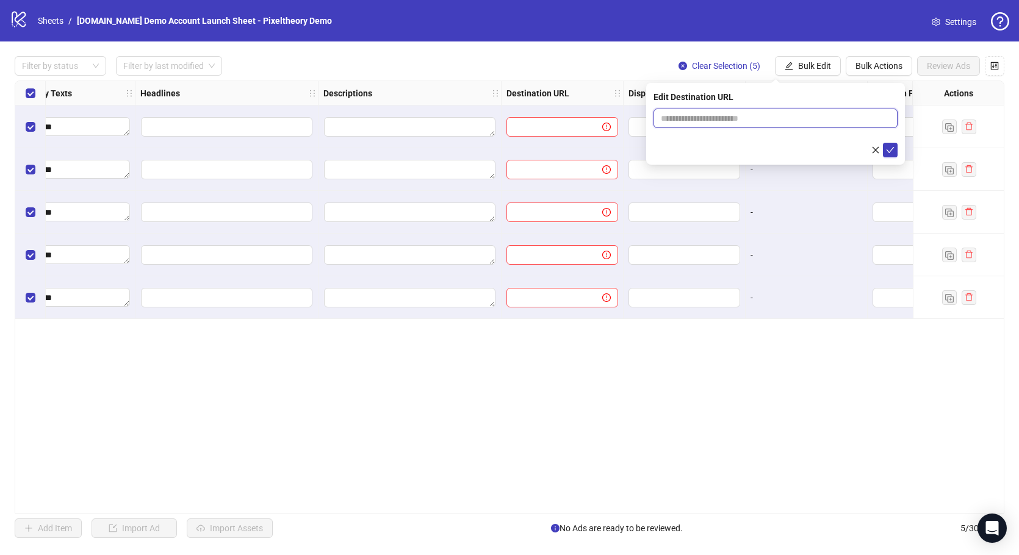
click at [734, 120] on input "text" at bounding box center [771, 118] width 220 height 13
type input "**********"
click at [892, 146] on icon "check" at bounding box center [890, 150] width 9 height 9
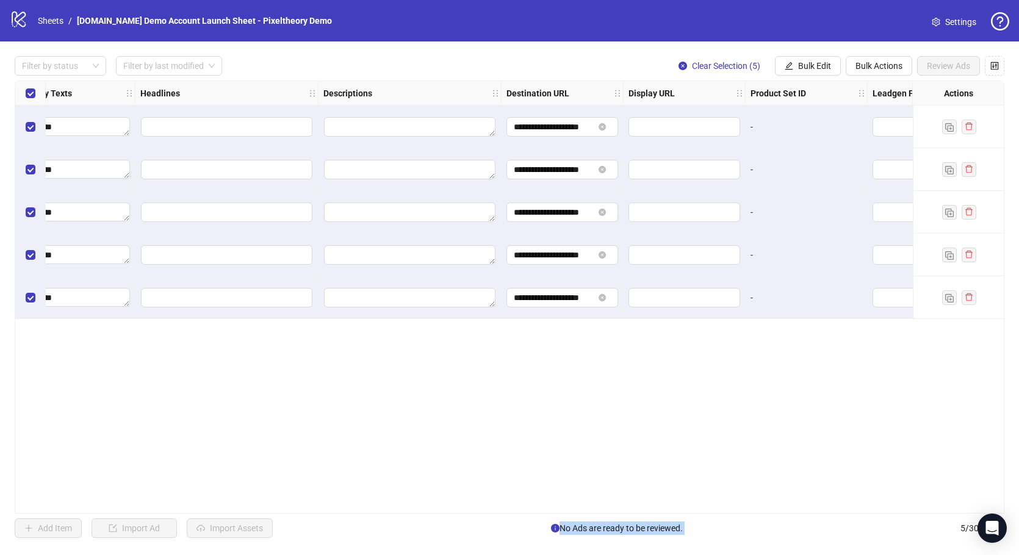
drag, startPoint x: 640, startPoint y: 514, endPoint x: 851, endPoint y: 521, distance: 211.2
click at [851, 521] on div "**********" at bounding box center [509, 296] width 1019 height 511
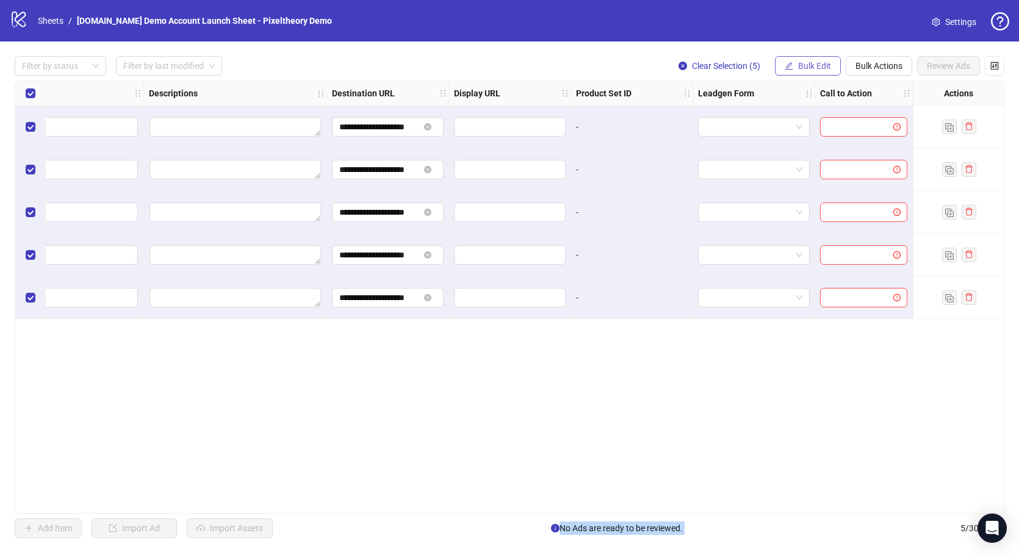
click at [809, 63] on span "Bulk Edit" at bounding box center [814, 66] width 33 height 10
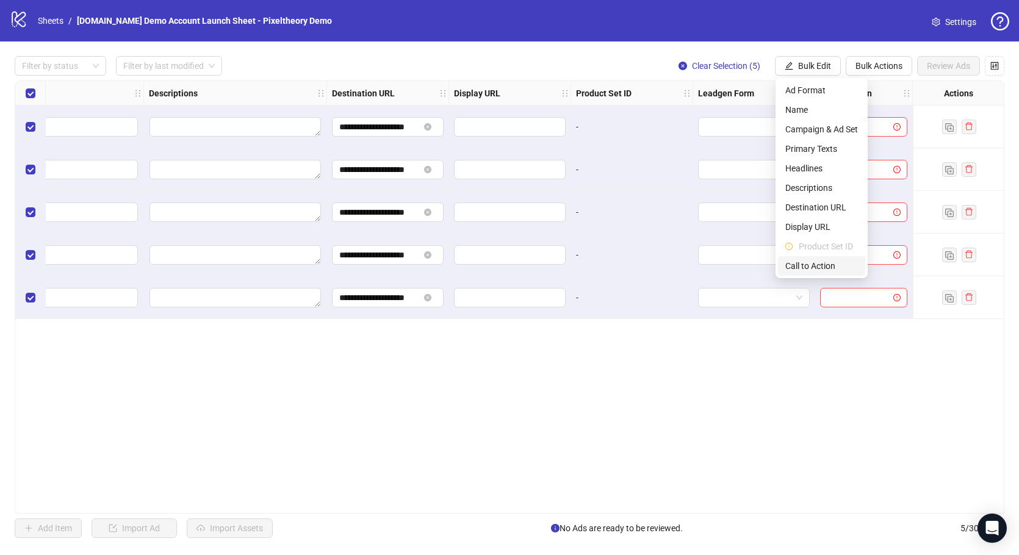
click at [811, 256] on li "Call to Action" at bounding box center [821, 266] width 87 height 20
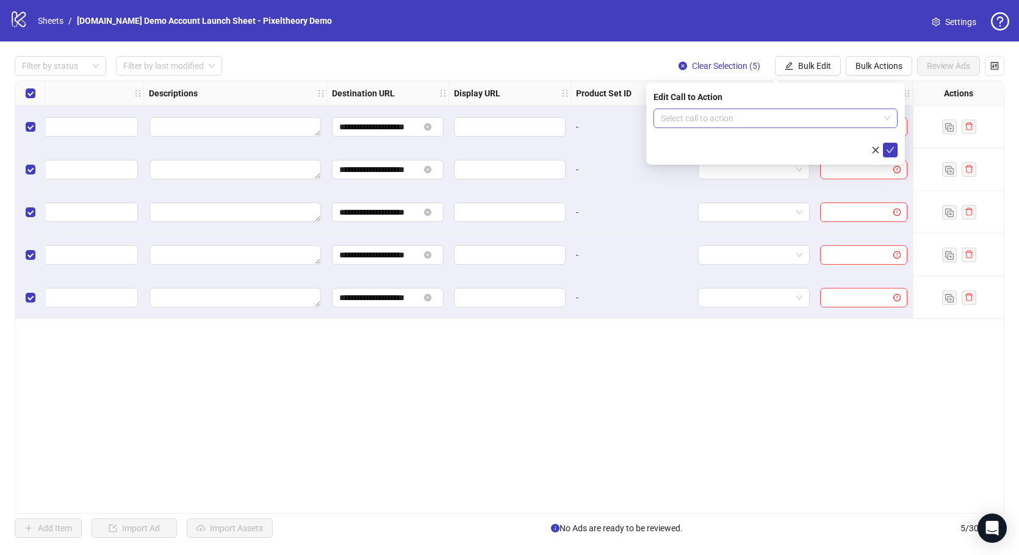
click at [739, 123] on input "search" at bounding box center [770, 118] width 218 height 18
type input "*****"
click at [722, 138] on div "Learn more" at bounding box center [775, 142] width 224 height 13
drag, startPoint x: 884, startPoint y: 151, endPoint x: 834, endPoint y: 398, distance: 251.3
click at [884, 151] on button "submit" at bounding box center [890, 150] width 15 height 15
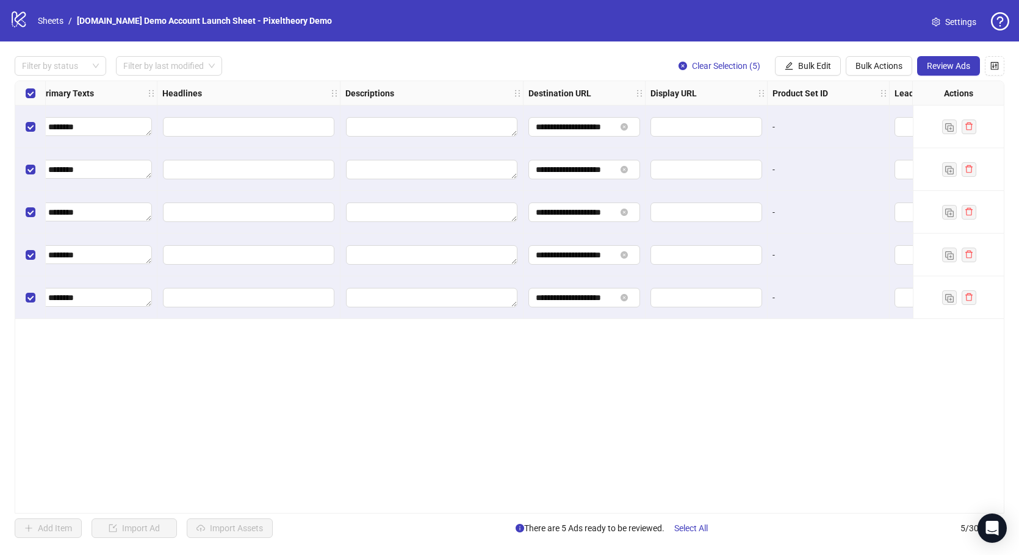
scroll to position [0, 864]
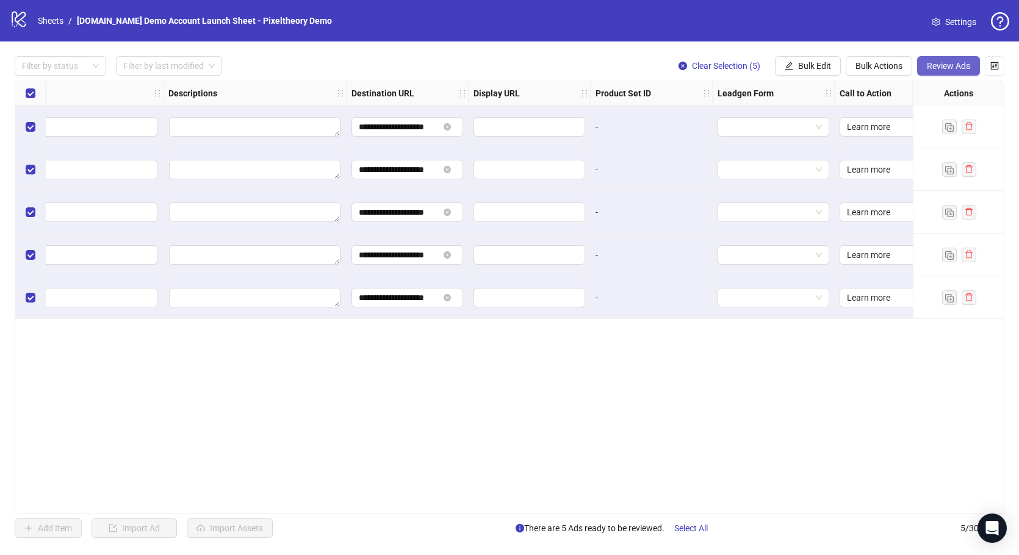
click at [944, 59] on button "Review Ads" at bounding box center [948, 66] width 63 height 20
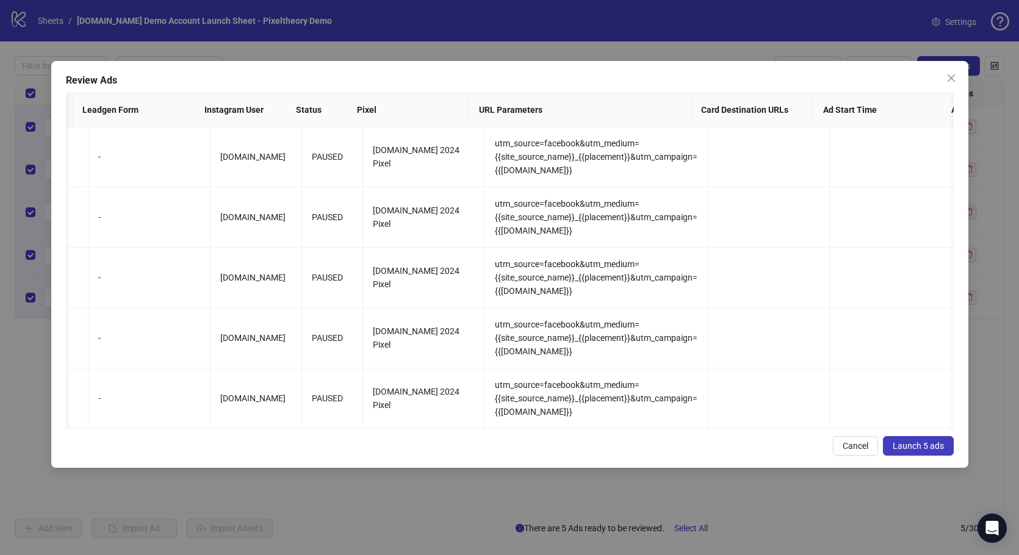
scroll to position [0, 1247]
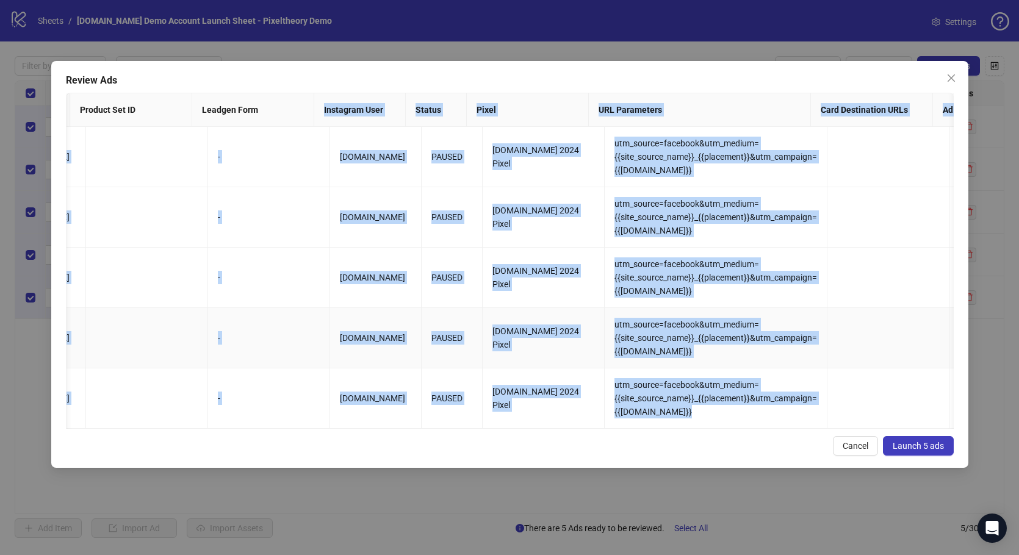
drag, startPoint x: 601, startPoint y: 159, endPoint x: 839, endPoint y: 373, distance: 320.5
click at [839, 373] on div "Ad Name Ad Set Assets Headlines Primary Texts Descriptions Destination URL Disp…" at bounding box center [510, 261] width 888 height 336
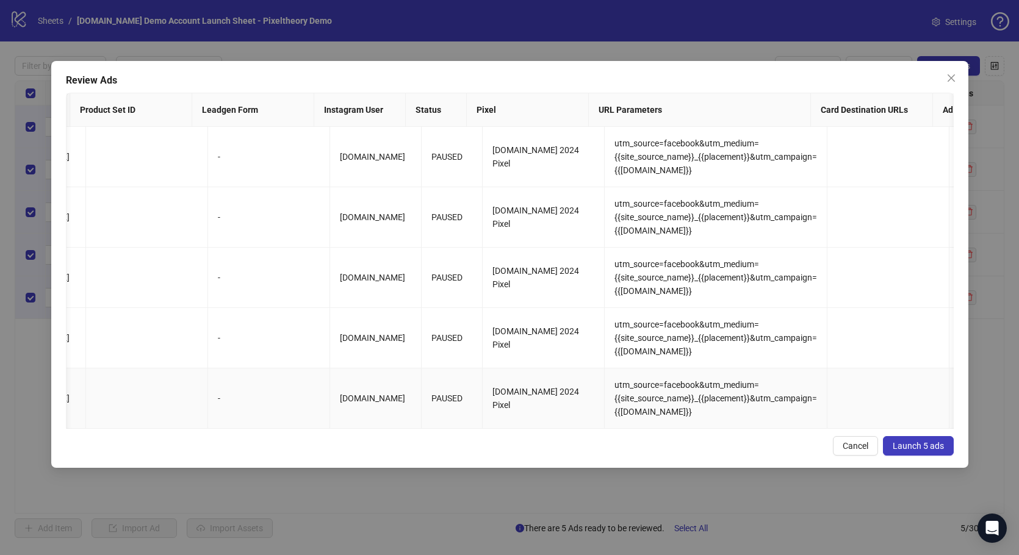
drag, startPoint x: 781, startPoint y: 373, endPoint x: 733, endPoint y: 304, distance: 84.1
click at [781, 373] on td "utm_source=facebook&utm_medium={{site_source_name}}_{{placement}}&utm_campaign=…" at bounding box center [716, 398] width 223 height 60
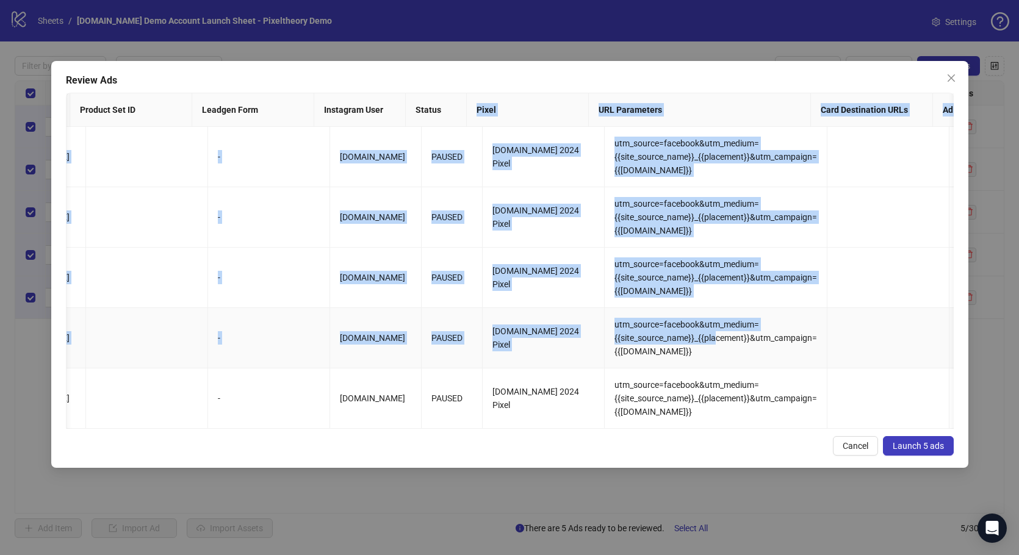
drag, startPoint x: 482, startPoint y: 108, endPoint x: 700, endPoint y: 332, distance: 313.2
click at [700, 332] on div "Ad Name Ad Set Assets Headlines Primary Texts Descriptions Destination URL Disp…" at bounding box center [510, 261] width 888 height 336
click at [700, 332] on span "utm_source=facebook&utm_medium={{site_source_name}}_{{placement}}&utm_campaign=…" at bounding box center [715, 338] width 203 height 37
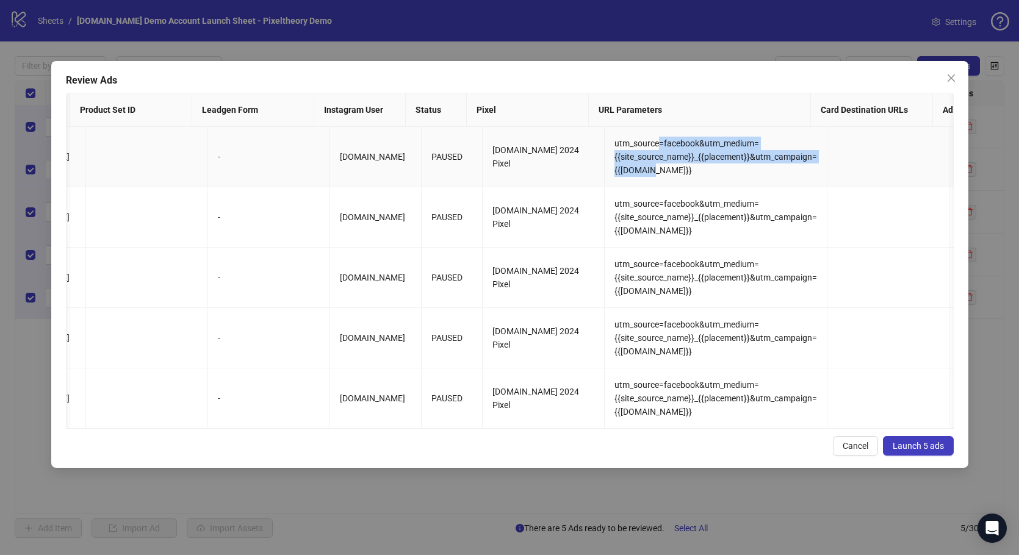
drag, startPoint x: 644, startPoint y: 170, endPoint x: 645, endPoint y: 179, distance: 9.2
click at [645, 179] on td "utm_source=facebook&utm_medium={{site_source_name}}_{{placement}}&utm_campaign=…" at bounding box center [716, 157] width 223 height 60
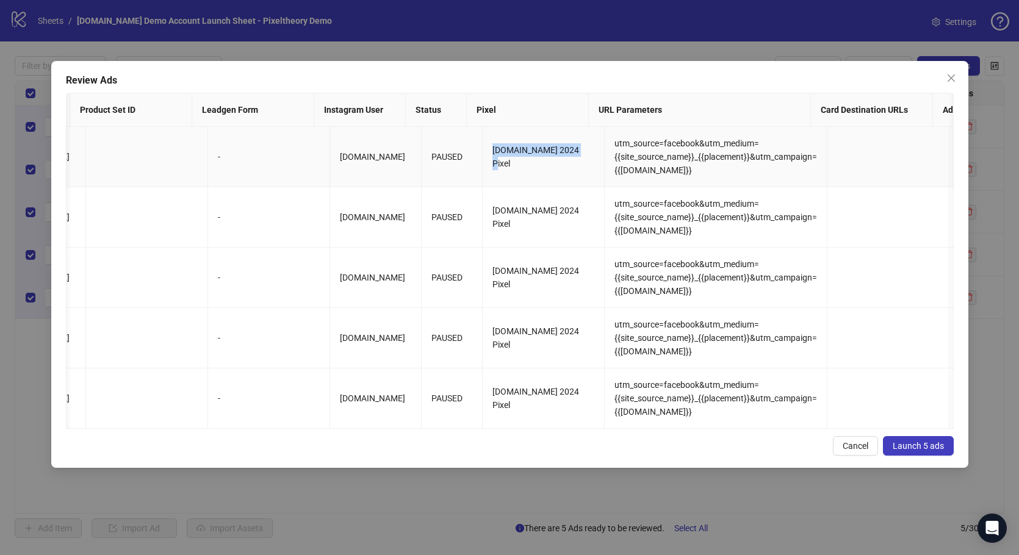
drag, startPoint x: 603, startPoint y: 166, endPoint x: 533, endPoint y: 170, distance: 69.6
click at [539, 170] on td "Kitchn.io 2024 Pixel" at bounding box center [544, 157] width 122 height 60
drag, startPoint x: 444, startPoint y: 160, endPoint x: 402, endPoint y: 164, distance: 42.3
click at [422, 163] on td "PAUSED" at bounding box center [452, 157] width 61 height 60
drag, startPoint x: 353, startPoint y: 145, endPoint x: 350, endPoint y: 190, distance: 44.6
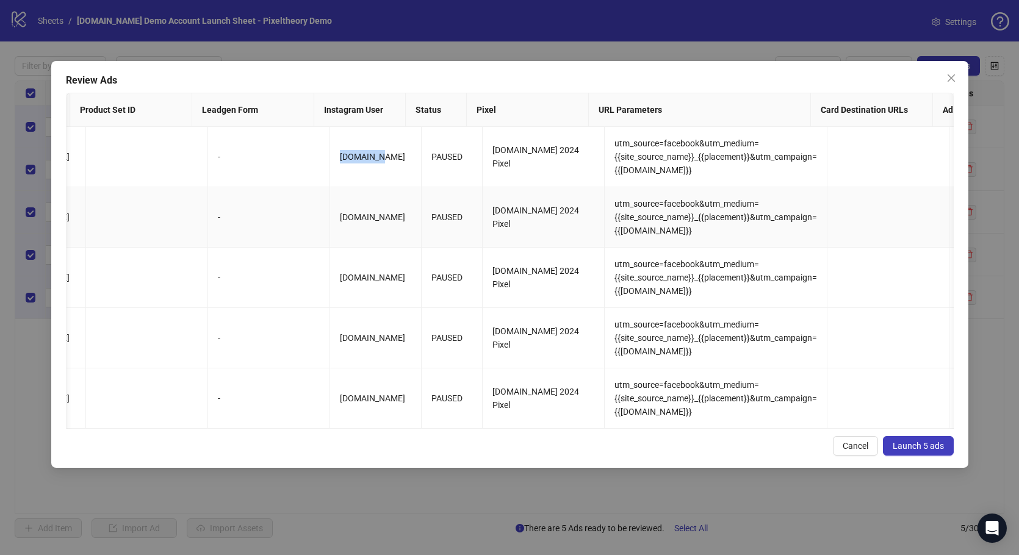
click at [350, 190] on tbody "BULK UPLOAD - GREEN - Demo Test - James DEMO 13 A Demo Campaign (James 2) To pi…" at bounding box center [13, 278] width 2386 height 302
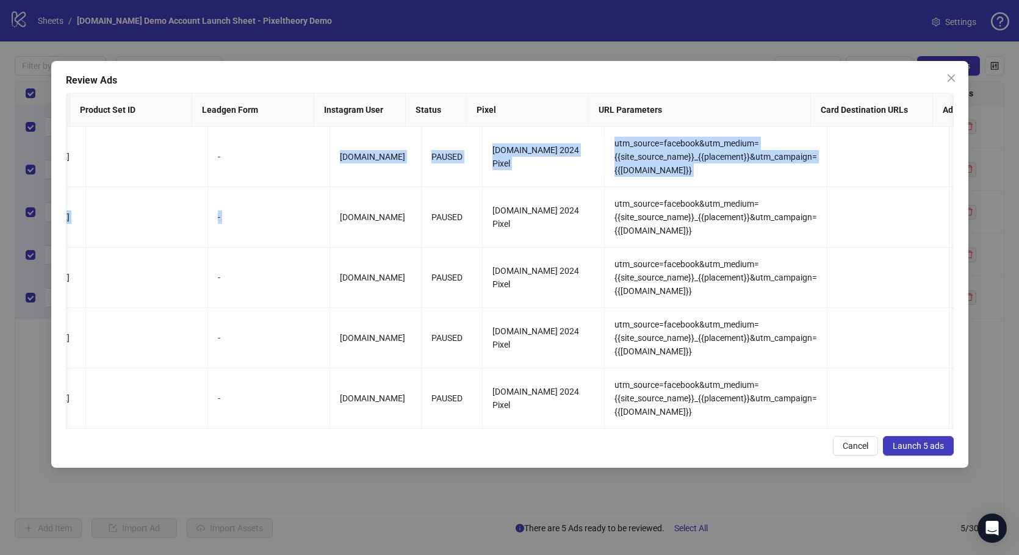
click at [928, 451] on span "Launch 5 ads" at bounding box center [917, 446] width 51 height 10
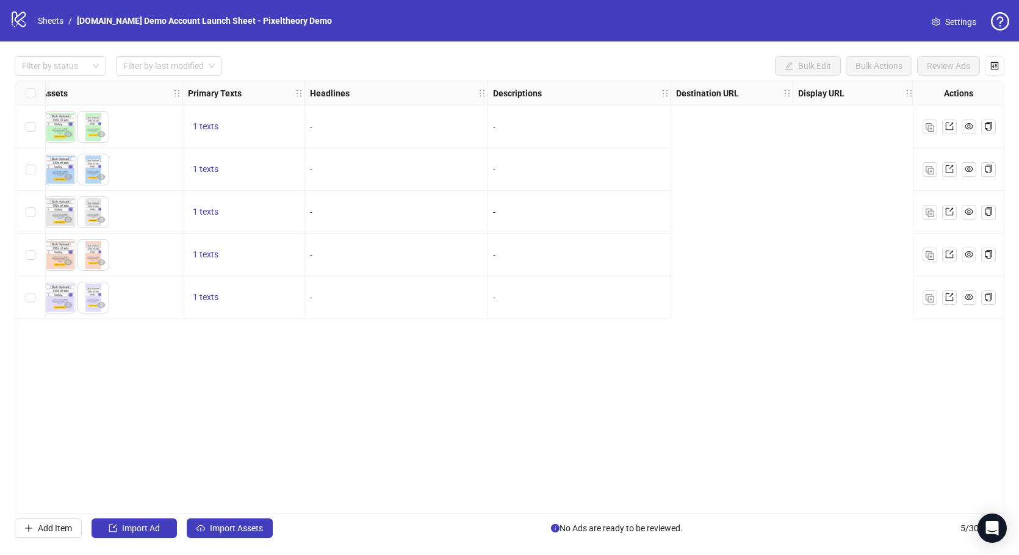
scroll to position [0, 0]
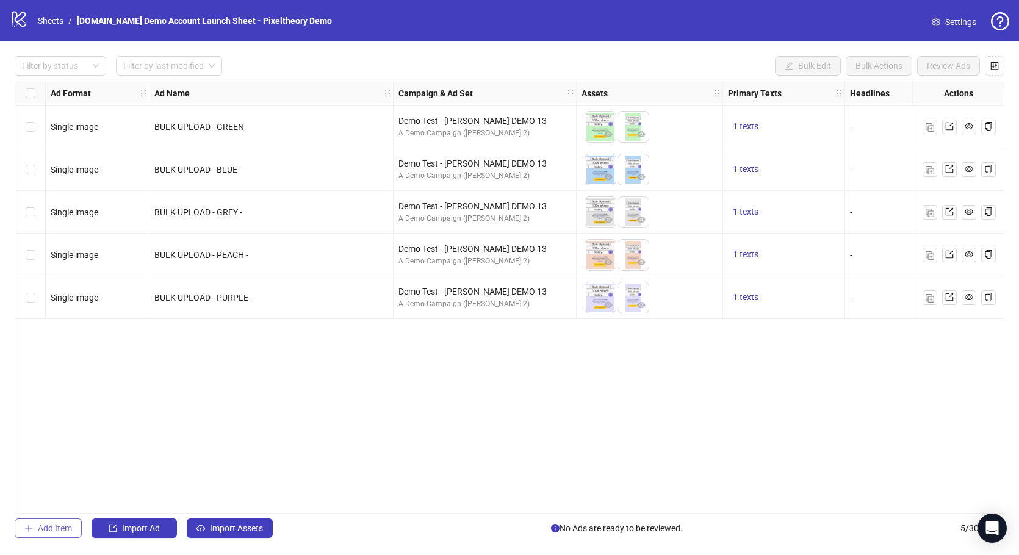
click at [71, 521] on button "Add Item" at bounding box center [48, 529] width 67 height 20
click at [84, 331] on span "Single image" at bounding box center [97, 340] width 79 height 18
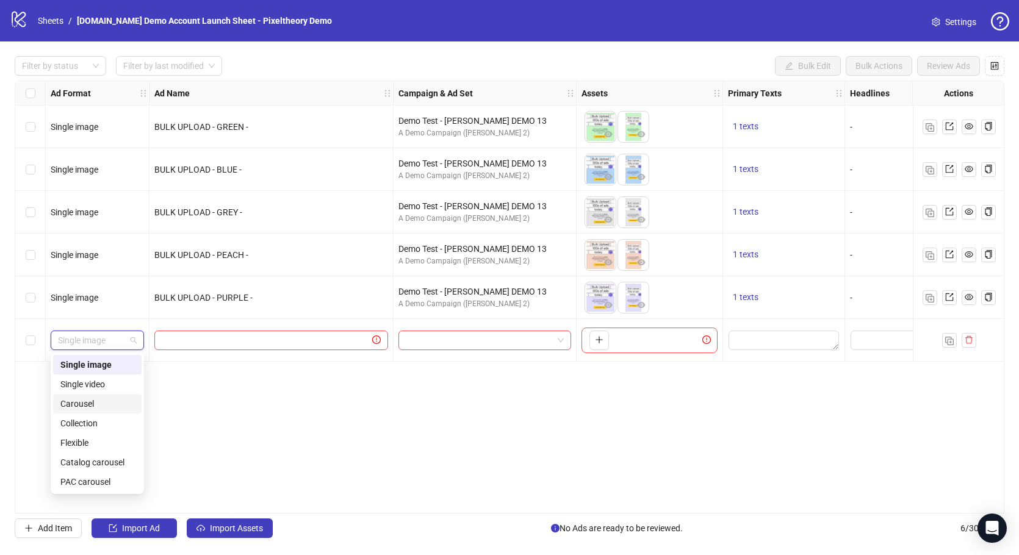
click at [336, 422] on div "Ad Format Ad Name Campaign & Ad Set Assets Primary Texts Headlines Descriptions…" at bounding box center [509, 297] width 989 height 433
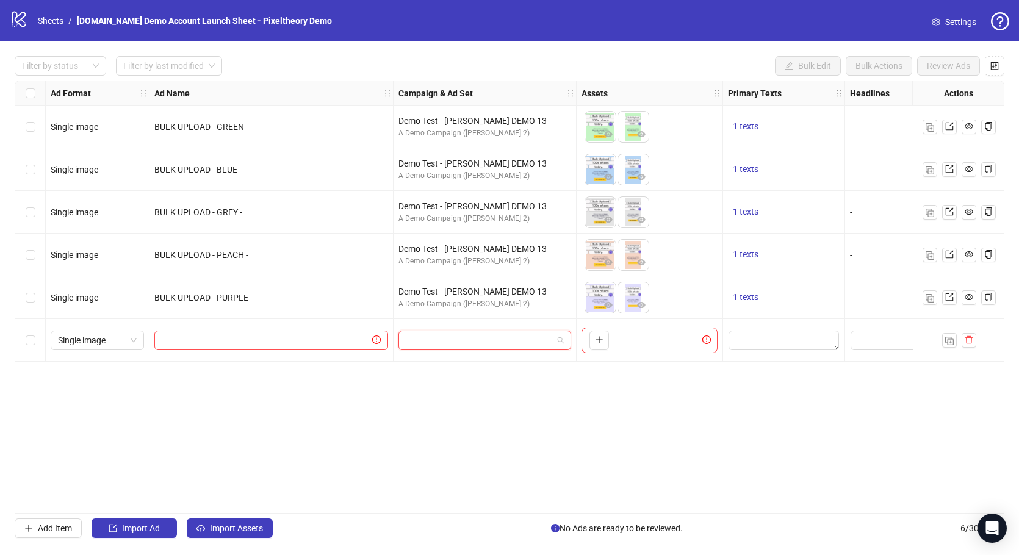
click at [493, 333] on input "search" at bounding box center [479, 340] width 147 height 18
click at [650, 364] on div "Ad Format Ad Name Campaign & Ad Set Assets Primary Texts Headlines Descriptions…" at bounding box center [509, 297] width 989 height 433
click at [946, 21] on span "Settings" at bounding box center [960, 21] width 31 height 13
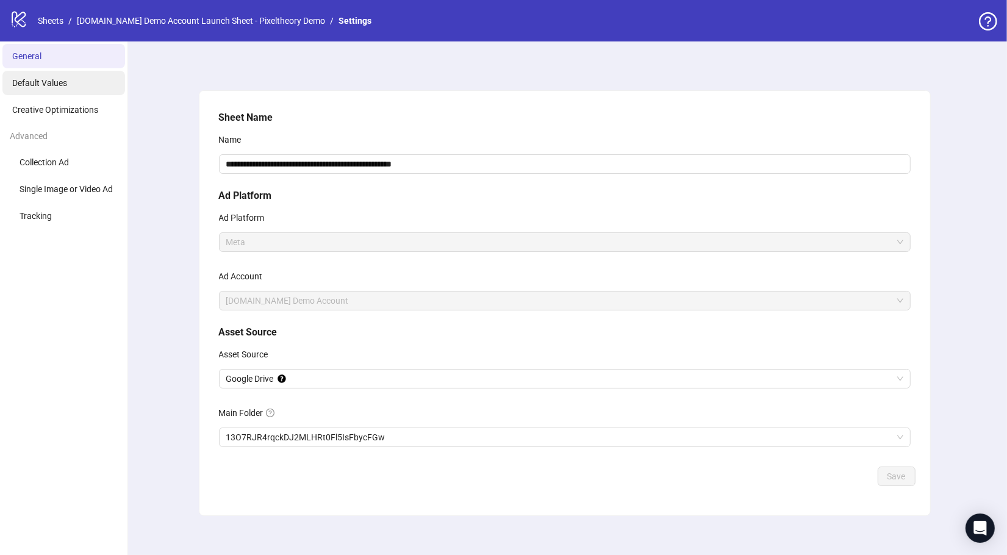
click at [45, 90] on li "Default Values" at bounding box center [63, 83] width 123 height 24
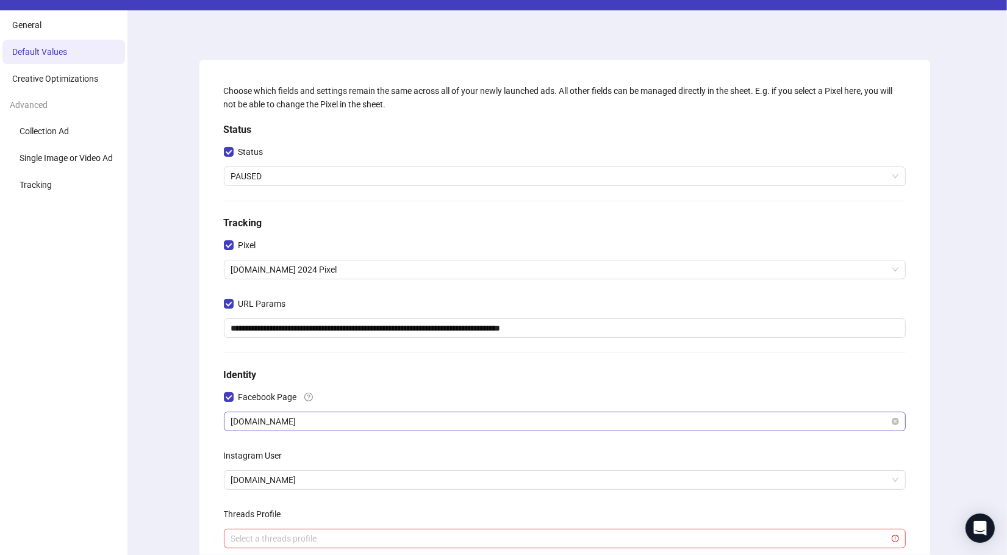
scroll to position [104, 0]
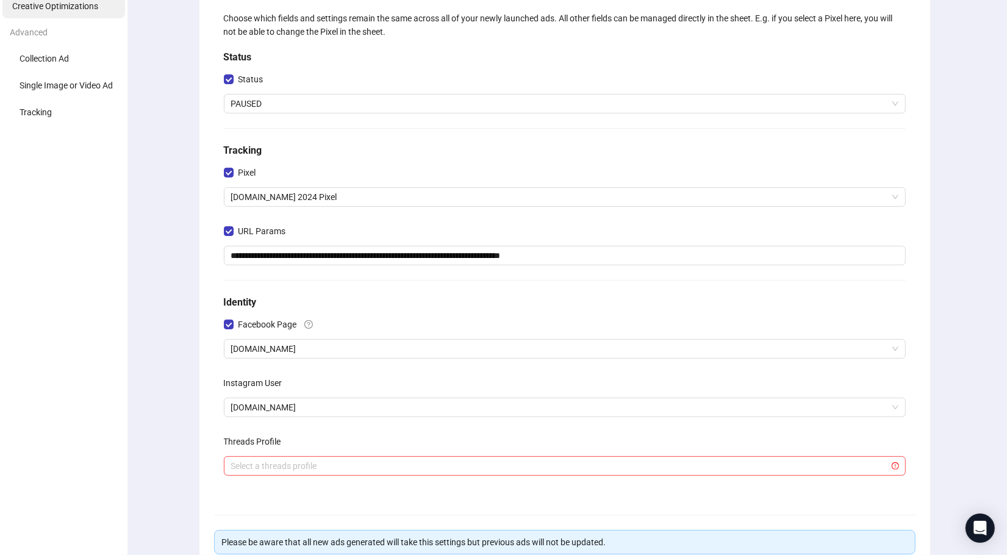
click at [74, 8] on span "Creative Optimizations" at bounding box center [55, 6] width 86 height 10
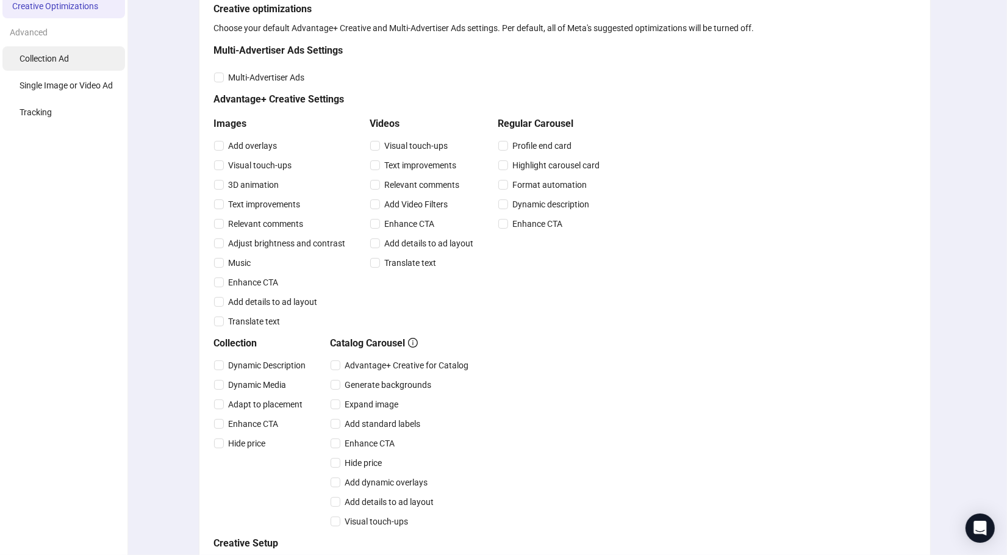
click at [62, 62] on span "Collection Ad" at bounding box center [44, 59] width 49 height 10
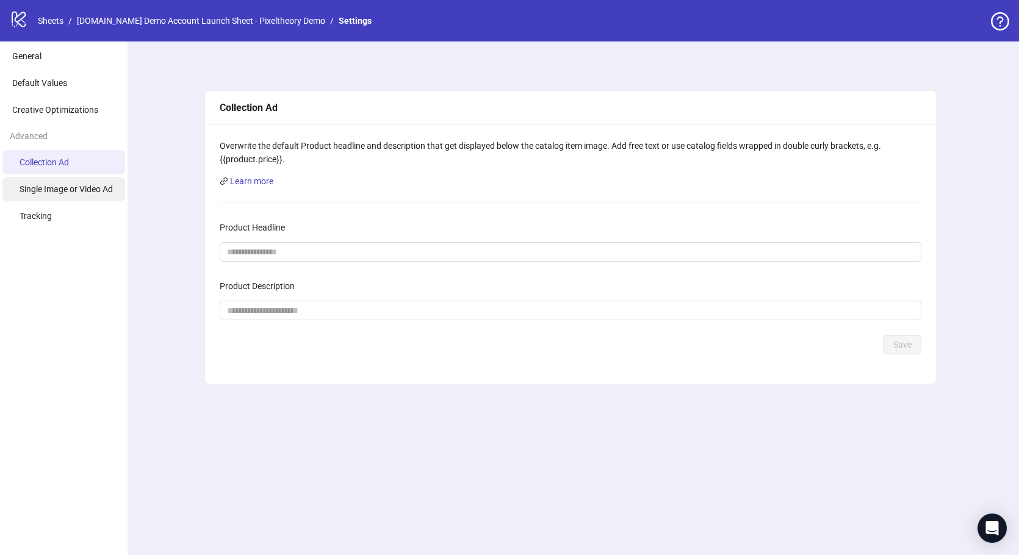
click at [71, 187] on span "Single Image or Video Ad" at bounding box center [66, 189] width 93 height 10
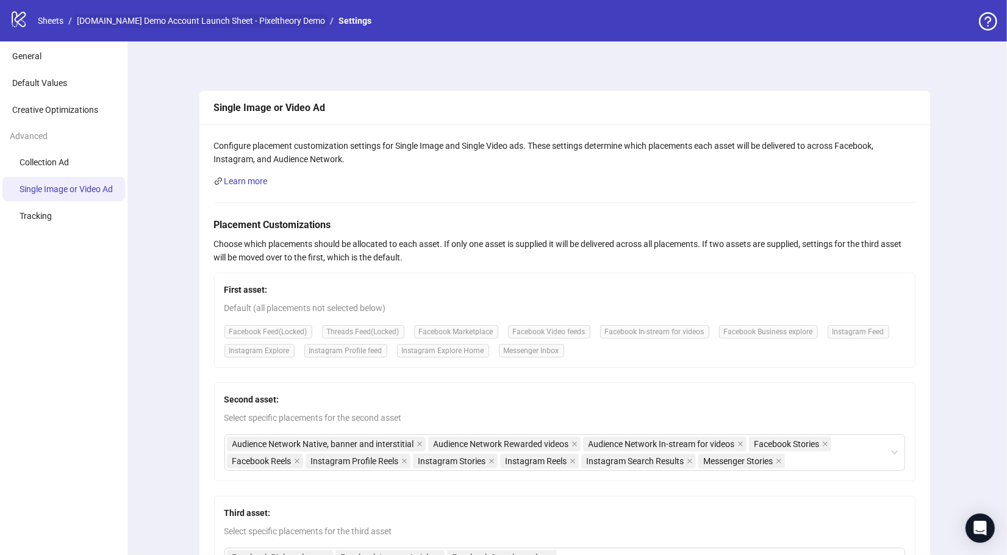
click at [248, 14] on link "[DOMAIN_NAME] Demo Account Launch Sheet - Pixeltheory Demo" at bounding box center [200, 20] width 253 height 13
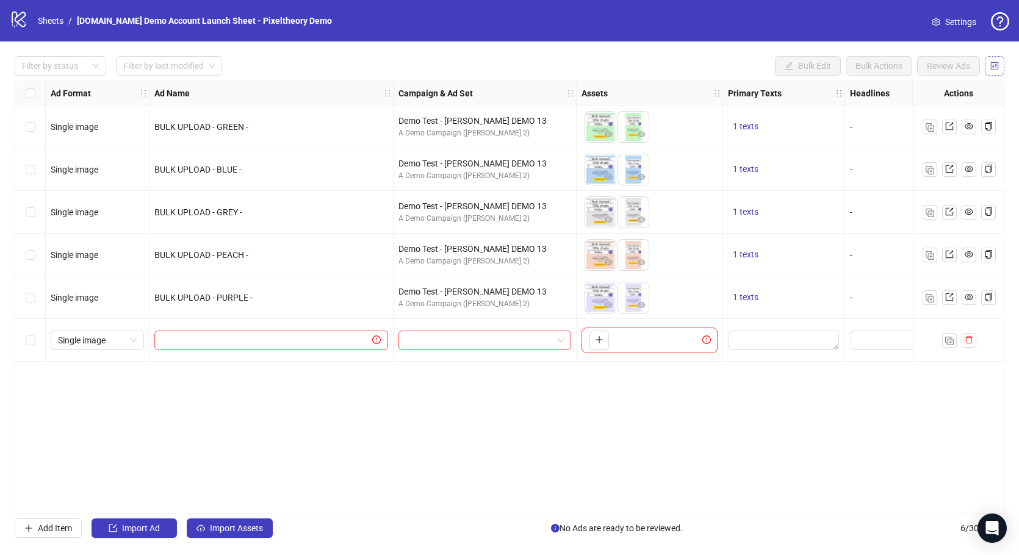
click at [997, 68] on icon "control" at bounding box center [994, 66] width 9 height 9
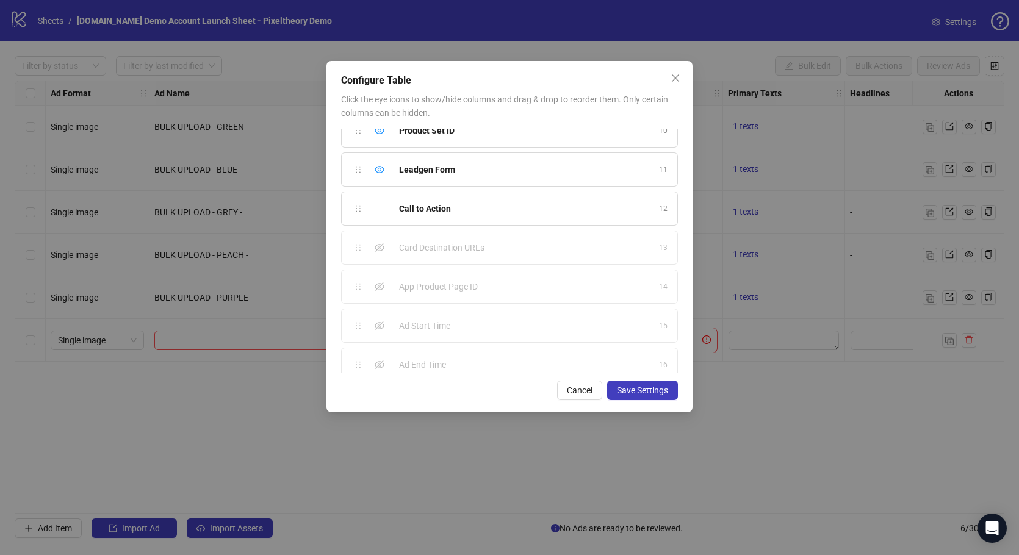
scroll to position [373, 0]
click at [378, 315] on icon "eye-invisible" at bounding box center [380, 320] width 10 height 10
click at [380, 355] on icon "eye-invisible" at bounding box center [380, 359] width 10 height 10
click at [659, 391] on span "Save Settings" at bounding box center [642, 391] width 51 height 10
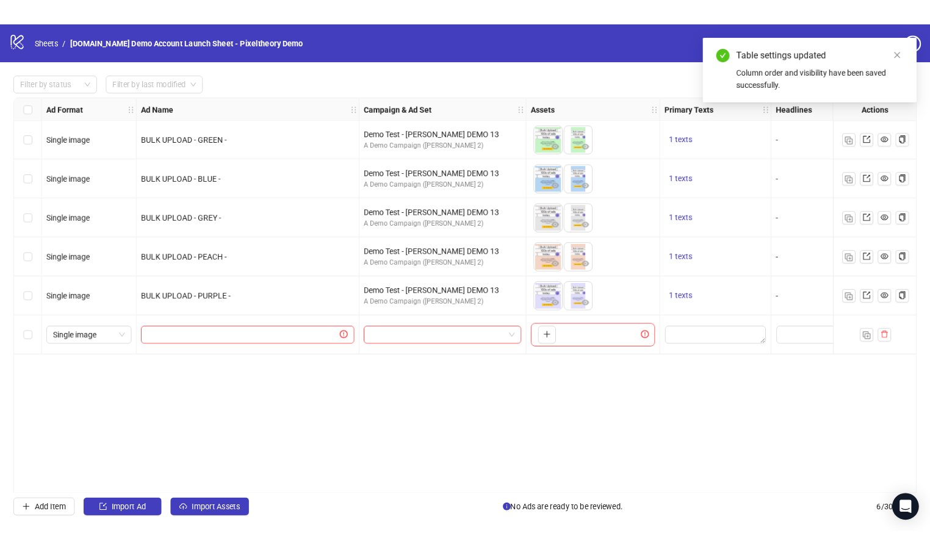
scroll to position [0, 1128]
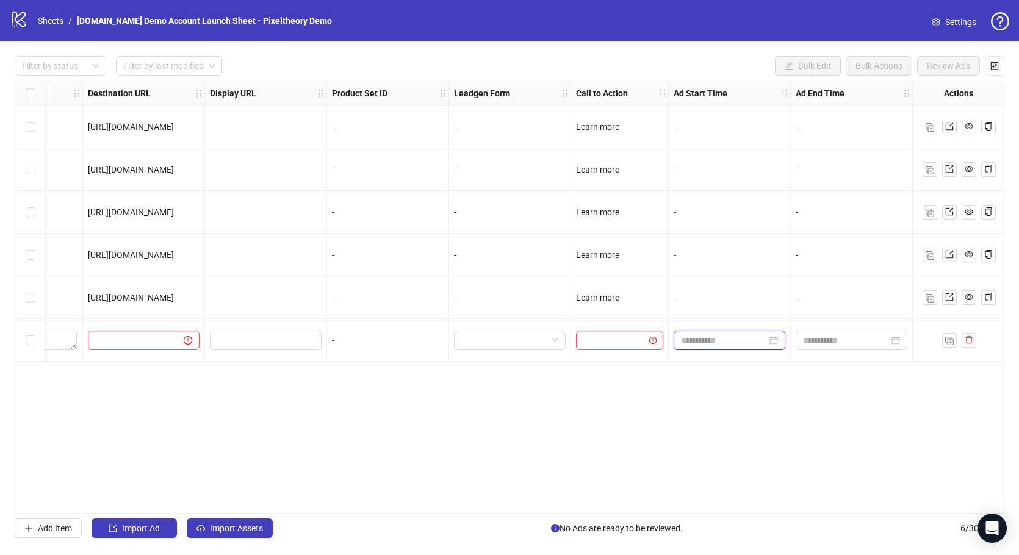
drag, startPoint x: 733, startPoint y: 345, endPoint x: 728, endPoint y: 338, distance: 8.5
click at [733, 345] on input at bounding box center [724, 340] width 86 height 13
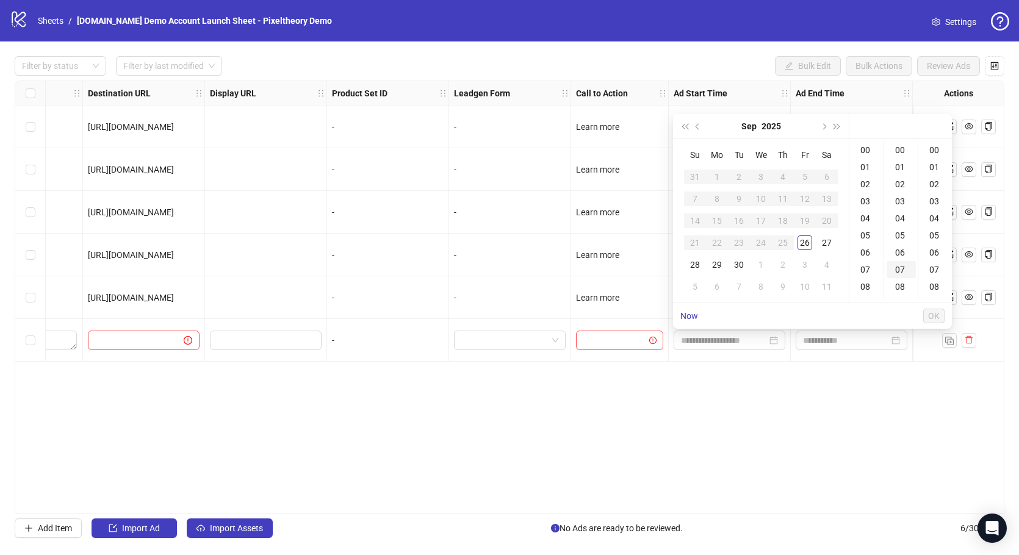
drag, startPoint x: 739, startPoint y: 261, endPoint x: 913, endPoint y: 267, distance: 174.0
click at [739, 261] on div "30" at bounding box center [738, 264] width 15 height 15
type input "**********"
click at [978, 252] on div at bounding box center [958, 255] width 73 height 15
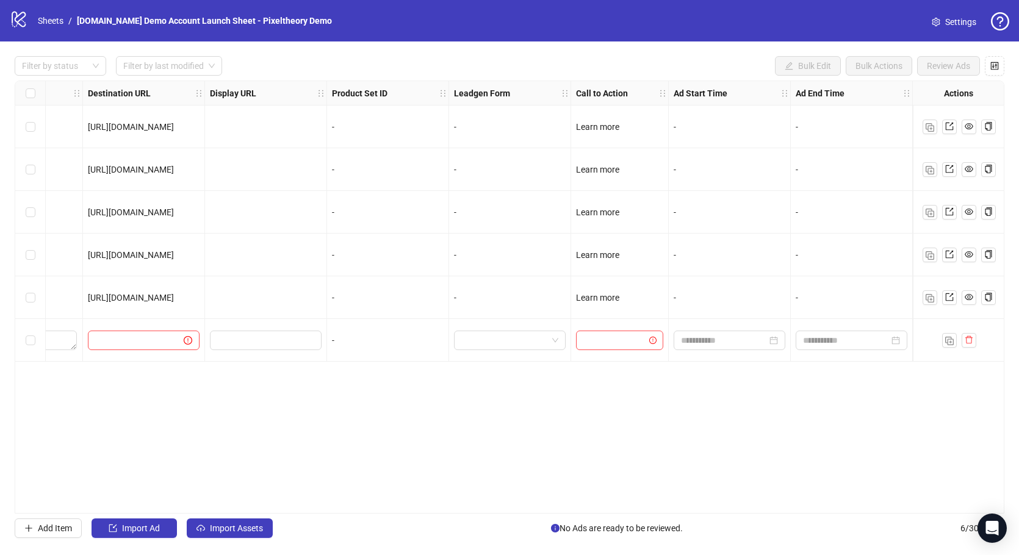
click at [16, 23] on icon "logo/logo-mobile" at bounding box center [19, 19] width 18 height 18
click at [57, 16] on link "Sheets" at bounding box center [50, 20] width 31 height 13
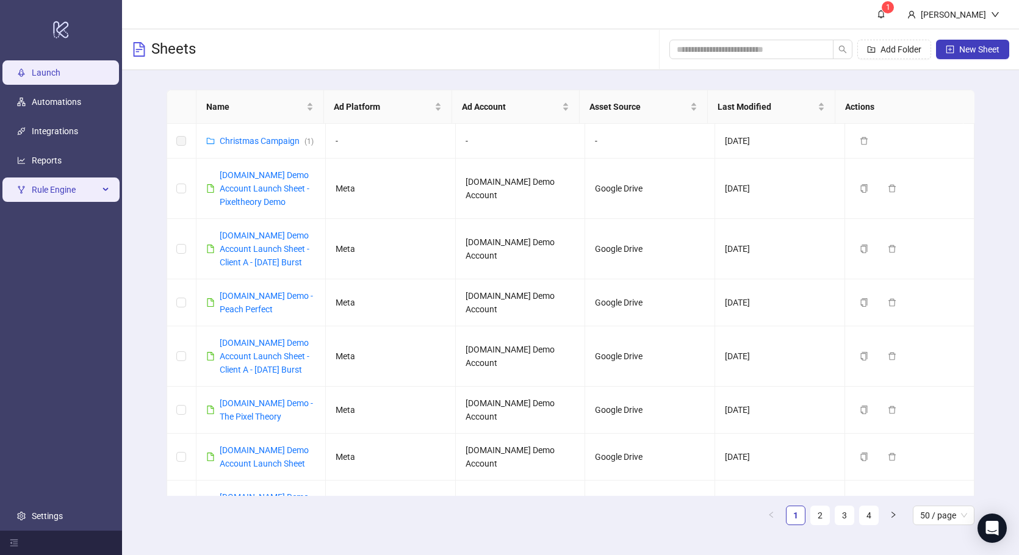
click at [100, 193] on div "Rule Engine" at bounding box center [60, 190] width 117 height 24
click at [68, 192] on span "Rule Engine" at bounding box center [65, 190] width 67 height 24
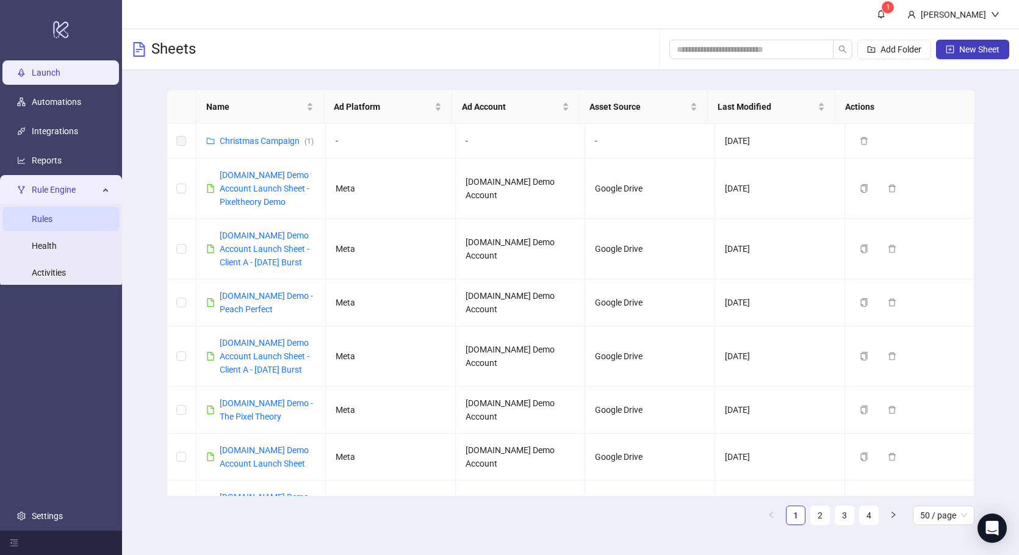
click at [52, 214] on link "Rules" at bounding box center [42, 219] width 21 height 10
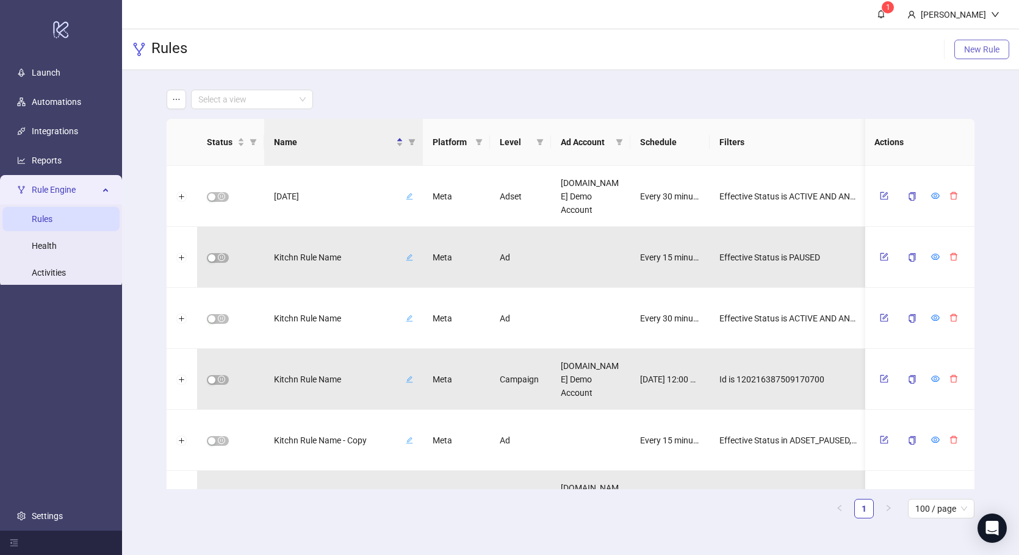
click at [985, 46] on span "New Rule" at bounding box center [981, 50] width 35 height 10
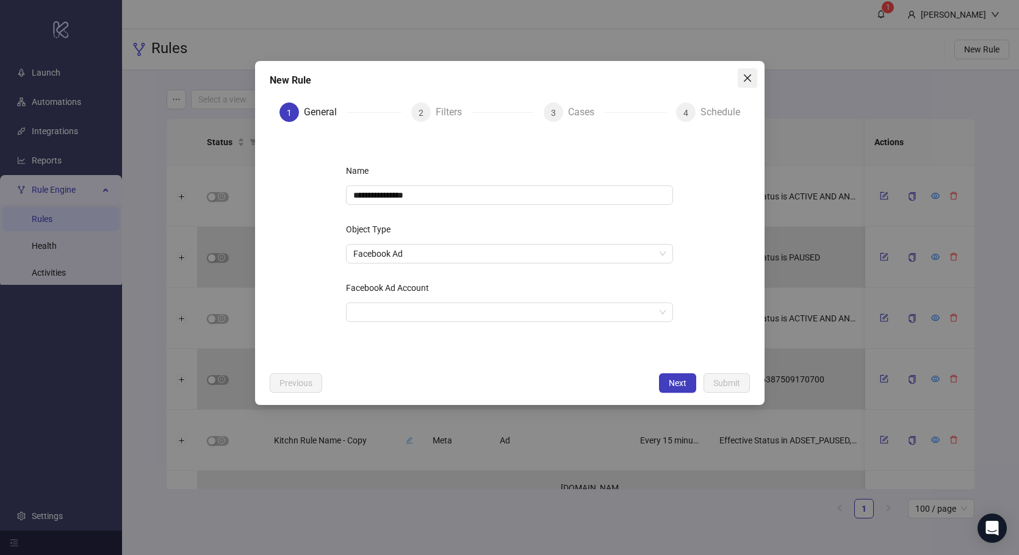
click at [754, 81] on span "Close" at bounding box center [747, 78] width 20 height 10
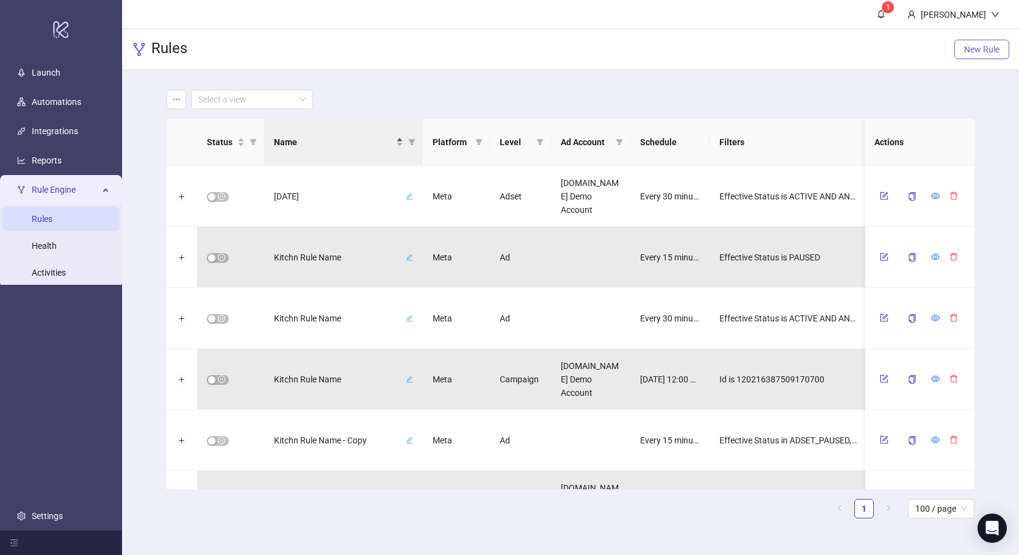
click at [975, 55] on button "New Rule" at bounding box center [981, 50] width 55 height 20
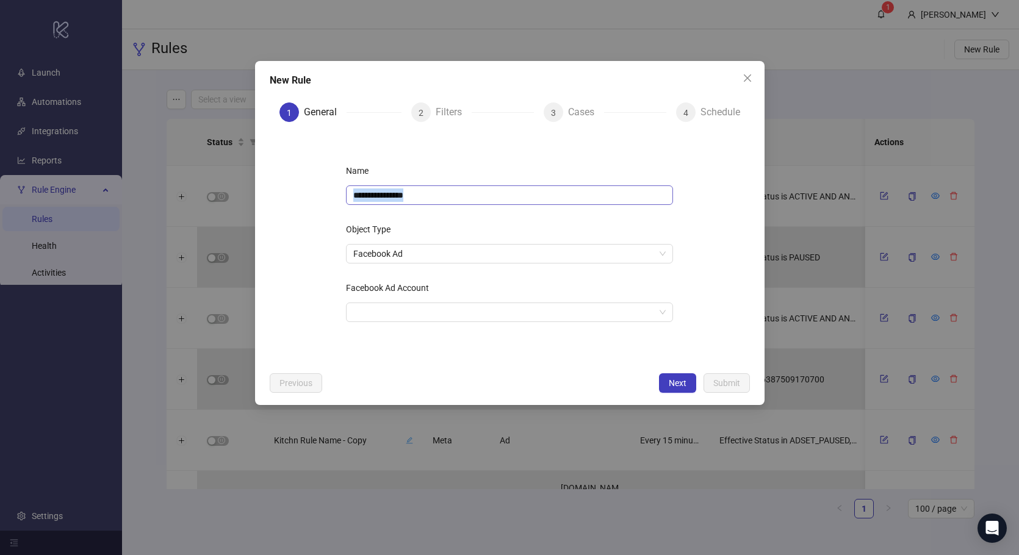
click at [445, 203] on div "**********" at bounding box center [509, 249] width 366 height 215
click at [449, 203] on input "**********" at bounding box center [509, 195] width 327 height 20
type input "**********"
click at [375, 226] on label "Object Type" at bounding box center [372, 230] width 52 height 20
click at [375, 245] on input "Object Type" at bounding box center [503, 254] width 301 height 18
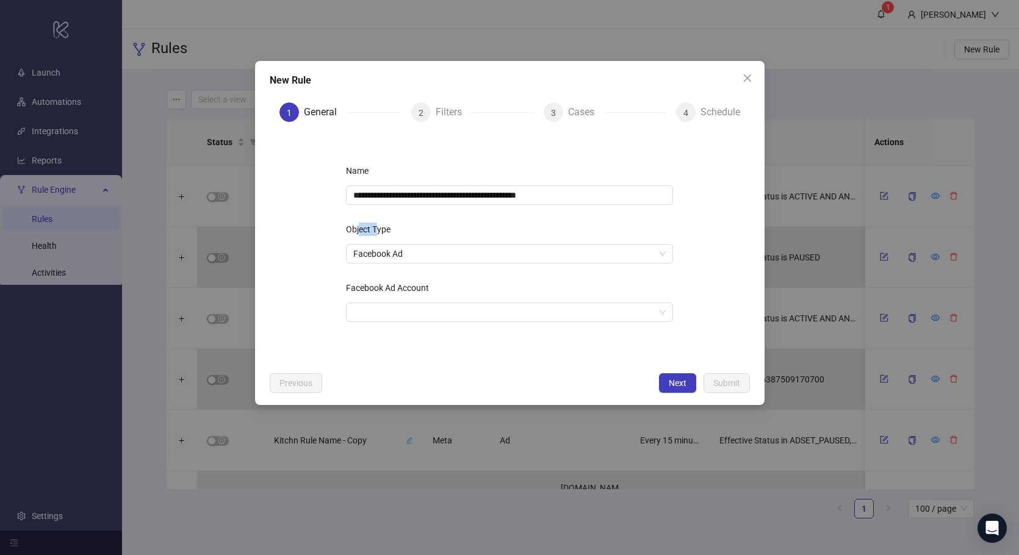
drag, startPoint x: 375, startPoint y: 225, endPoint x: 348, endPoint y: 224, distance: 26.9
click at [351, 224] on label "Object Type" at bounding box center [372, 230] width 52 height 20
drag, startPoint x: 348, startPoint y: 224, endPoint x: 411, endPoint y: 226, distance: 62.9
click at [411, 226] on div "Object Type" at bounding box center [509, 232] width 327 height 24
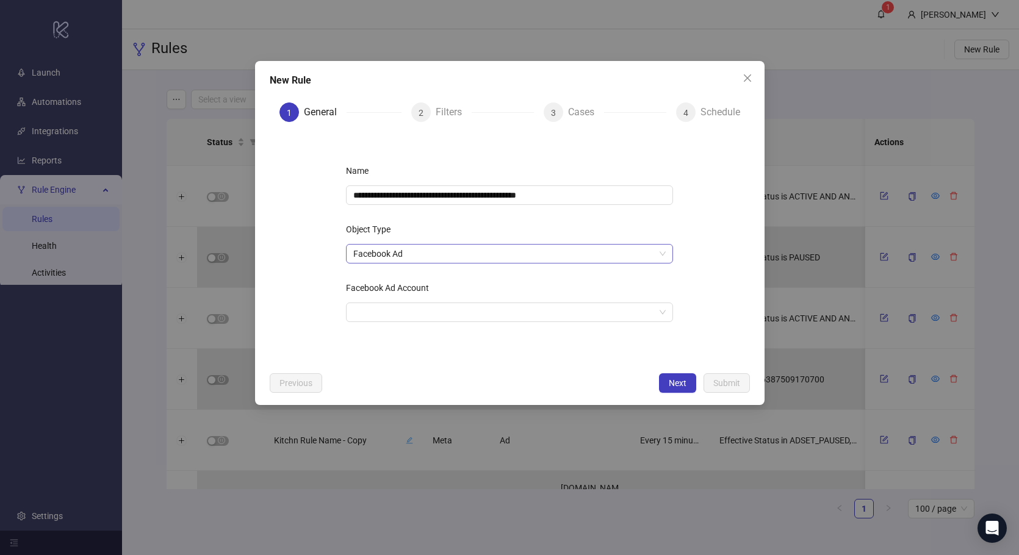
click at [406, 249] on span "Facebook Ad" at bounding box center [509, 254] width 312 height 18
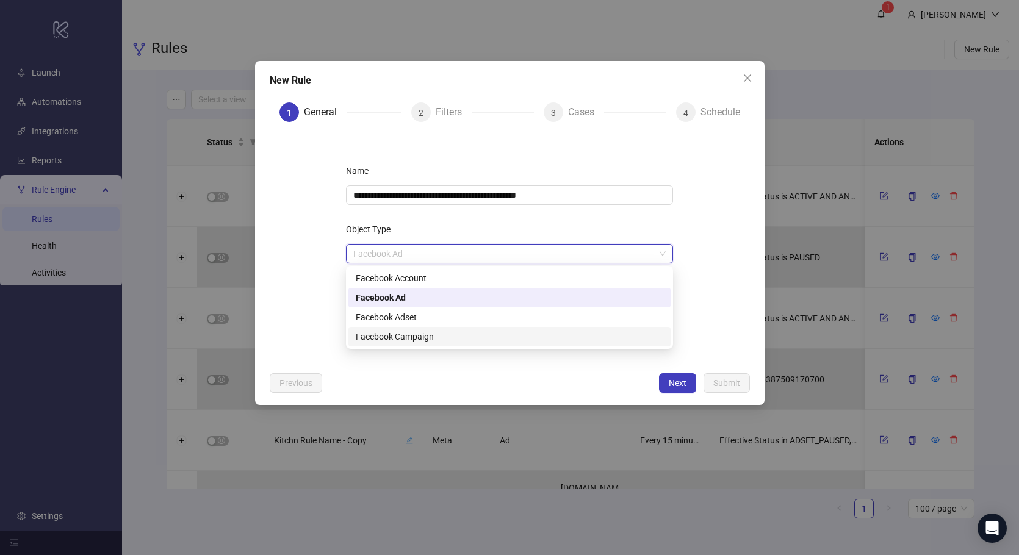
click at [468, 340] on div "Facebook Campaign" at bounding box center [509, 336] width 307 height 13
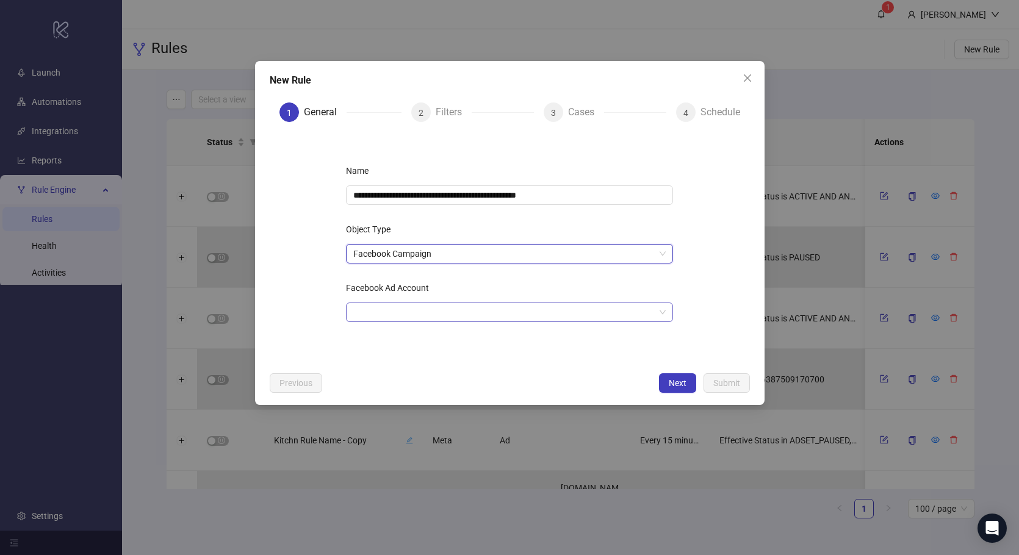
click at [413, 315] on input "Facebook Ad Account" at bounding box center [503, 312] width 301 height 18
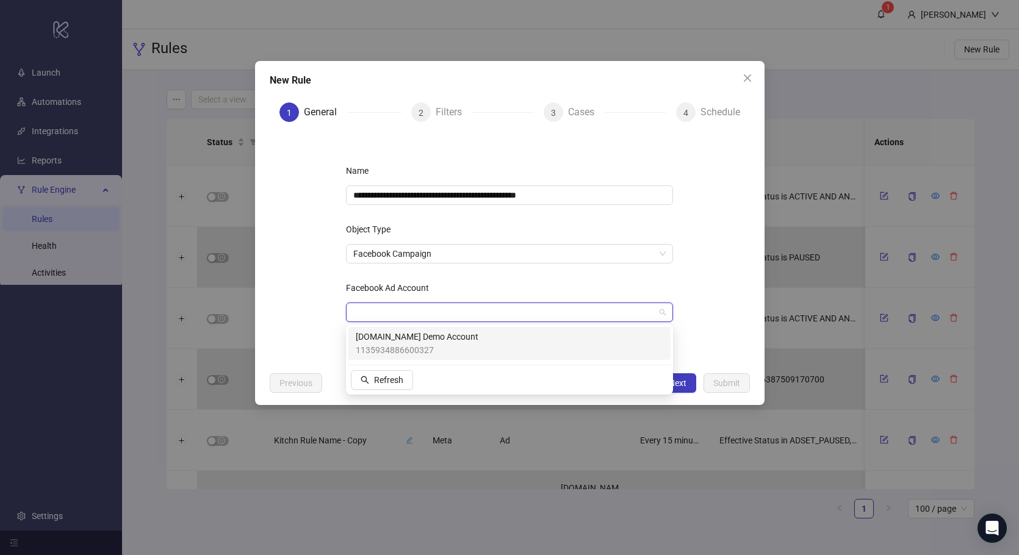
click at [414, 347] on span "1135934886600327" at bounding box center [417, 349] width 123 height 13
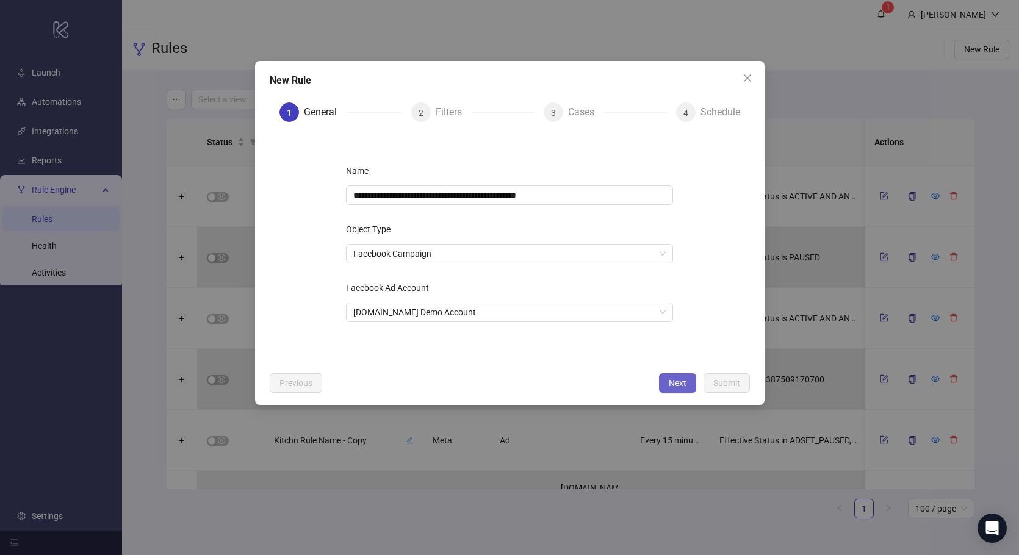
click at [680, 386] on span "Next" at bounding box center [678, 383] width 18 height 10
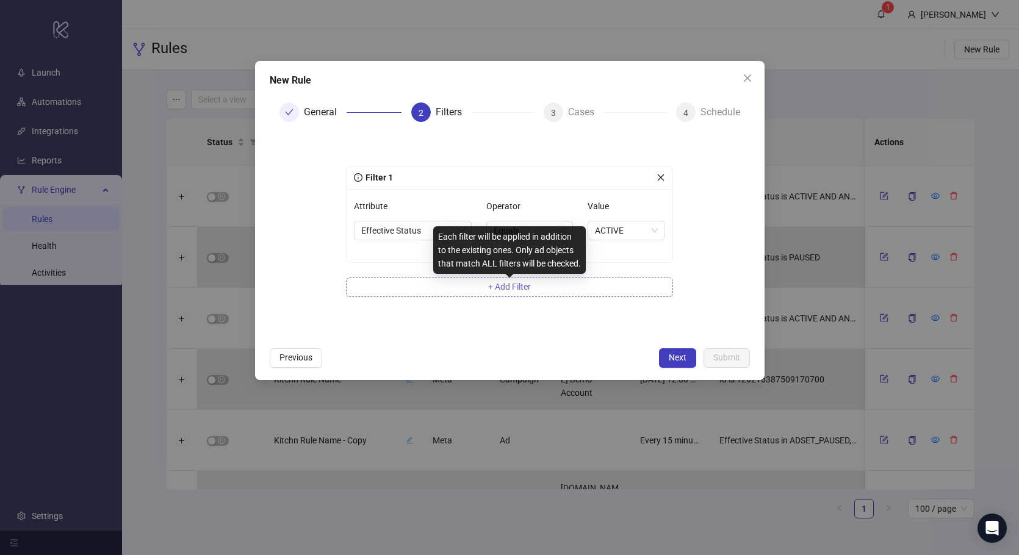
click at [492, 285] on span "+ Add Filter" at bounding box center [509, 287] width 43 height 10
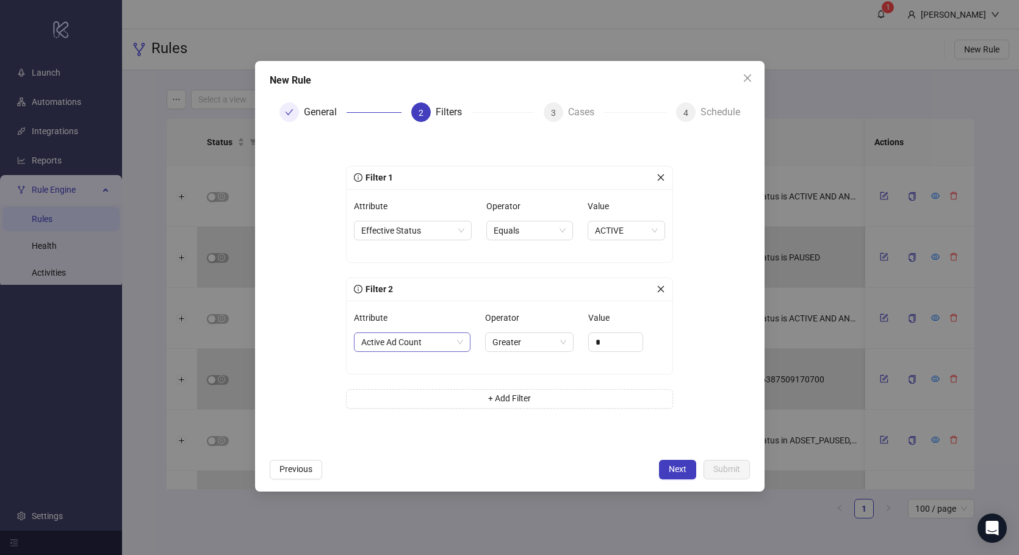
click at [416, 336] on span "Active Ad Count" at bounding box center [412, 342] width 102 height 18
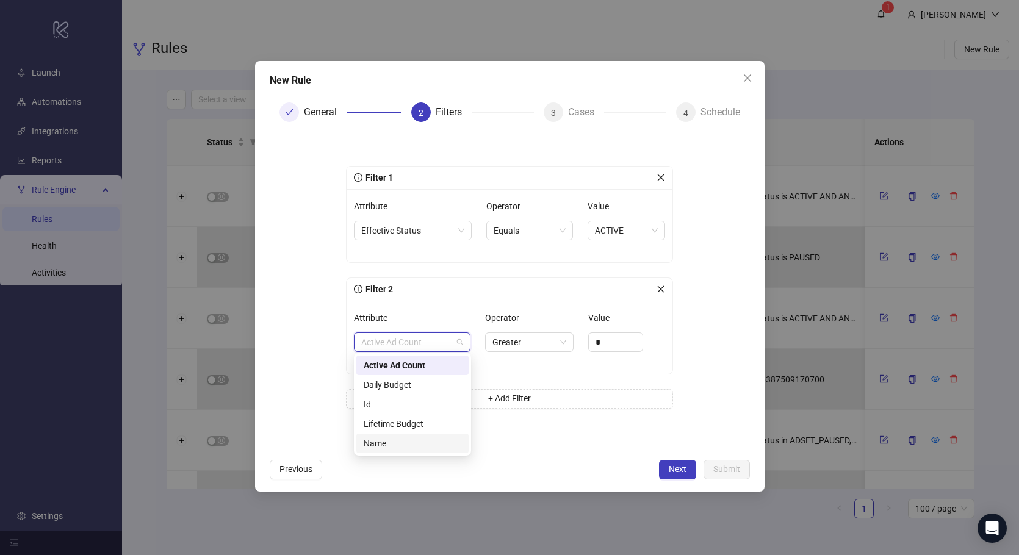
drag, startPoint x: 407, startPoint y: 446, endPoint x: 407, endPoint y: 438, distance: 7.9
click at [407, 445] on div "Name" at bounding box center [413, 443] width 98 height 13
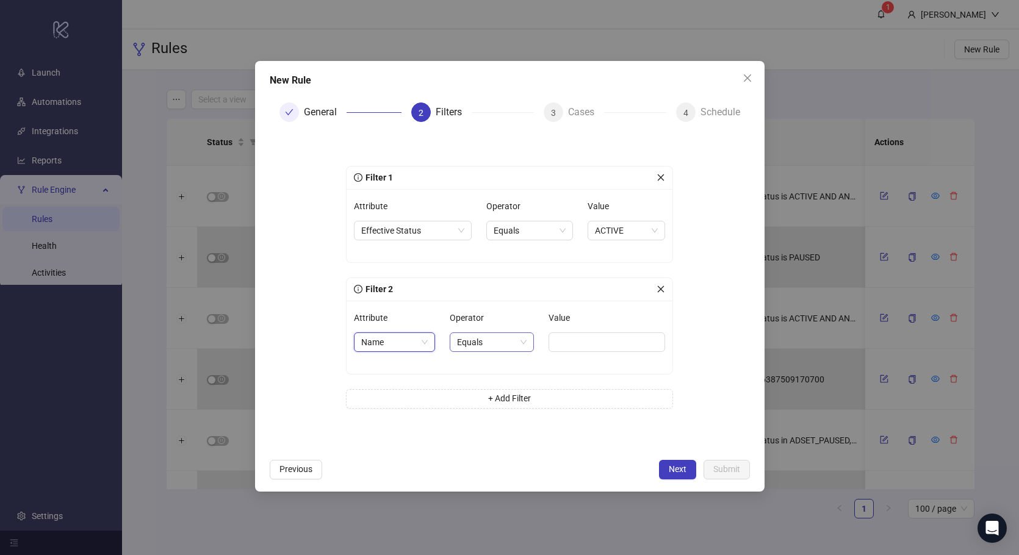
click at [526, 343] on div "Equals" at bounding box center [492, 342] width 84 height 20
click at [487, 403] on div "Contains" at bounding box center [489, 404] width 63 height 13
click at [602, 340] on input "Value" at bounding box center [607, 342] width 113 height 20
type input "**********"
click at [699, 348] on form "**********" at bounding box center [510, 292] width 480 height 321
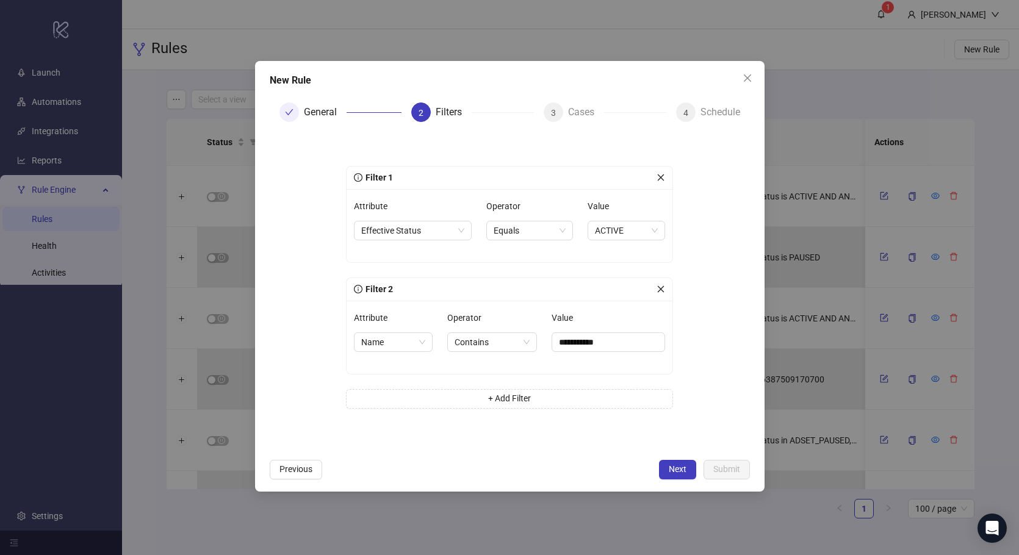
click at [687, 329] on div "**********" at bounding box center [509, 292] width 366 height 301
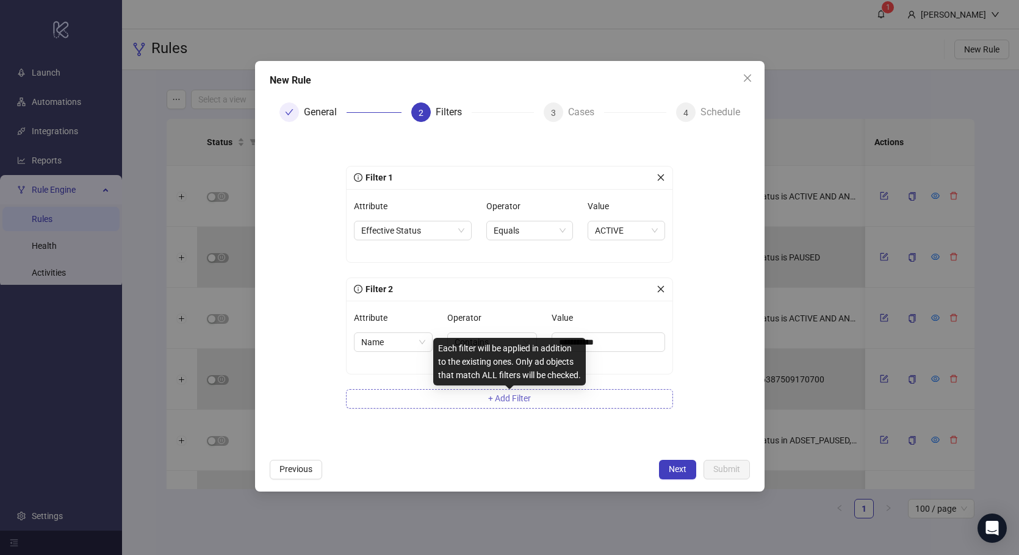
click at [526, 394] on span "+ Add Filter" at bounding box center [509, 398] width 43 height 10
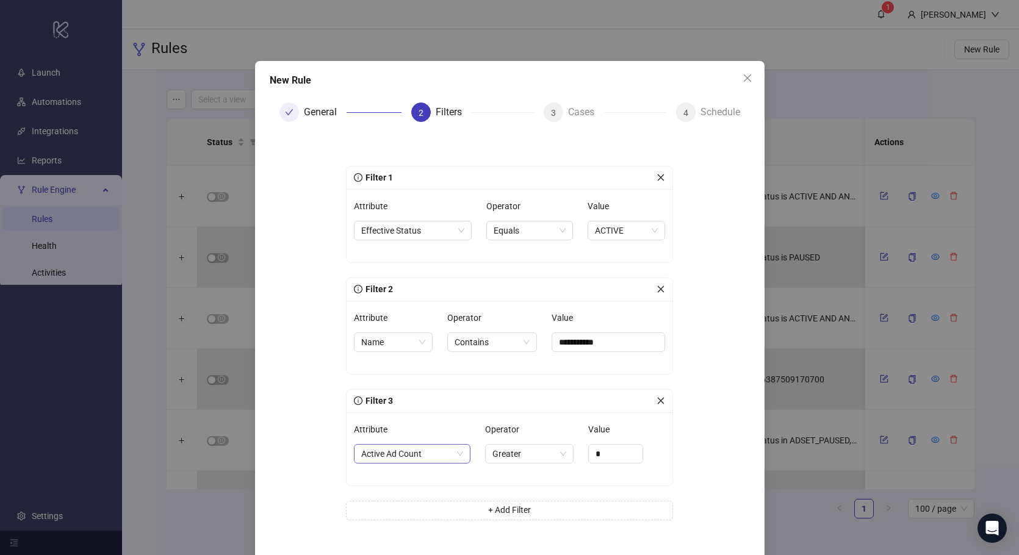
click at [388, 447] on span "Active Ad Count" at bounding box center [412, 454] width 102 height 18
click at [696, 424] on form "**********" at bounding box center [510, 348] width 480 height 432
click at [656, 403] on icon "close" at bounding box center [660, 401] width 9 height 9
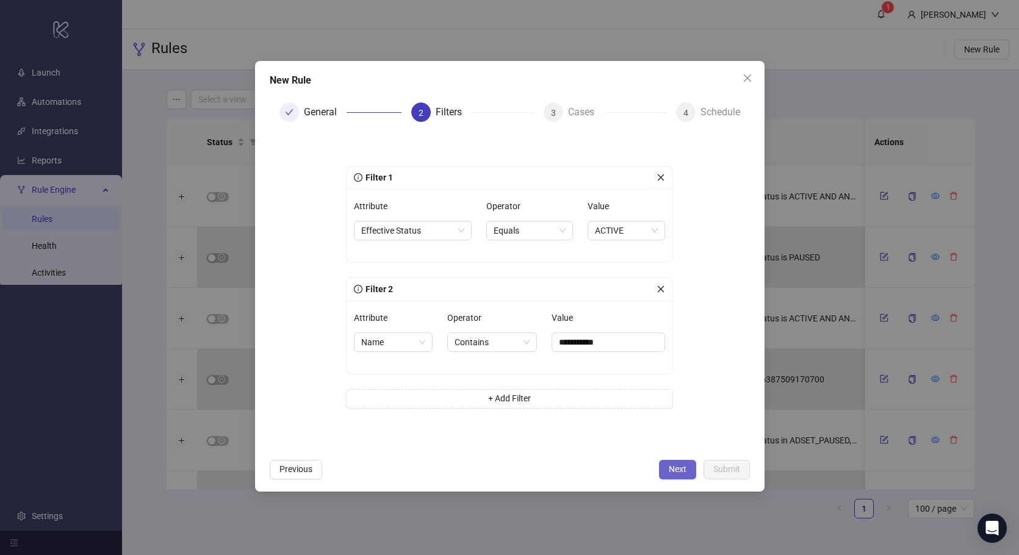
click at [675, 462] on button "Next" at bounding box center [677, 470] width 37 height 20
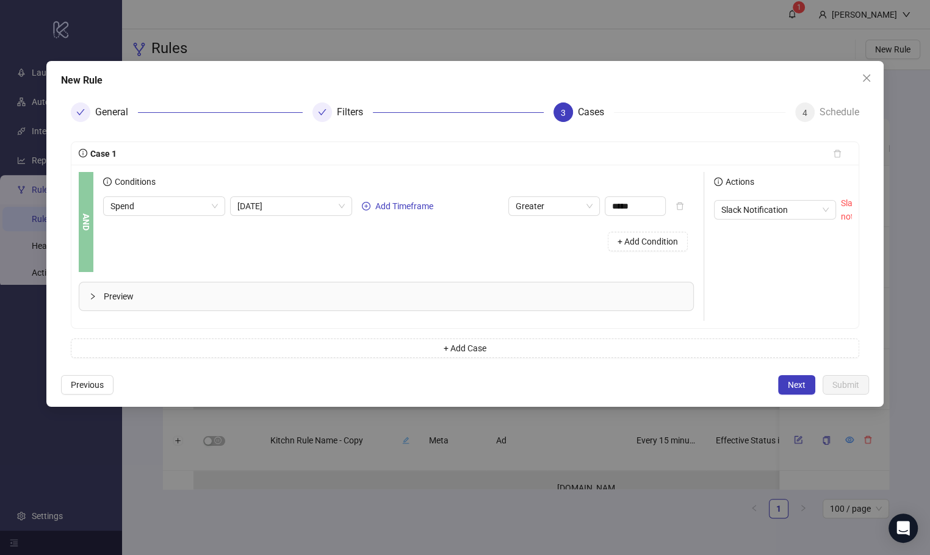
drag, startPoint x: 153, startPoint y: 273, endPoint x: 160, endPoint y: 233, distance: 40.8
click at [153, 273] on div "Preview" at bounding box center [391, 296] width 625 height 49
click at [547, 204] on span "Greater" at bounding box center [553, 206] width 77 height 18
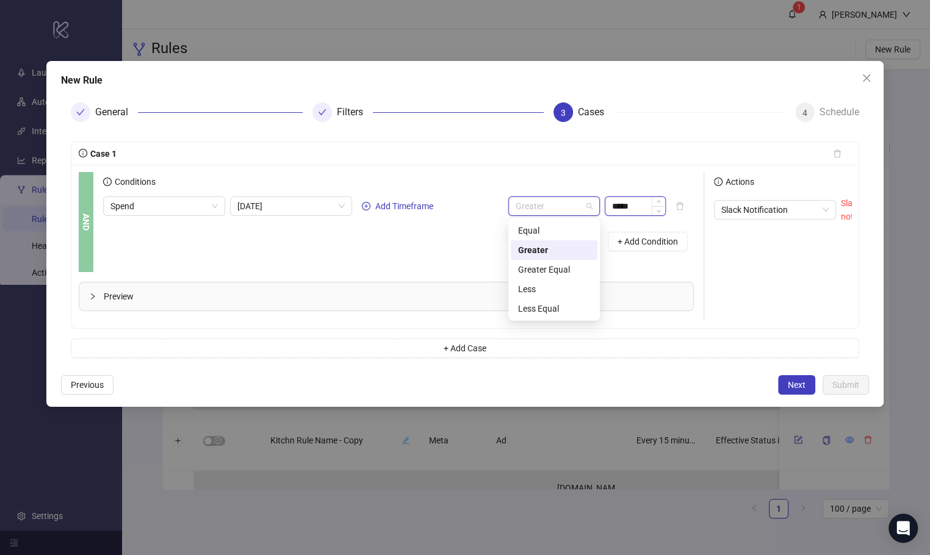
click at [628, 206] on input "*****" at bounding box center [635, 206] width 60 height 18
click at [298, 206] on span "Today" at bounding box center [290, 206] width 107 height 18
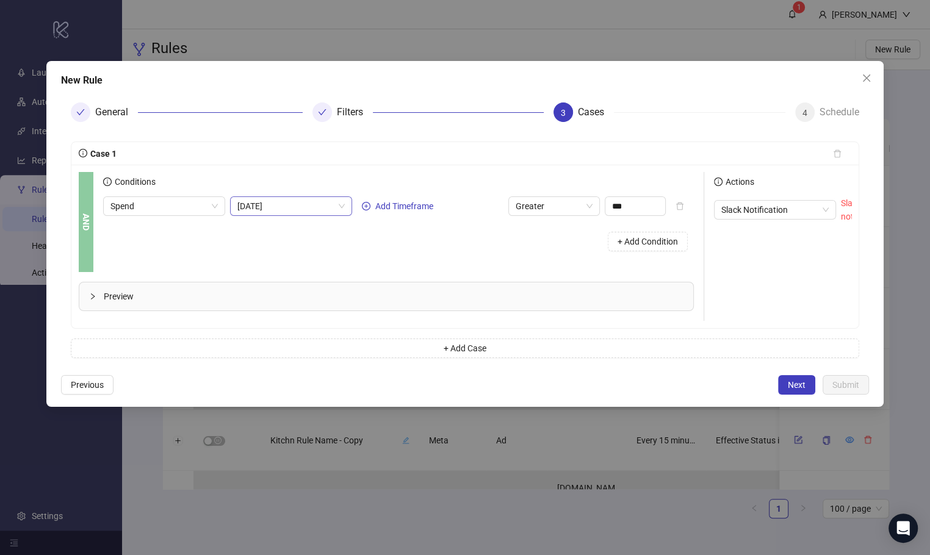
type input "******"
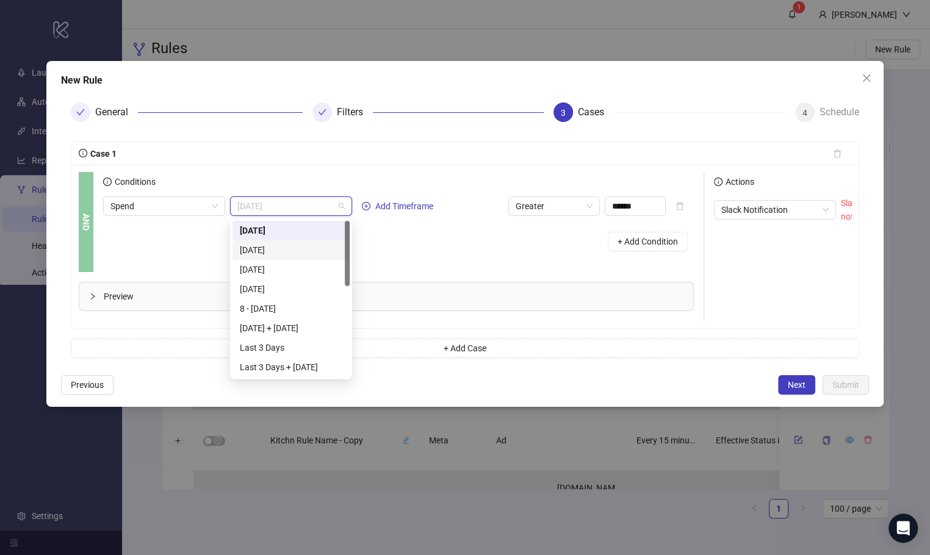
click at [288, 254] on div "Yesterday" at bounding box center [291, 249] width 102 height 13
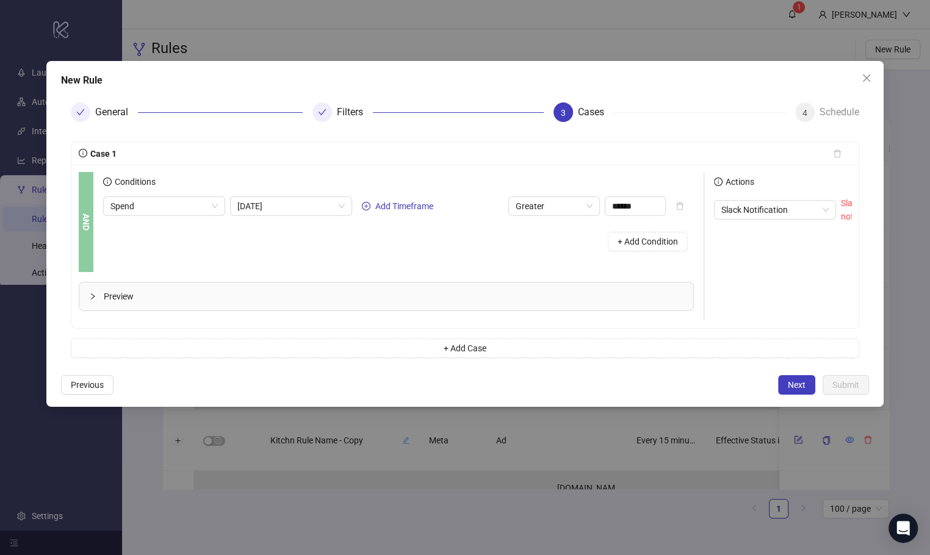
click at [392, 238] on div "+ Add Condition" at bounding box center [398, 242] width 590 height 32
click at [307, 204] on span "Yesterday" at bounding box center [290, 206] width 107 height 18
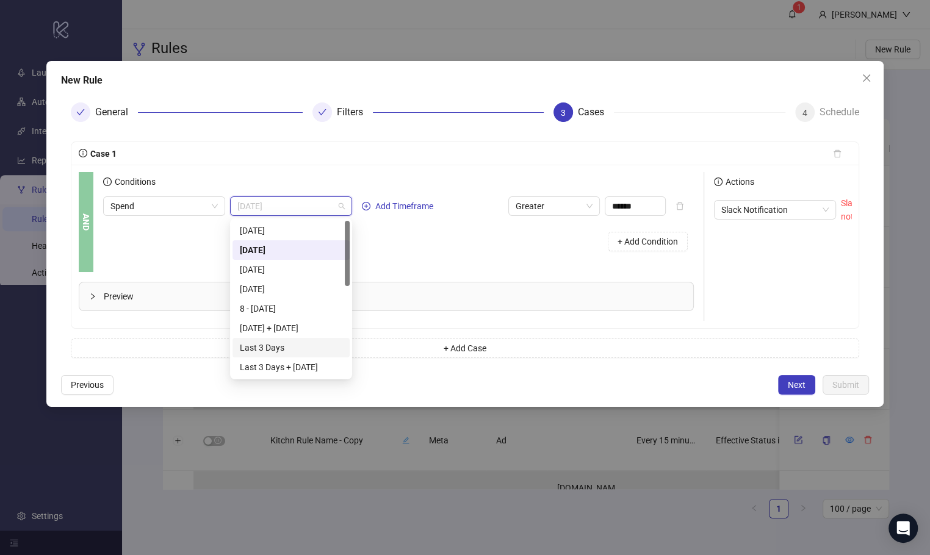
click at [283, 353] on div "Last 3 Days" at bounding box center [291, 347] width 102 height 13
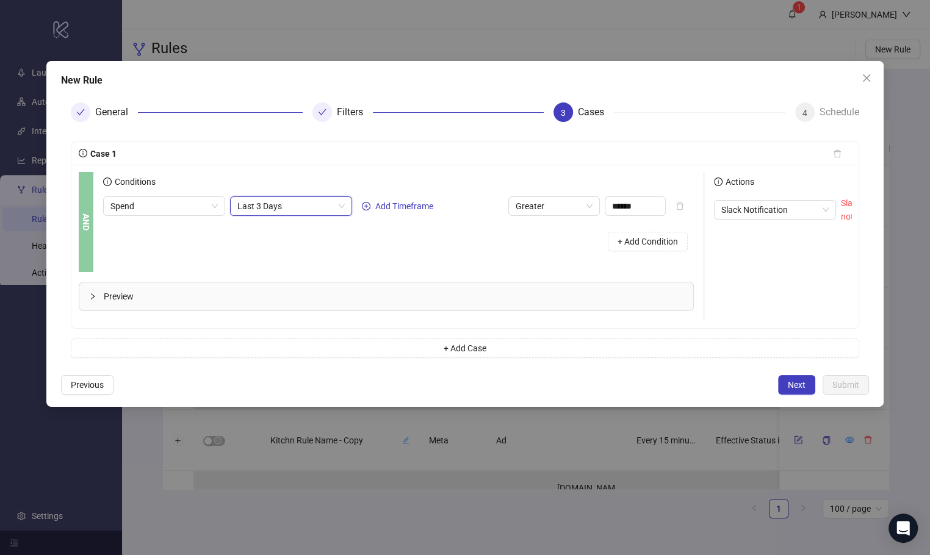
click at [400, 255] on div "+ Add Condition" at bounding box center [398, 242] width 590 height 32
click at [633, 245] on span "+ Add Condition" at bounding box center [647, 242] width 60 height 10
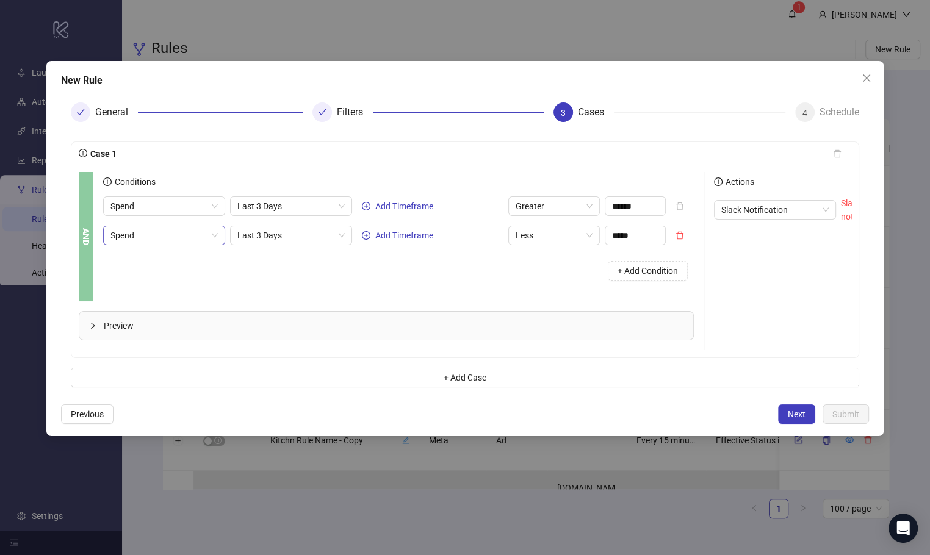
click at [145, 237] on span "Spend" at bounding box center [163, 235] width 107 height 18
type input "****"
click at [186, 278] on div "Roas" at bounding box center [167, 279] width 95 height 13
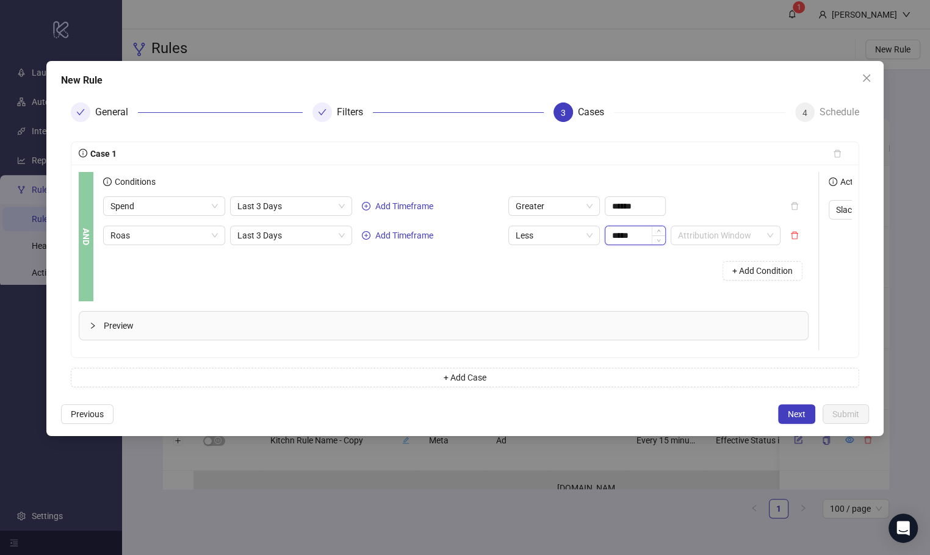
click at [638, 237] on input "*****" at bounding box center [635, 235] width 60 height 18
type input "****"
click at [617, 256] on div "+ Add Condition" at bounding box center [455, 271] width 705 height 32
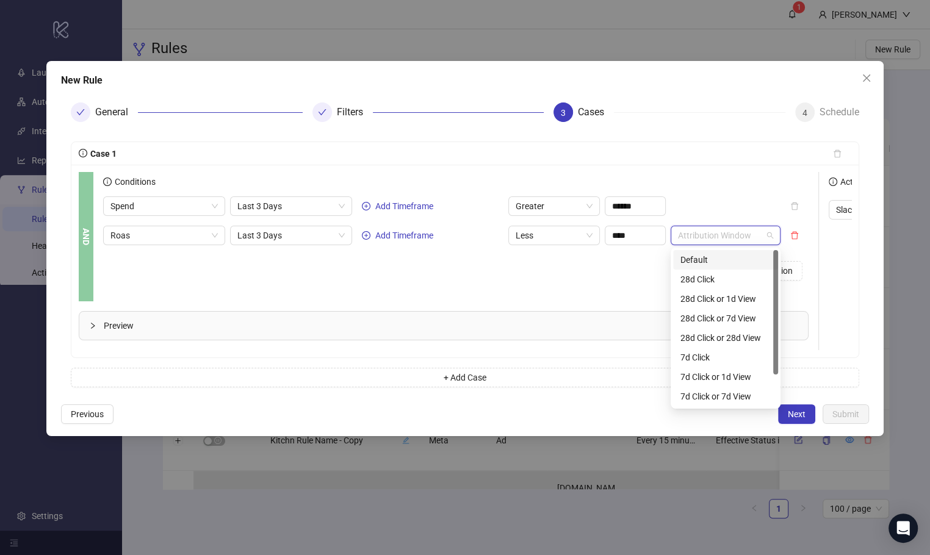
click at [736, 240] on input "search" at bounding box center [720, 235] width 84 height 18
click at [731, 377] on div "7d Click or 1d View" at bounding box center [725, 376] width 90 height 13
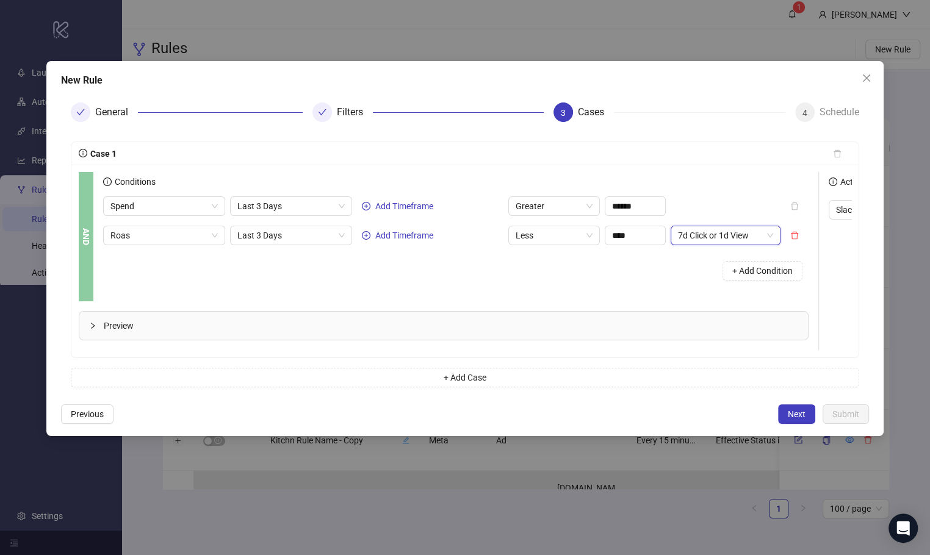
click at [621, 286] on div "Conditions Spend Last 3 Days Add Timeframe Greater ****** Roas Last 3 Days Add …" at bounding box center [460, 236] width 715 height 129
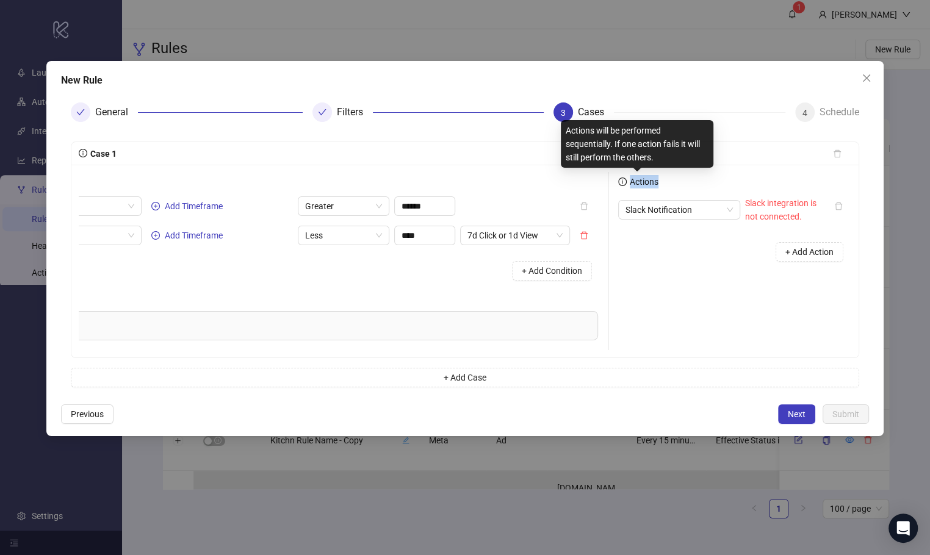
drag, startPoint x: 669, startPoint y: 173, endPoint x: 608, endPoint y: 174, distance: 61.6
click at [608, 174] on div "Actions Slack Notification Slack integration is not connected. + Add Action" at bounding box center [730, 261] width 244 height 178
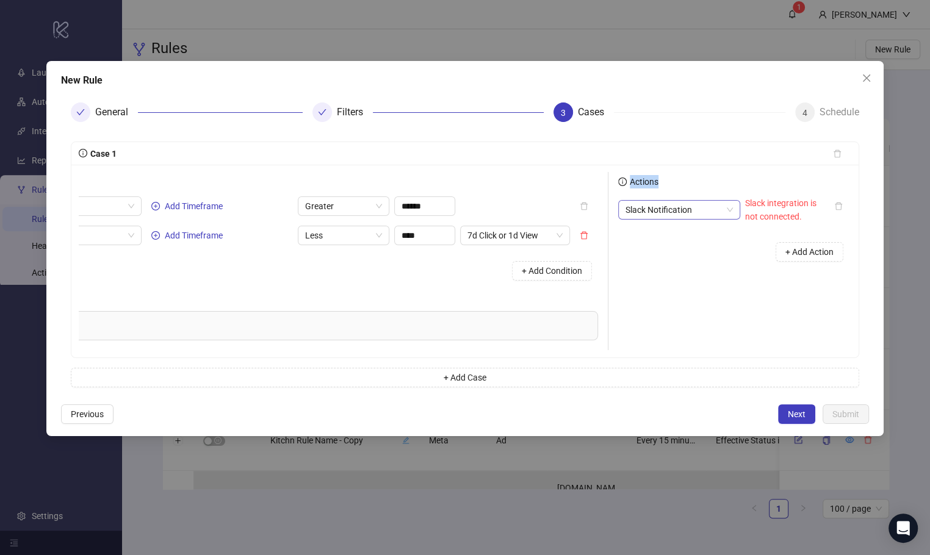
click at [681, 209] on span "Slack Notification" at bounding box center [678, 210] width 107 height 18
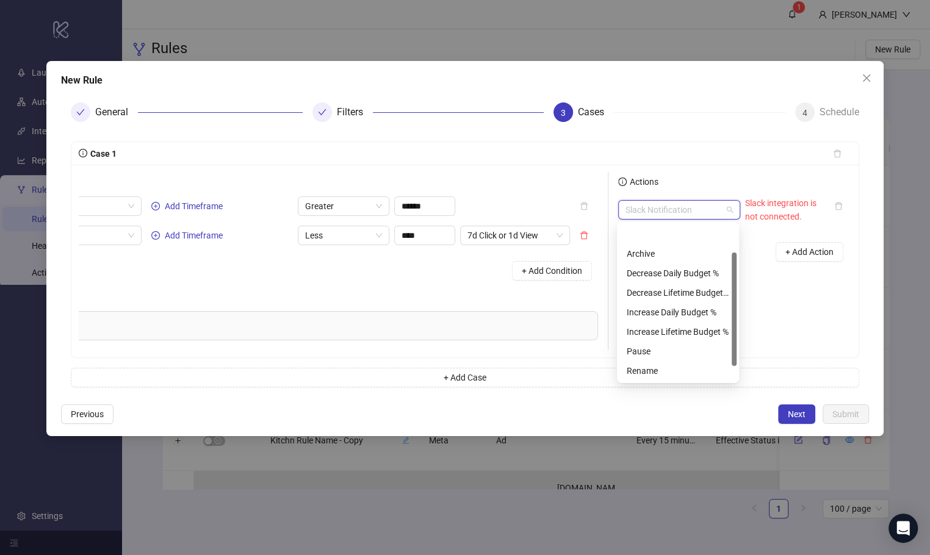
scroll to position [38, 0]
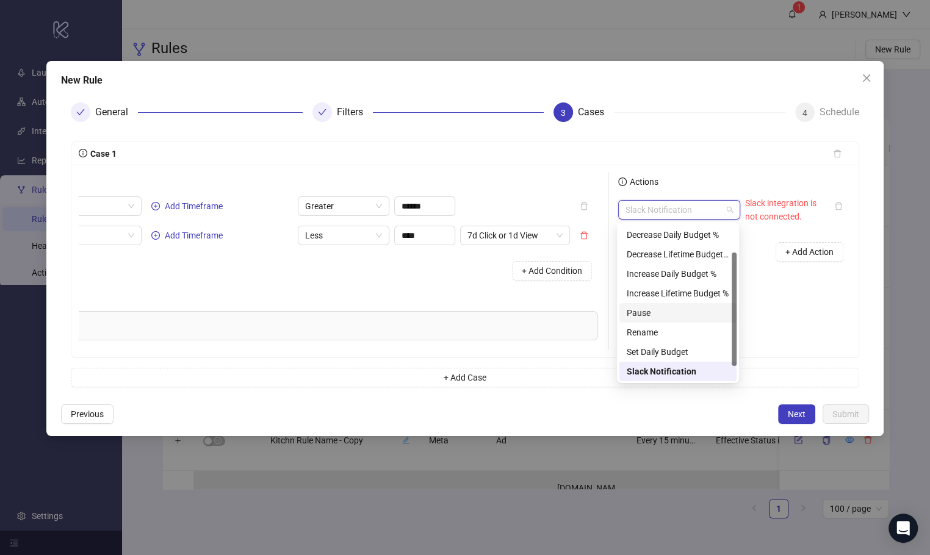
click at [670, 318] on div "Pause" at bounding box center [677, 312] width 102 height 13
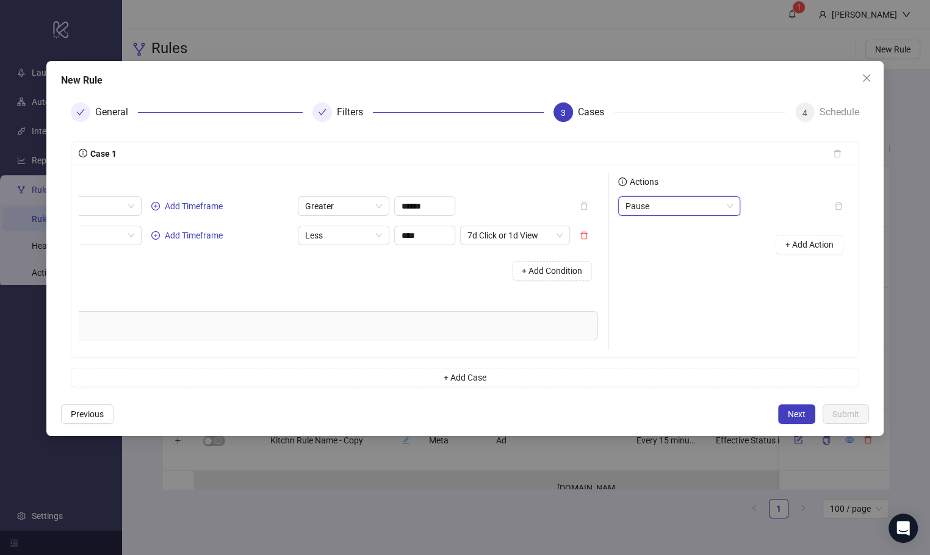
click at [760, 314] on div "Actions Pause Pause + Add Action" at bounding box center [730, 261] width 244 height 178
click at [807, 250] on button "+ Add Action" at bounding box center [809, 245] width 68 height 20
drag, startPoint x: 760, startPoint y: 227, endPoint x: 774, endPoint y: 247, distance: 24.5
click at [774, 247] on span "Slack integration is not connected." at bounding box center [780, 239] width 71 height 23
click at [774, 248] on span "Slack integration is not connected." at bounding box center [780, 239] width 71 height 23
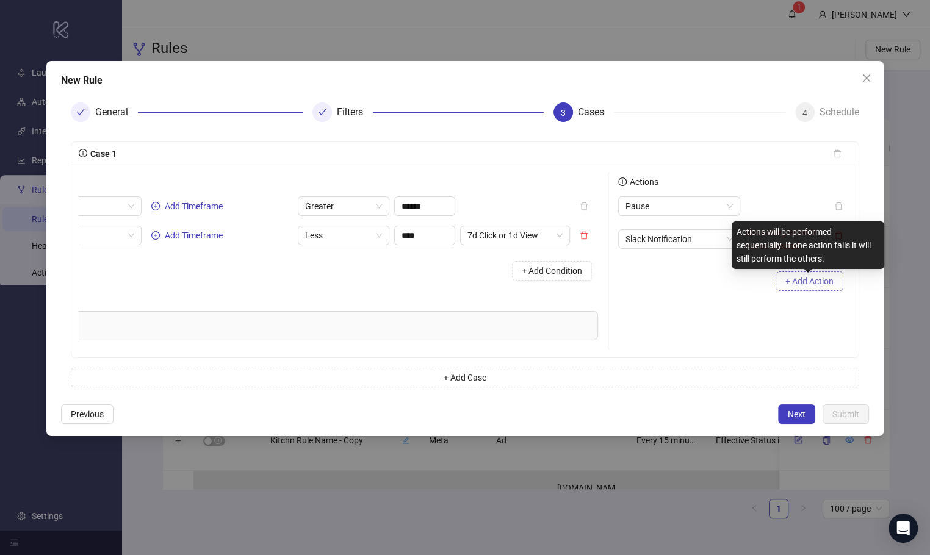
click at [798, 281] on span "+ Add Action" at bounding box center [809, 281] width 48 height 10
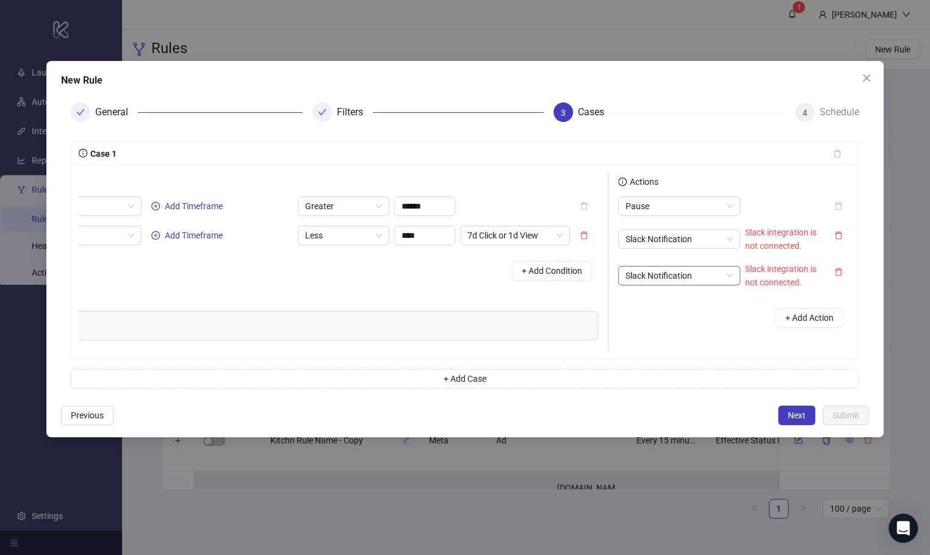
click at [655, 273] on span "Slack Notification" at bounding box center [678, 276] width 107 height 18
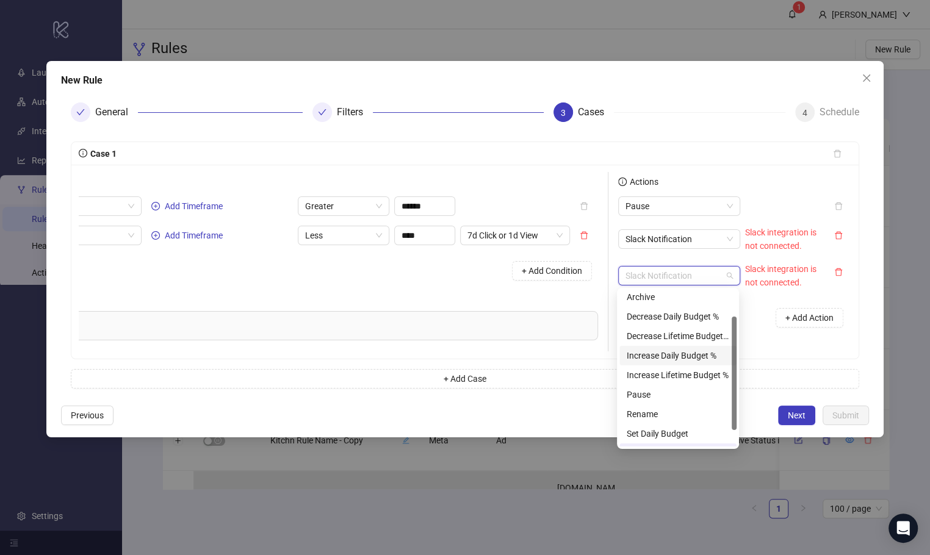
scroll to position [0, 0]
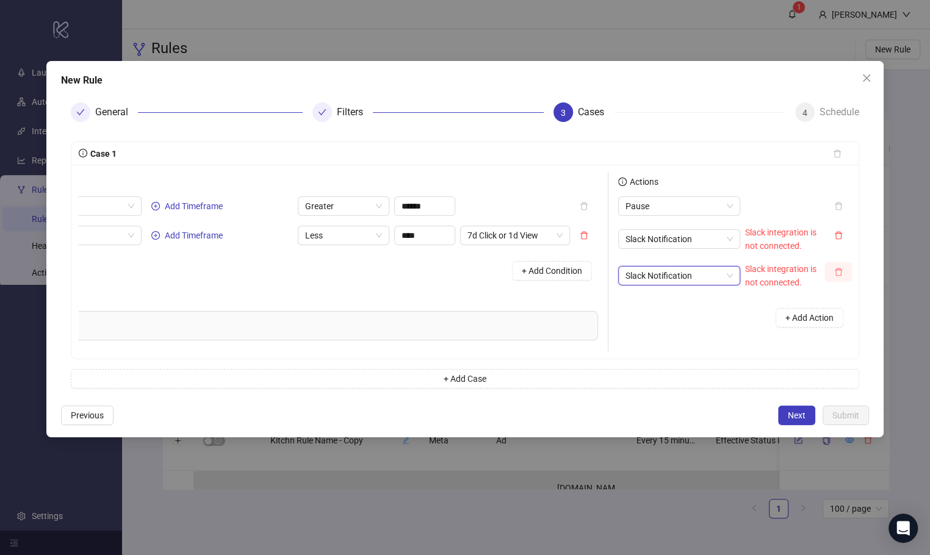
click at [835, 268] on icon "delete" at bounding box center [838, 272] width 9 height 9
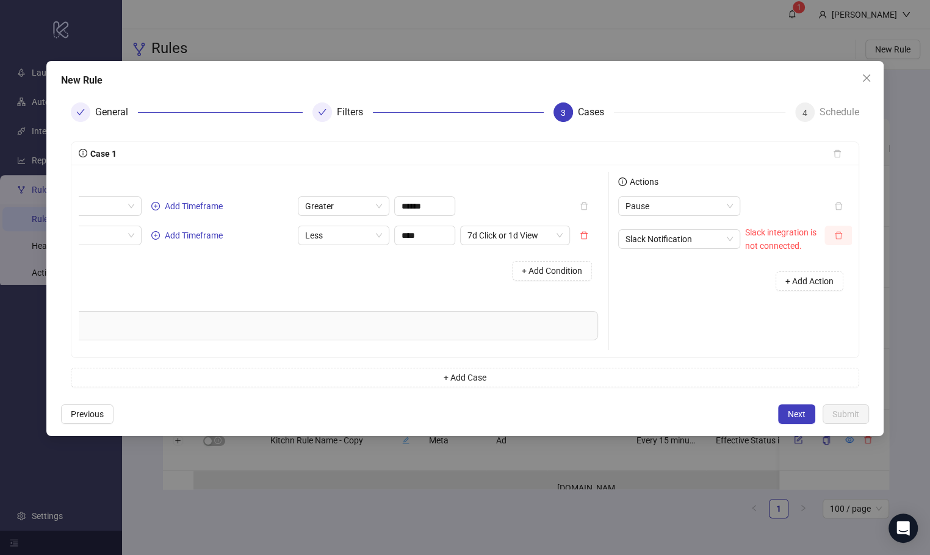
click at [834, 239] on icon "delete" at bounding box center [838, 235] width 9 height 9
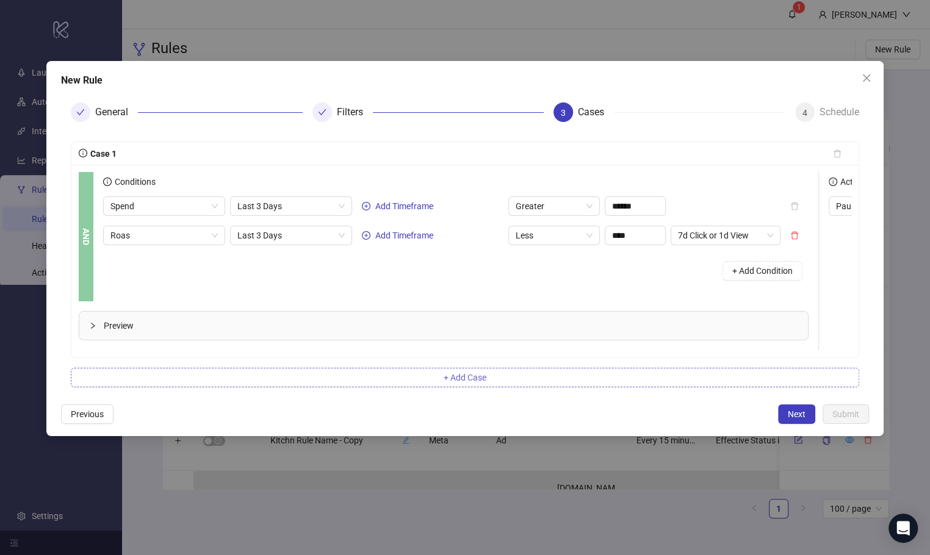
click at [449, 382] on span "+ Add Case" at bounding box center [464, 378] width 43 height 10
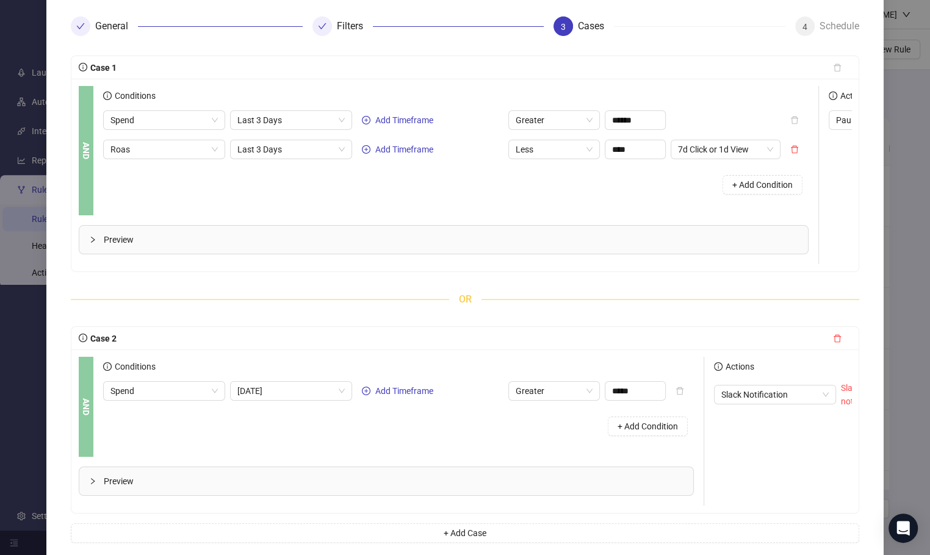
scroll to position [158, 0]
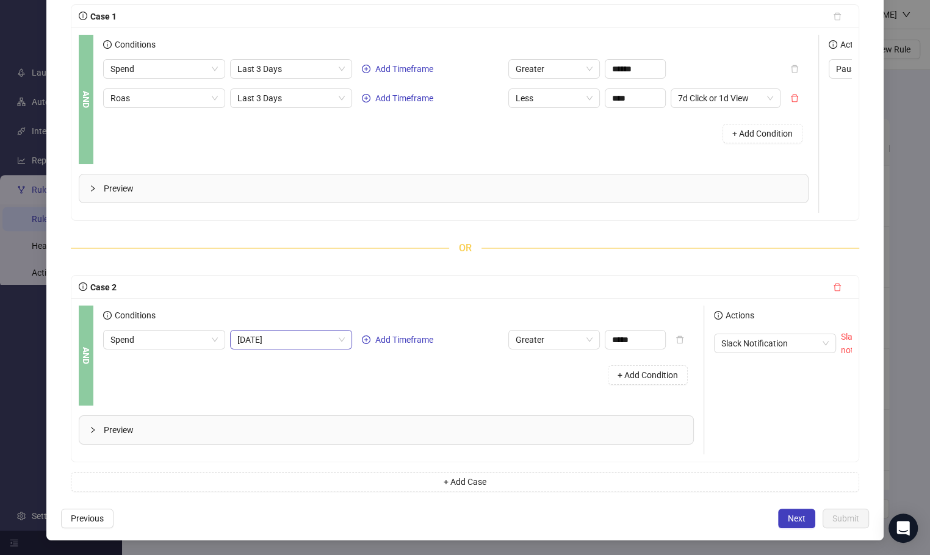
click at [300, 331] on span "Today" at bounding box center [290, 340] width 107 height 18
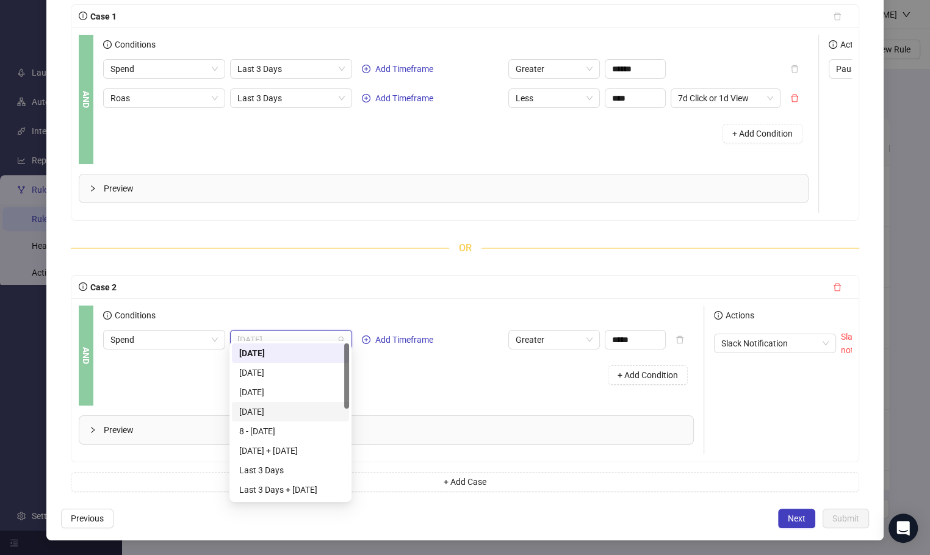
click at [299, 411] on div "3 Days ago" at bounding box center [290, 411] width 102 height 13
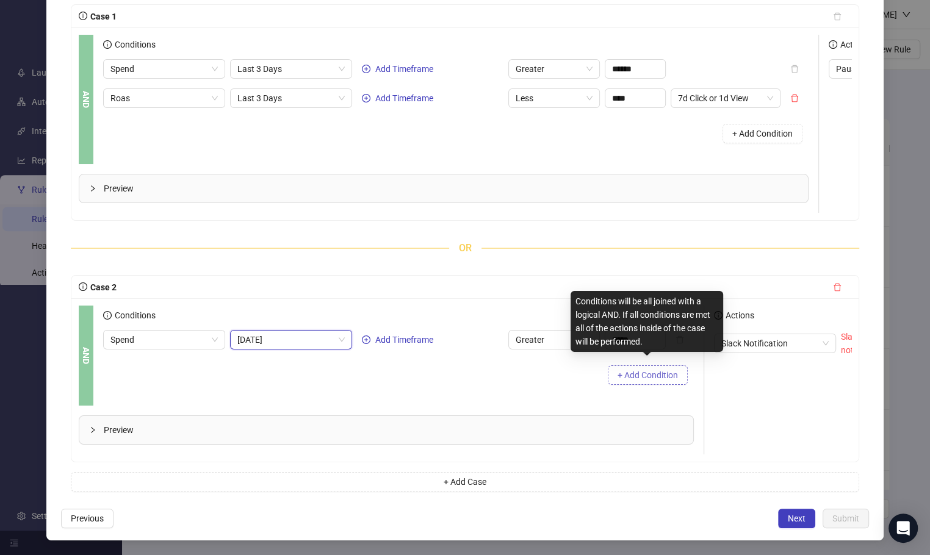
click at [635, 370] on span "+ Add Condition" at bounding box center [647, 375] width 60 height 10
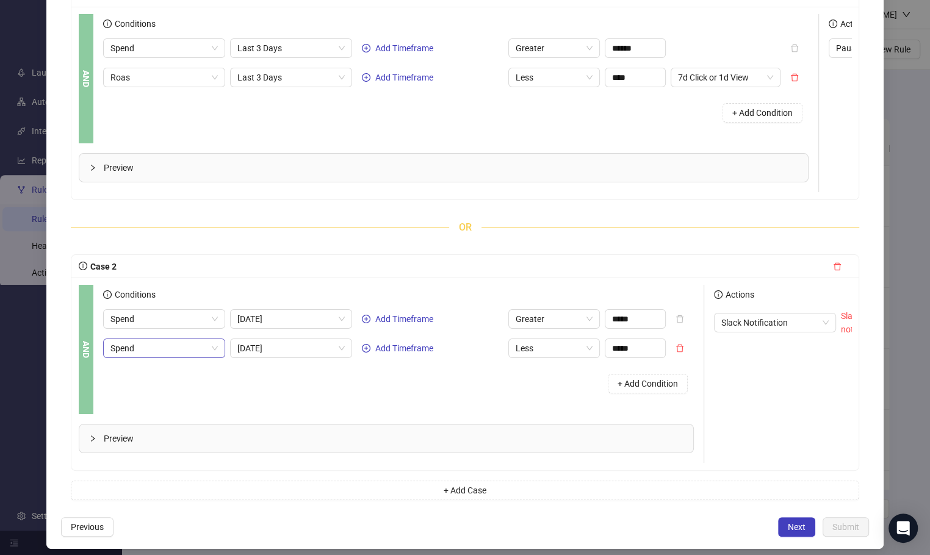
click at [121, 357] on span "Spend" at bounding box center [163, 348] width 107 height 18
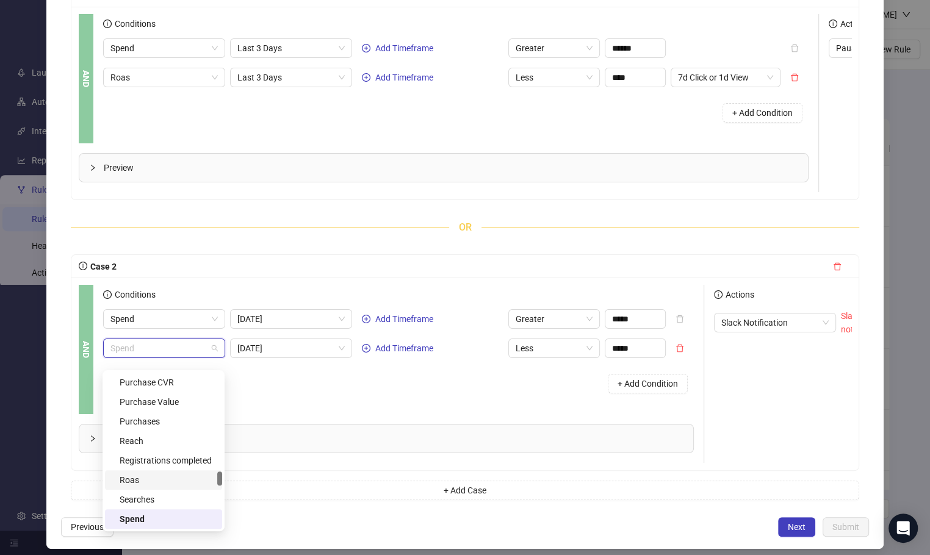
click at [153, 473] on div "Roas" at bounding box center [167, 479] width 95 height 13
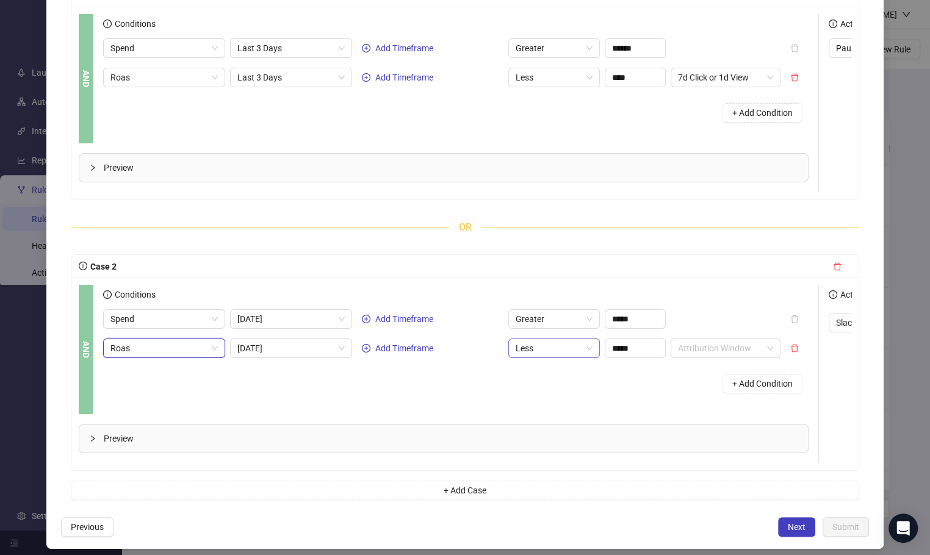
click at [573, 357] on span "Less" at bounding box center [553, 348] width 77 height 18
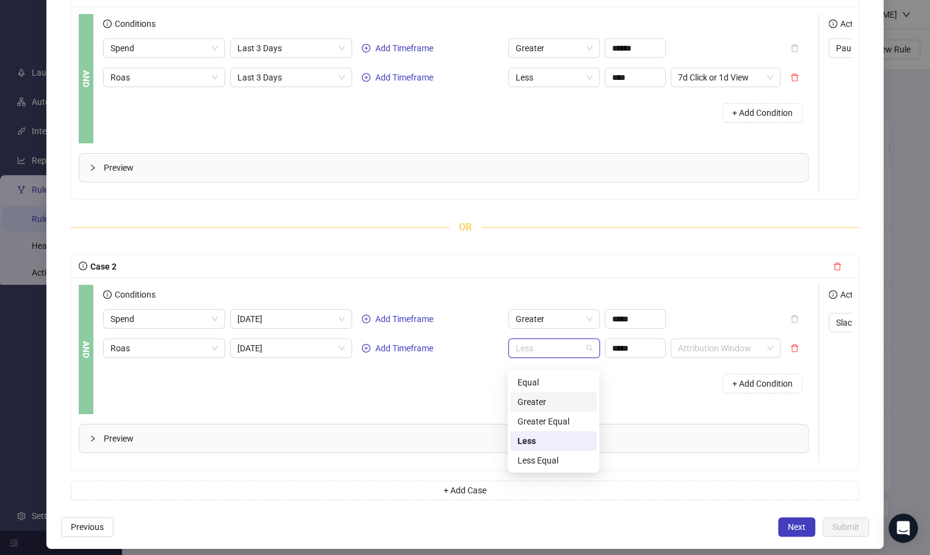
click at [554, 402] on div "Greater" at bounding box center [553, 401] width 72 height 13
click at [633, 357] on input "*****" at bounding box center [635, 348] width 60 height 18
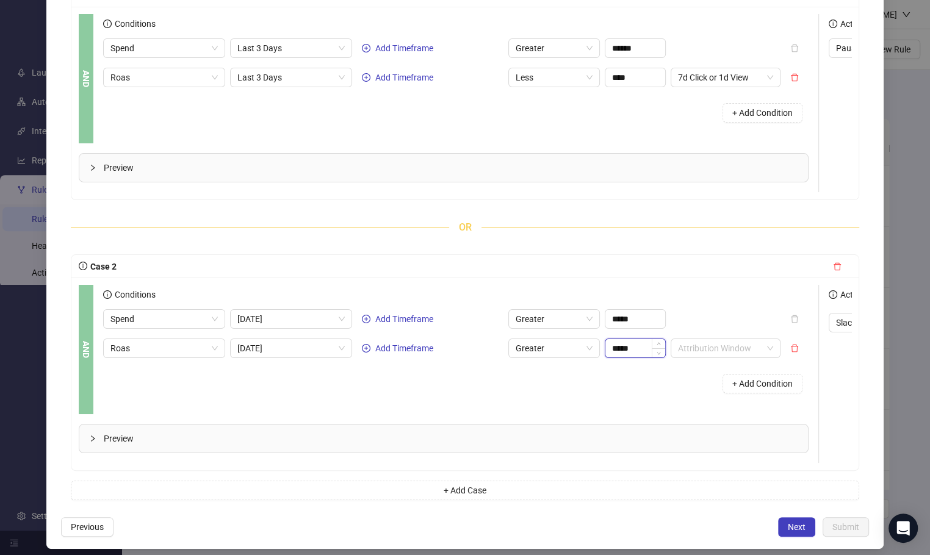
click at [633, 357] on input "*****" at bounding box center [635, 348] width 60 height 18
type input "****"
click at [609, 400] on div "+ Add Condition" at bounding box center [455, 384] width 705 height 32
click at [636, 328] on input "*****" at bounding box center [635, 319] width 60 height 18
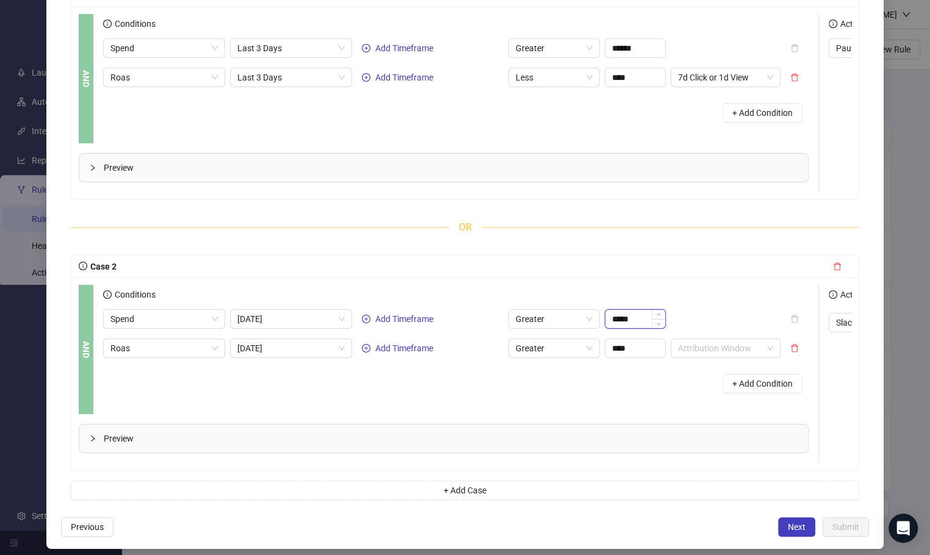
click at [636, 328] on input "*****" at bounding box center [635, 319] width 60 height 18
type input "******"
click at [682, 273] on div "Case 2" at bounding box center [451, 266] width 744 height 13
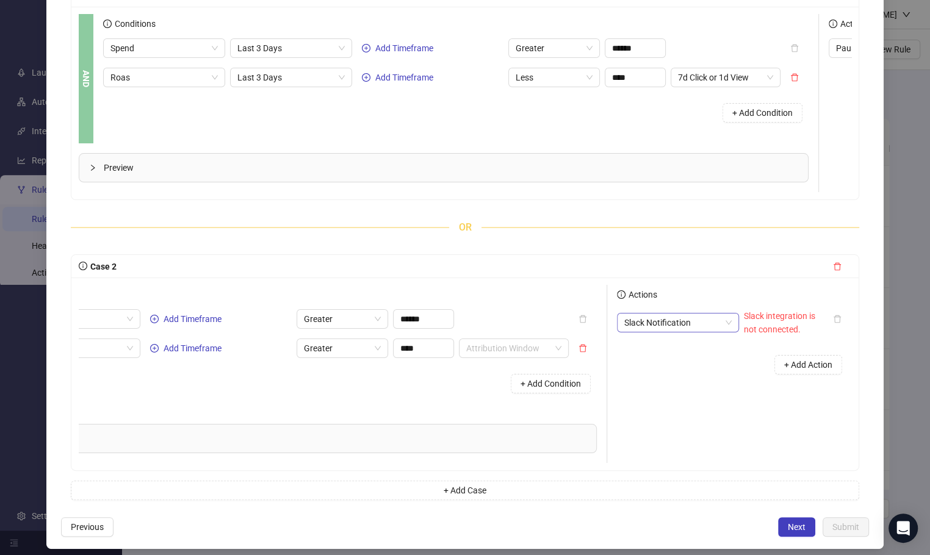
click at [694, 332] on span "Slack Notification" at bounding box center [677, 323] width 107 height 18
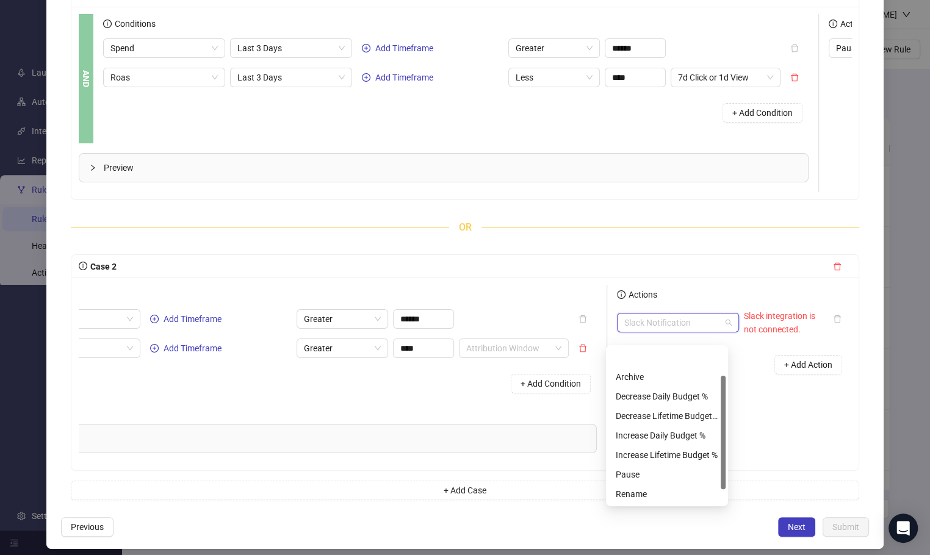
scroll to position [38, 0]
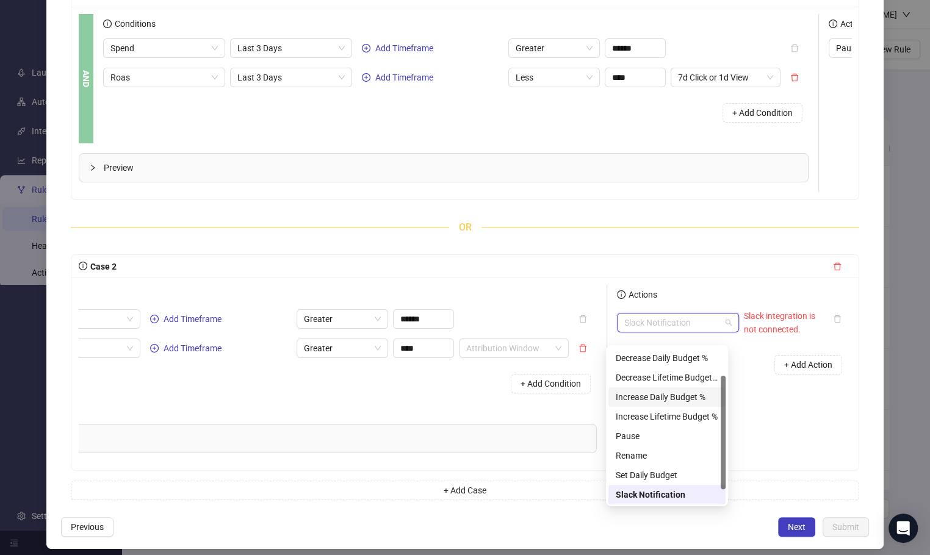
click at [673, 402] on div "Increase Daily Budget %" at bounding box center [666, 396] width 102 height 13
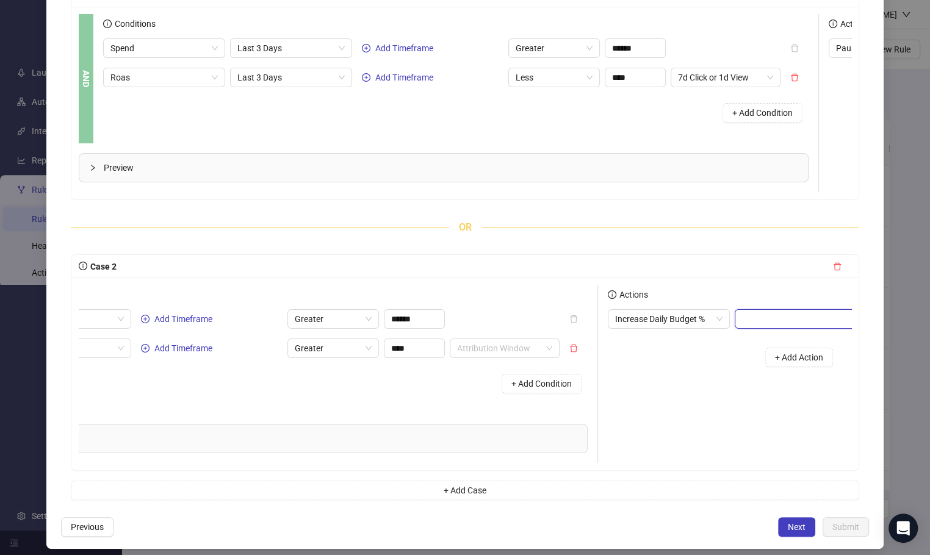
click at [781, 328] on input at bounding box center [807, 319] width 145 height 18
type input "**"
click at [742, 390] on div "Actions Increase Daily Budget % ** + Add Action" at bounding box center [720, 374] width 244 height 178
click at [792, 367] on button "+ Add Action" at bounding box center [799, 358] width 68 height 20
click at [705, 361] on span "Slack Notification" at bounding box center [668, 352] width 107 height 18
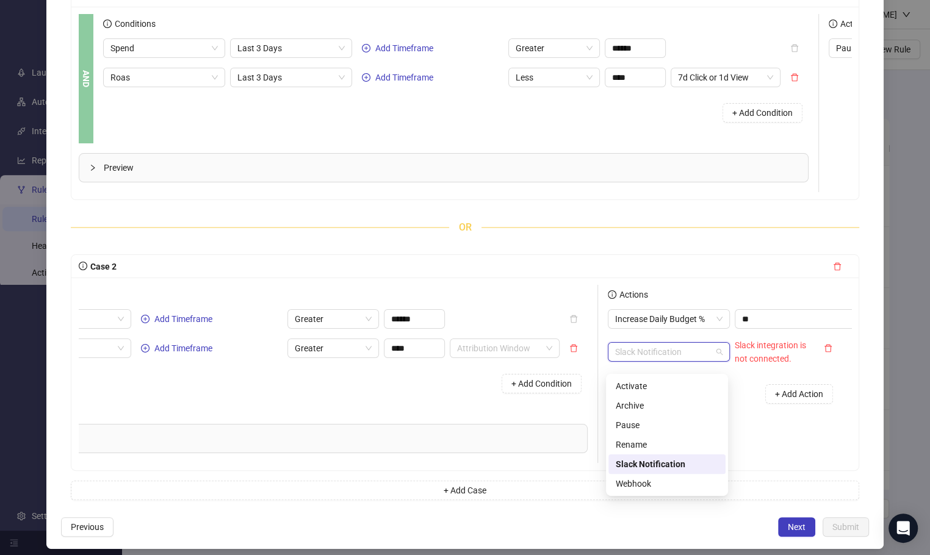
click at [793, 463] on div "Actions Increase Daily Budget % ** Slack Notification Slack integration is not …" at bounding box center [720, 374] width 244 height 178
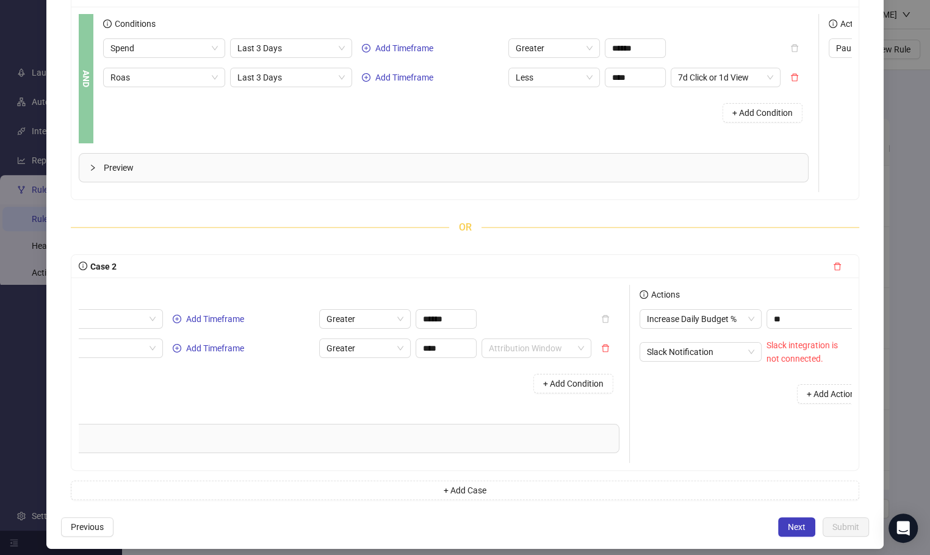
scroll to position [0, 287]
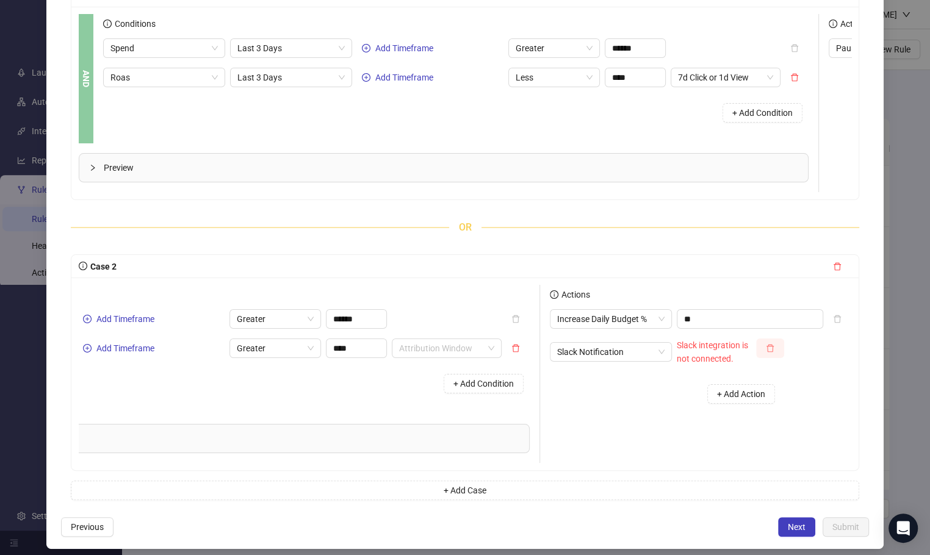
click at [766, 353] on icon "delete" at bounding box center [770, 348] width 9 height 9
click at [791, 537] on button "Next" at bounding box center [796, 527] width 37 height 20
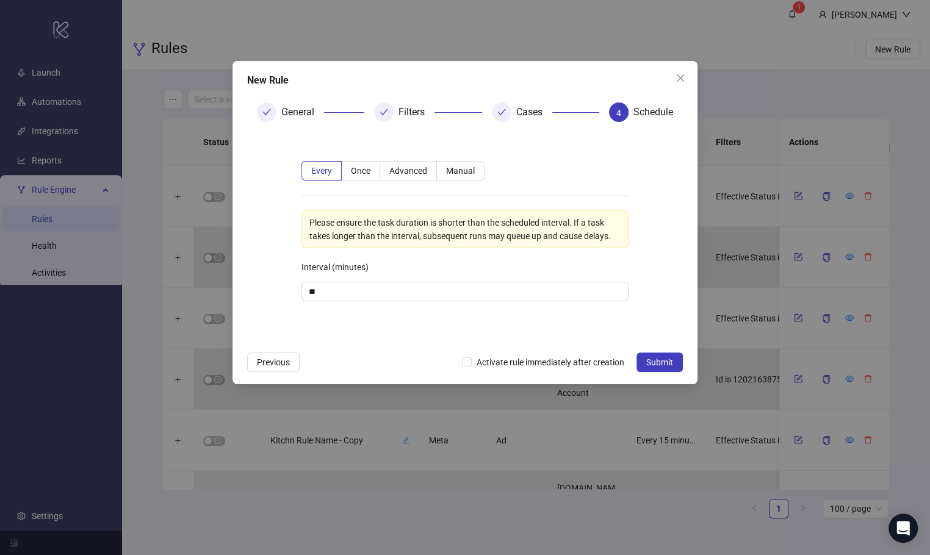
scroll to position [0, 0]
click at [351, 283] on input "**" at bounding box center [465, 291] width 326 height 18
click at [403, 336] on form "Every Once Advanced Manual Please ensure the task duration is shorter than the …" at bounding box center [465, 239] width 436 height 214
click at [361, 295] on input "**" at bounding box center [465, 291] width 326 height 18
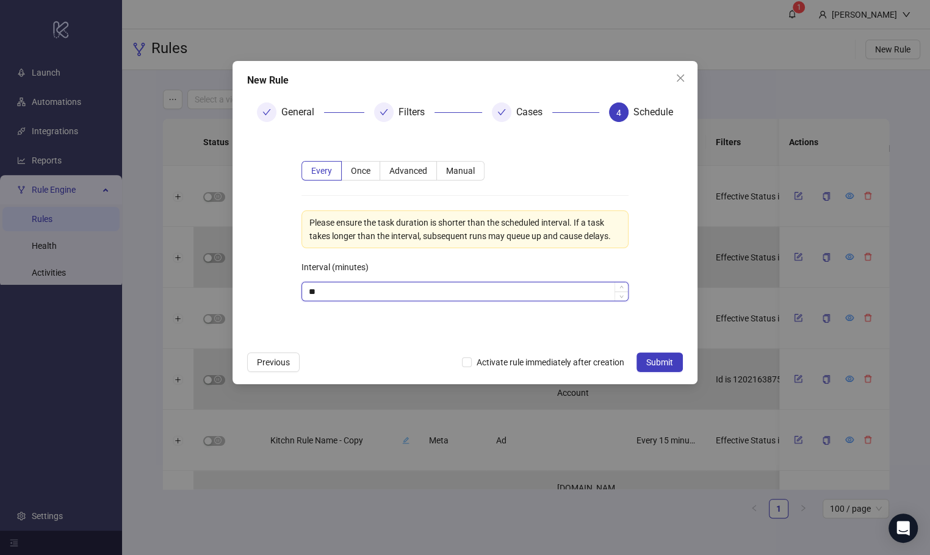
click at [361, 295] on input "**" at bounding box center [465, 291] width 326 height 18
click at [362, 343] on form "Every Once Advanced Manual Please ensure the task duration is shorter than the …" at bounding box center [465, 239] width 436 height 214
click at [362, 293] on input "*" at bounding box center [465, 291] width 326 height 18
type input "**"
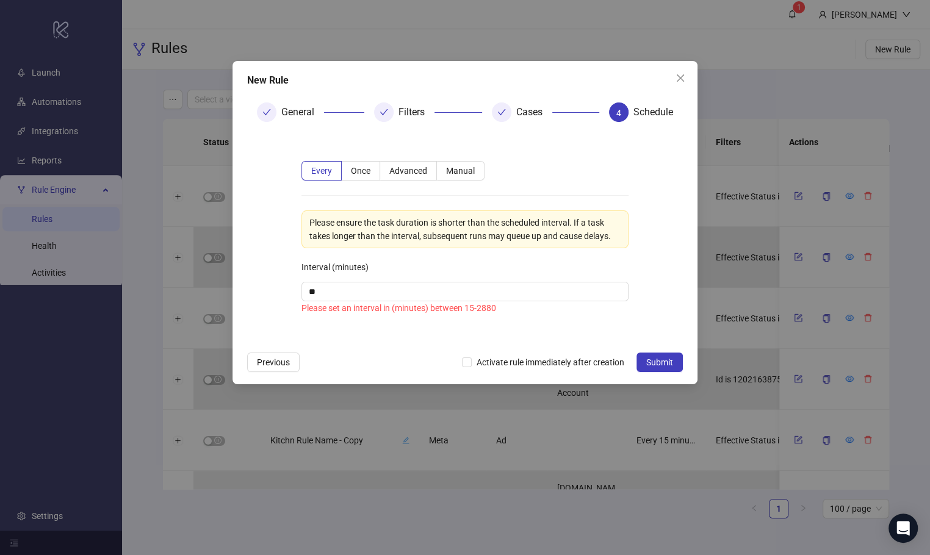
click at [376, 345] on div "New Rule General Filters Cases 4 Schedule Every Once Advanced Manual Please ens…" at bounding box center [464, 222] width 465 height 323
click at [407, 164] on label "Advanced" at bounding box center [408, 171] width 57 height 20
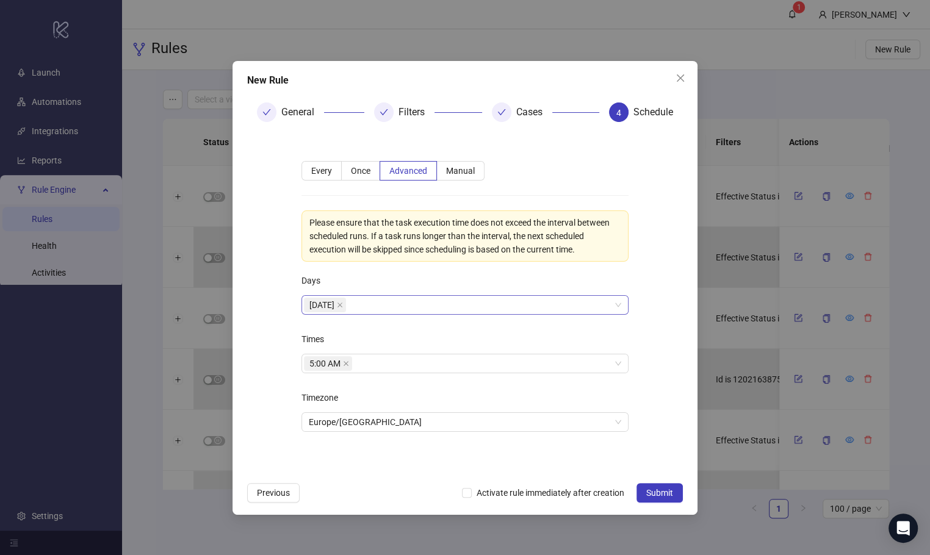
click at [395, 300] on div "Monday" at bounding box center [458, 304] width 309 height 17
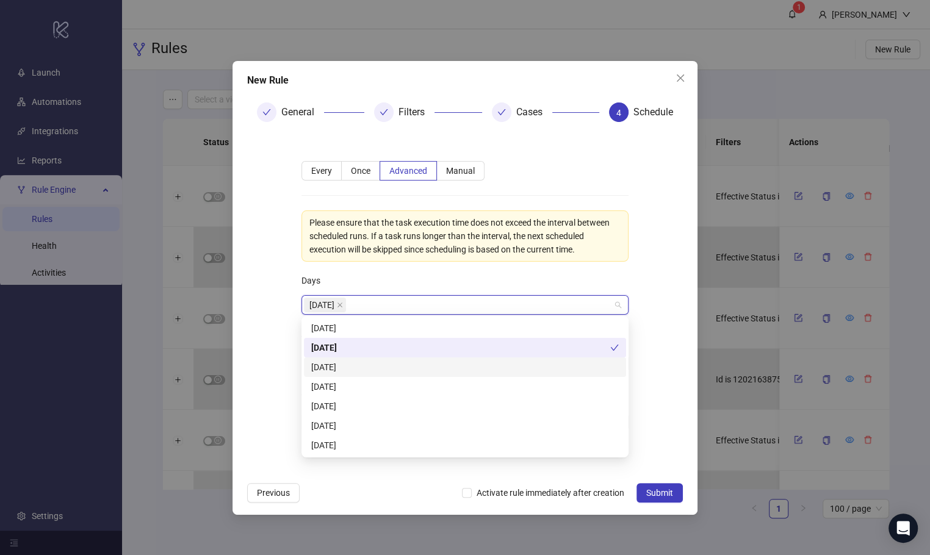
click at [372, 365] on div "Tuesday" at bounding box center [464, 367] width 307 height 13
click at [369, 384] on div "Wednesday" at bounding box center [464, 386] width 307 height 13
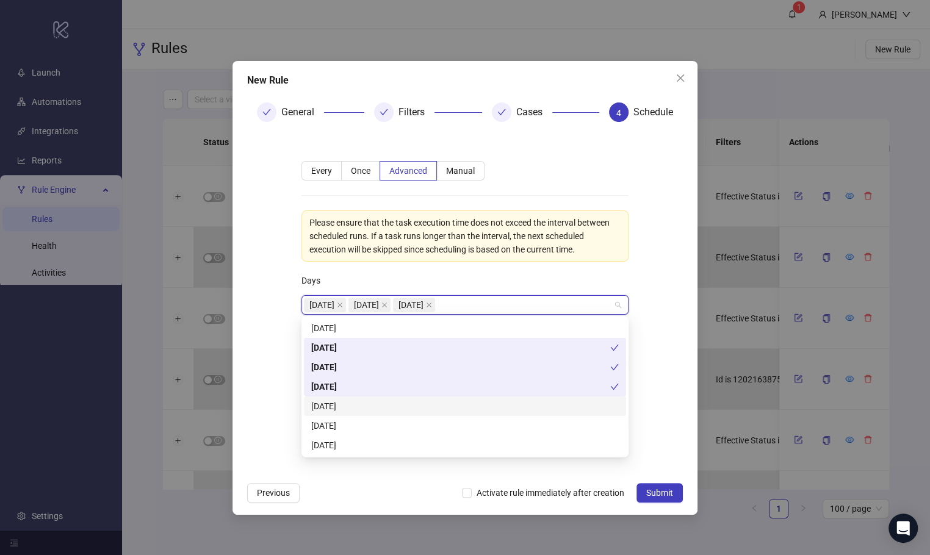
click at [365, 409] on div "Thursday" at bounding box center [464, 406] width 307 height 13
click at [358, 436] on div "Saturday" at bounding box center [465, 446] width 322 height 20
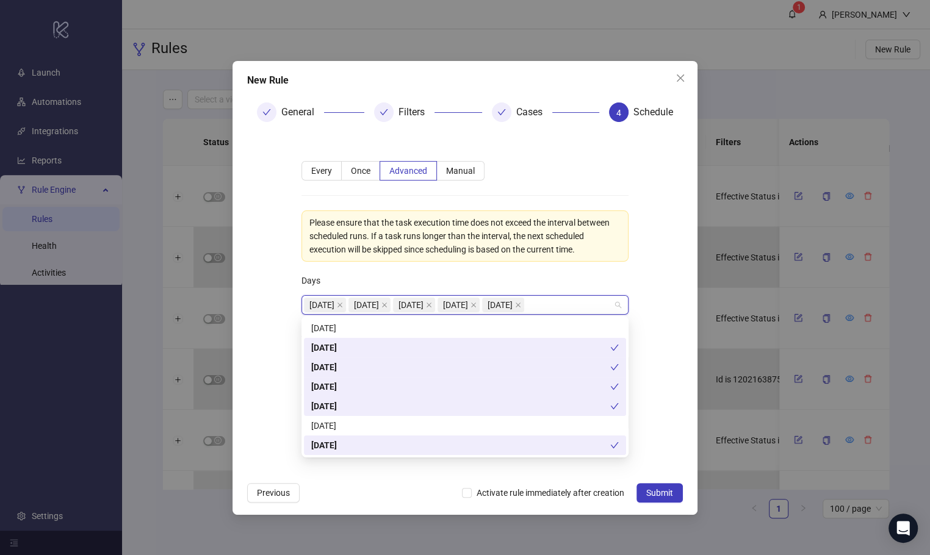
click at [278, 359] on form "**********" at bounding box center [465, 304] width 436 height 344
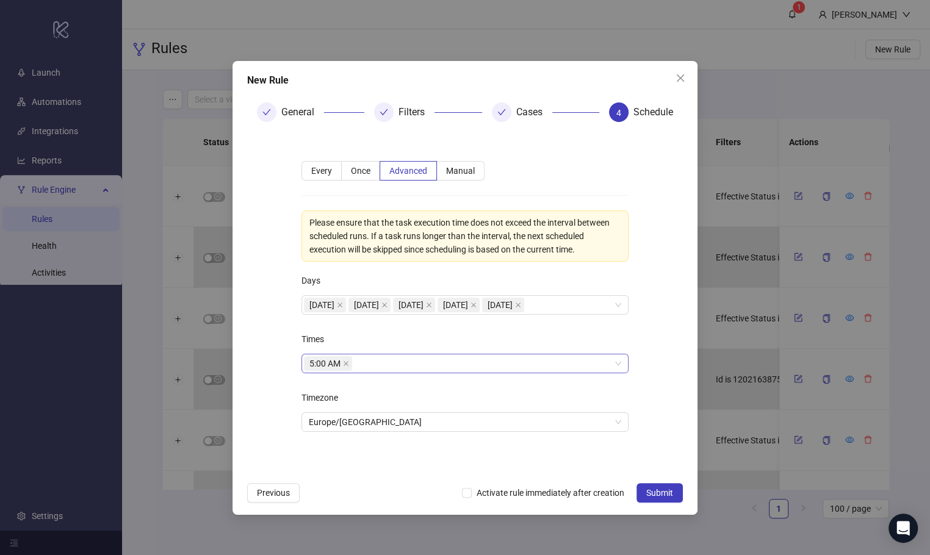
click at [377, 354] on div "5:00 AM" at bounding box center [464, 364] width 327 height 20
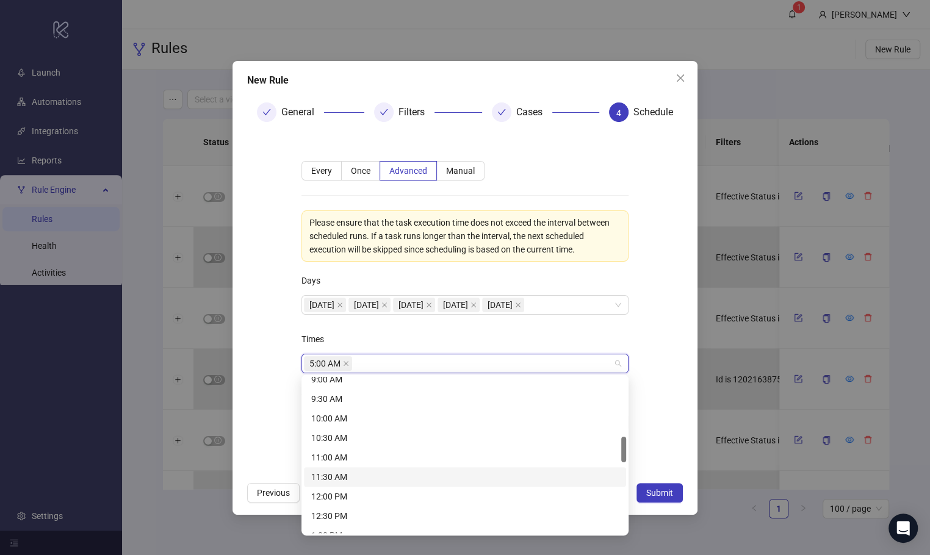
scroll to position [359, 0]
drag, startPoint x: 381, startPoint y: 498, endPoint x: 368, endPoint y: 486, distance: 18.1
click at [381, 498] on div "12:00 PM" at bounding box center [464, 496] width 307 height 13
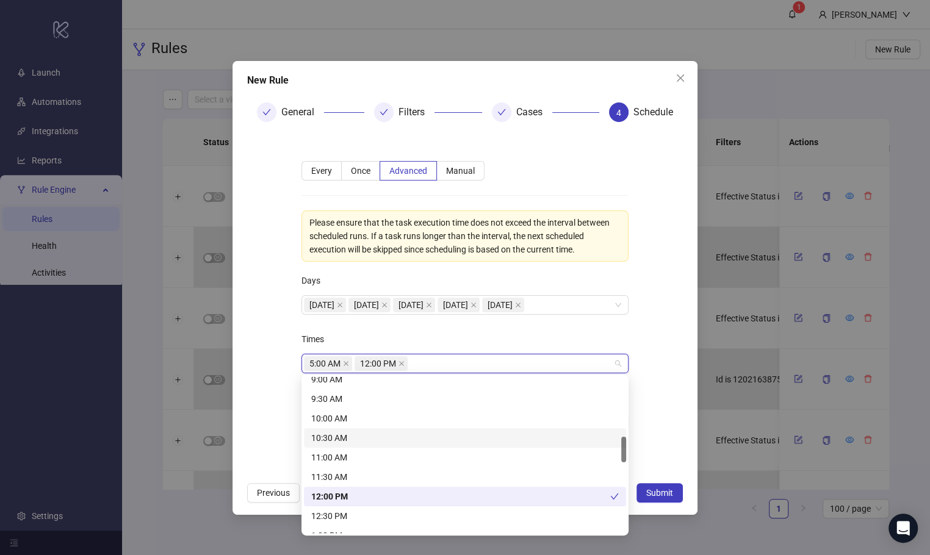
click at [256, 375] on form "**********" at bounding box center [465, 304] width 436 height 344
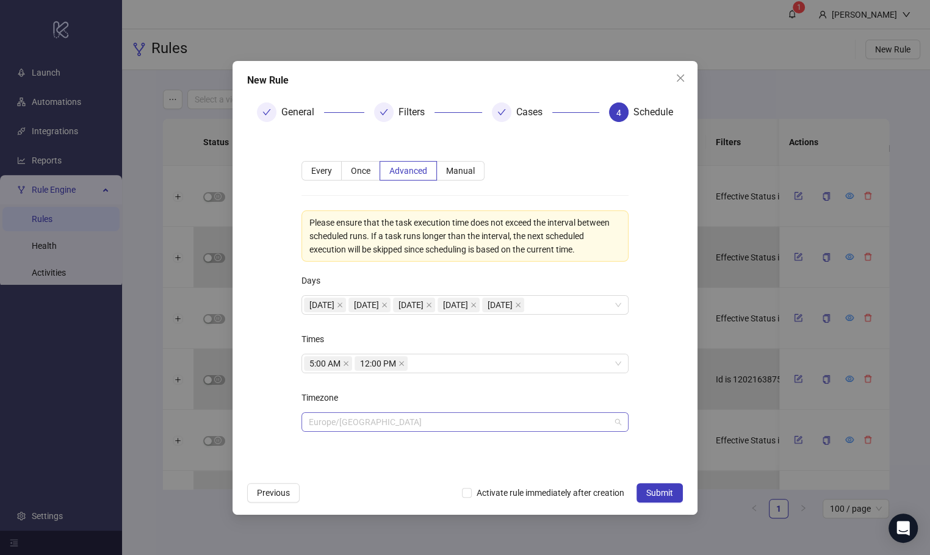
click at [362, 419] on span "Europe/Berlin" at bounding box center [465, 422] width 312 height 18
click at [371, 470] on form "**********" at bounding box center [465, 304] width 436 height 344
click at [654, 493] on span "Submit" at bounding box center [659, 493] width 27 height 10
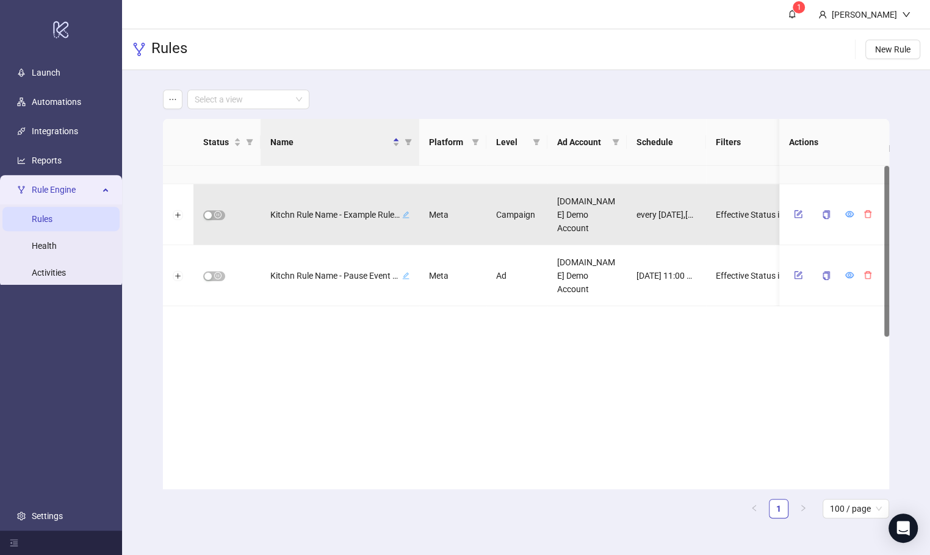
scroll to position [0, 0]
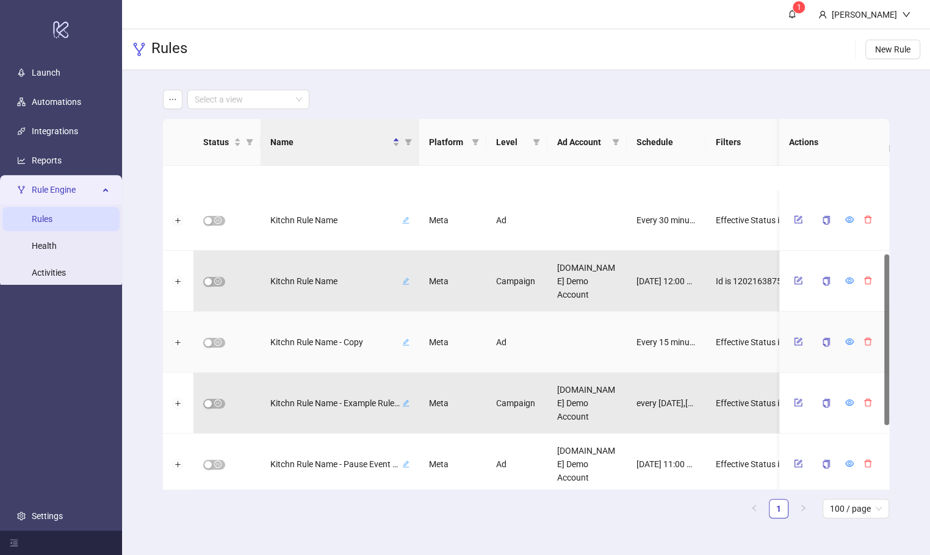
scroll to position [165, 0]
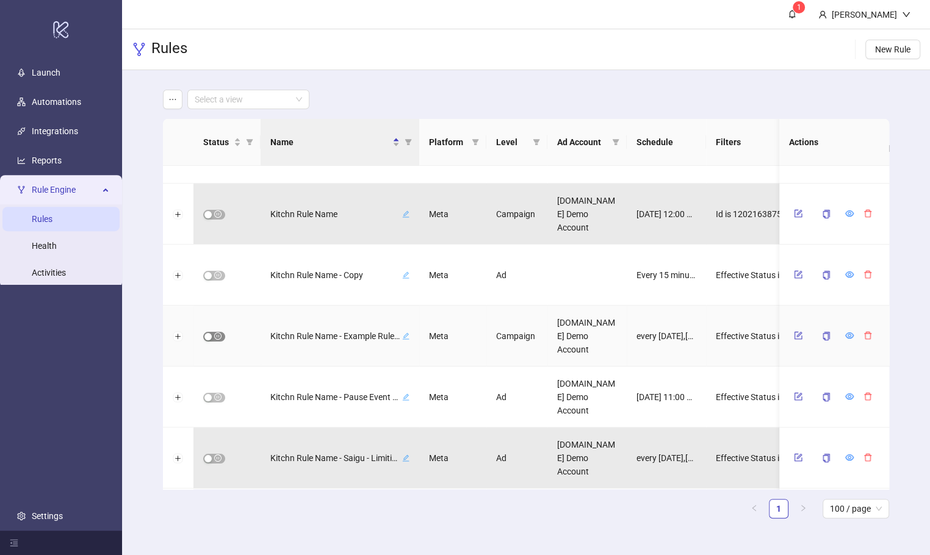
click at [212, 334] on span "button" at bounding box center [214, 337] width 22 height 10
click at [178, 339] on button "Expand row" at bounding box center [178, 337] width 10 height 10
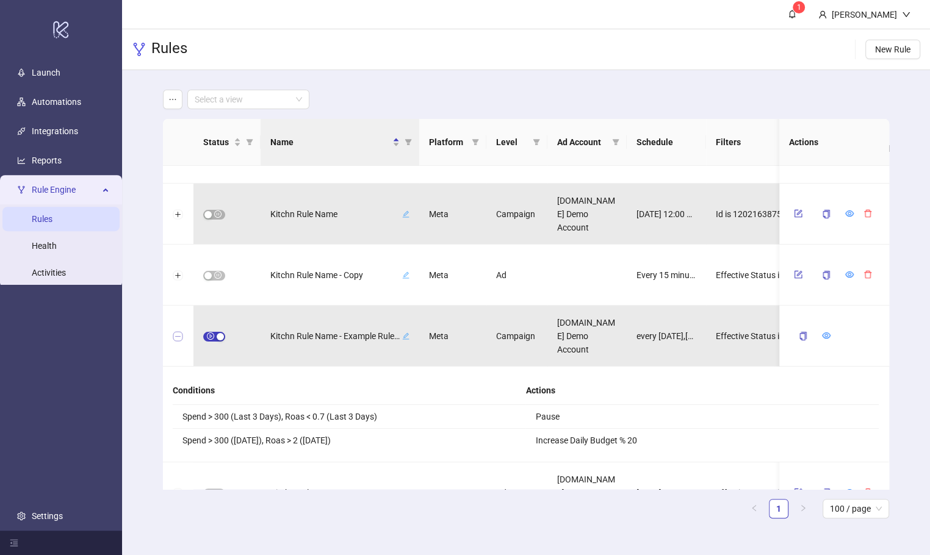
scroll to position [275, 0]
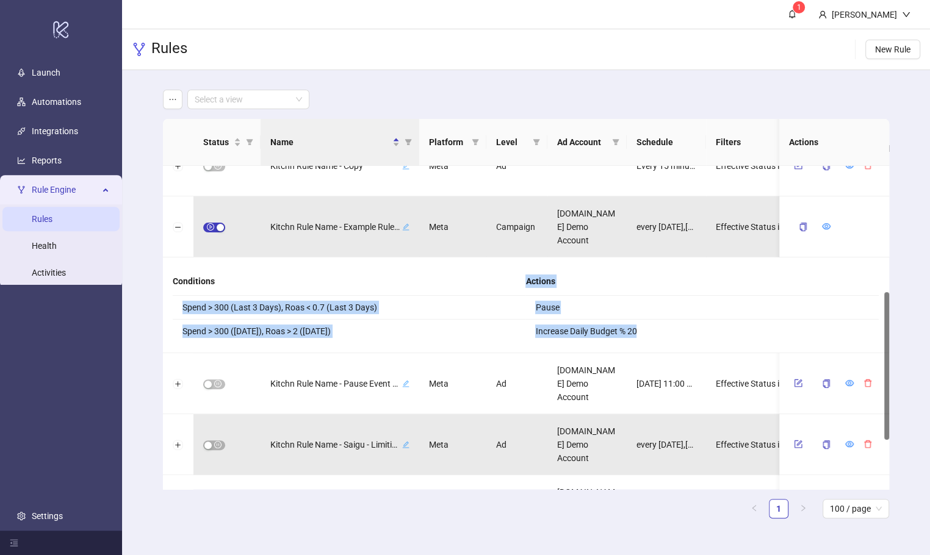
drag, startPoint x: 208, startPoint y: 290, endPoint x: 695, endPoint y: 336, distance: 489.5
click at [700, 340] on div "Conditions Spend > 300 (Last 3 Days), Roas < 0.7 (Last 3 Days) Spend > 300 ([DA…" at bounding box center [526, 305] width 706 height 76
click at [695, 336] on li "Increase Daily Budget % 20" at bounding box center [701, 331] width 353 height 23
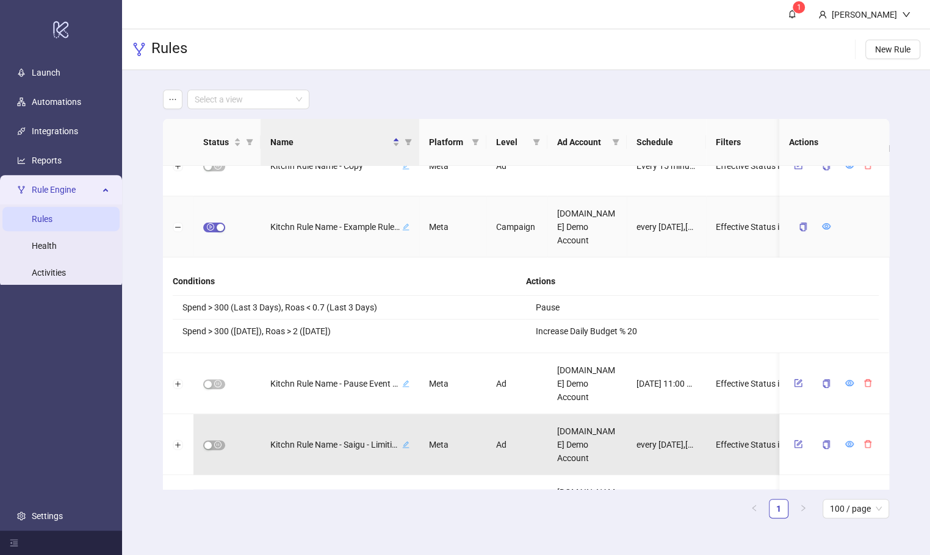
click at [209, 223] on span "button" at bounding box center [214, 228] width 22 height 10
click at [339, 223] on span "Kitchn Rule Name - Example Rule for Campaigns Pausing" at bounding box center [334, 226] width 129 height 13
click at [366, 268] on div "Conditions" at bounding box center [349, 281] width 353 height 29
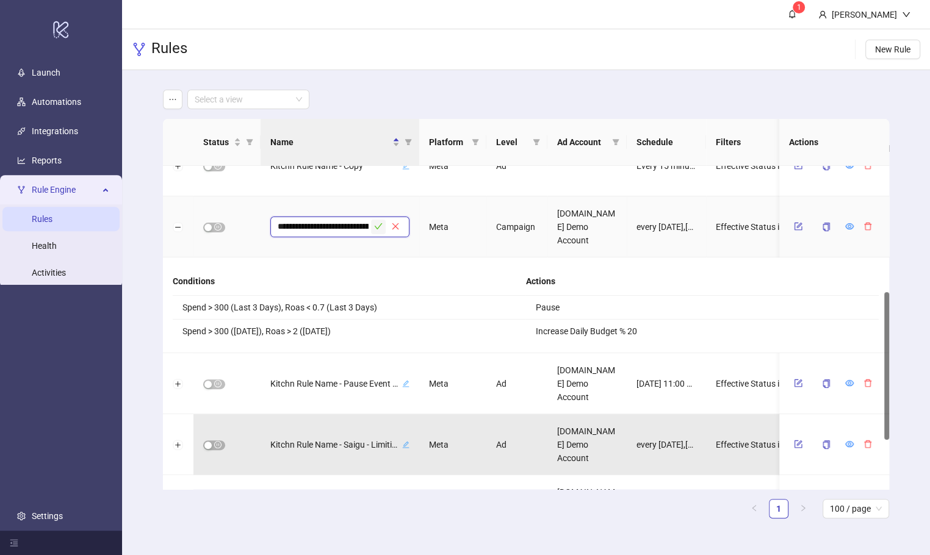
click at [375, 224] on icon "check" at bounding box center [378, 226] width 9 height 9
click at [845, 227] on icon "eye" at bounding box center [849, 226] width 9 height 9
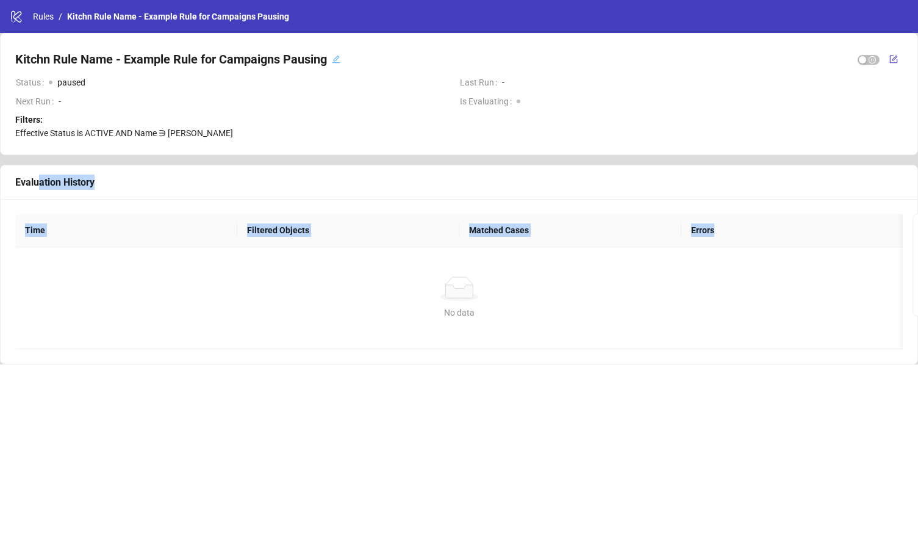
drag, startPoint x: 71, startPoint y: 183, endPoint x: 234, endPoint y: 375, distance: 251.9
click at [234, 375] on div "logo/logo-mobile Rules / Kitchn Rule Name - Example Rule for Campaigns Pausing …" at bounding box center [459, 272] width 918 height 544
drag, startPoint x: 262, startPoint y: 414, endPoint x: 293, endPoint y: 362, distance: 60.7
click at [263, 414] on div "logo/logo-mobile Rules / Kitchn Rule Name - Example Rule for Campaigns Pausing …" at bounding box center [459, 272] width 918 height 544
drag, startPoint x: 502, startPoint y: 106, endPoint x: 356, endPoint y: 82, distance: 147.7
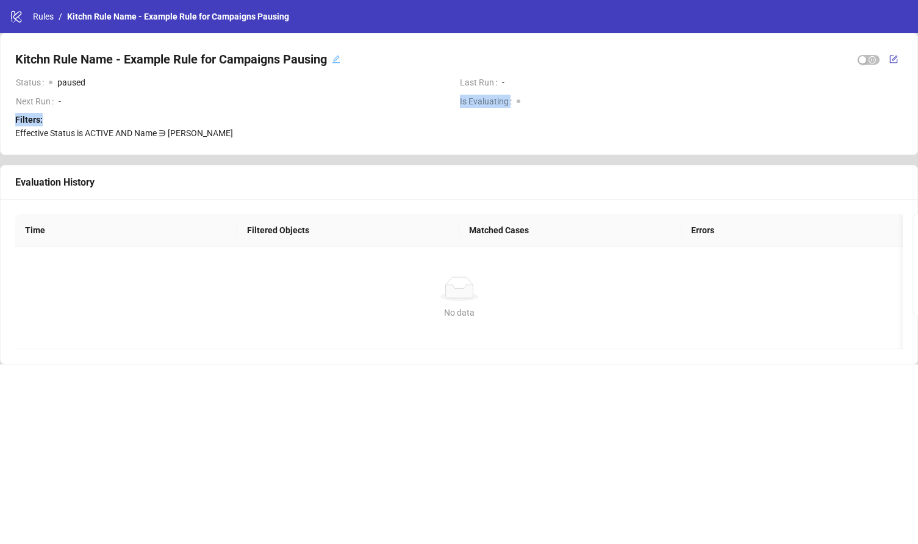
click at [410, 92] on div "Kitchn Rule Name - Example Rule for Campaigns Pausing Status paused Last Run - …" at bounding box center [459, 94] width 888 height 92
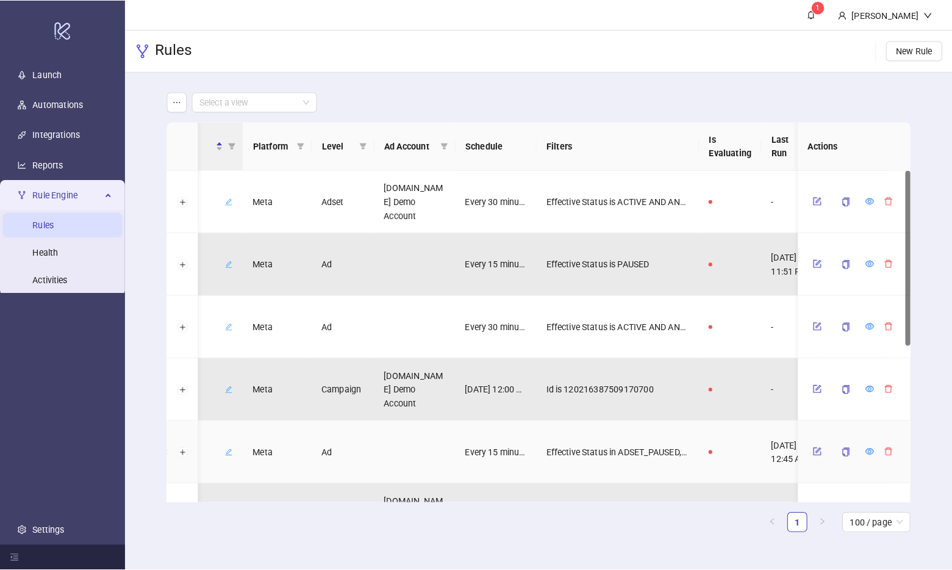
scroll to position [0, 182]
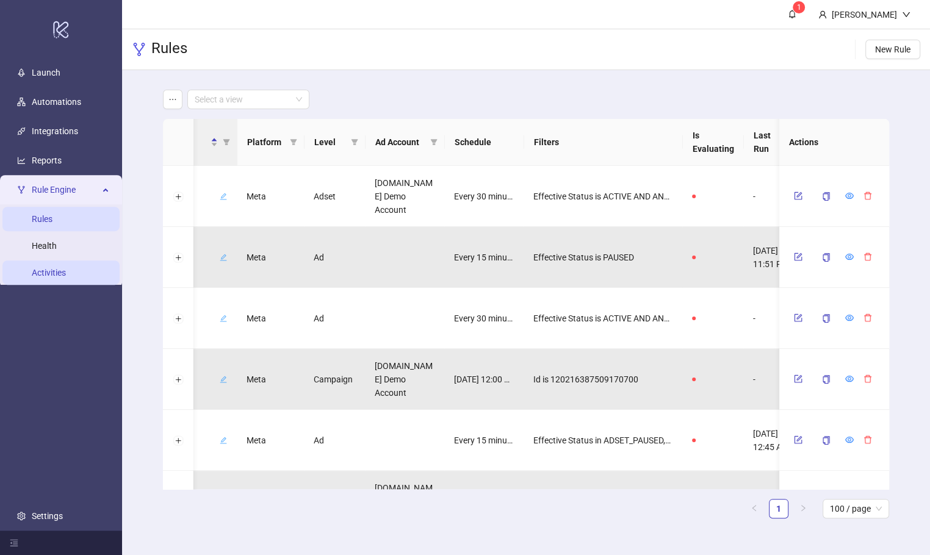
click at [54, 275] on link "Activities" at bounding box center [49, 273] width 34 height 10
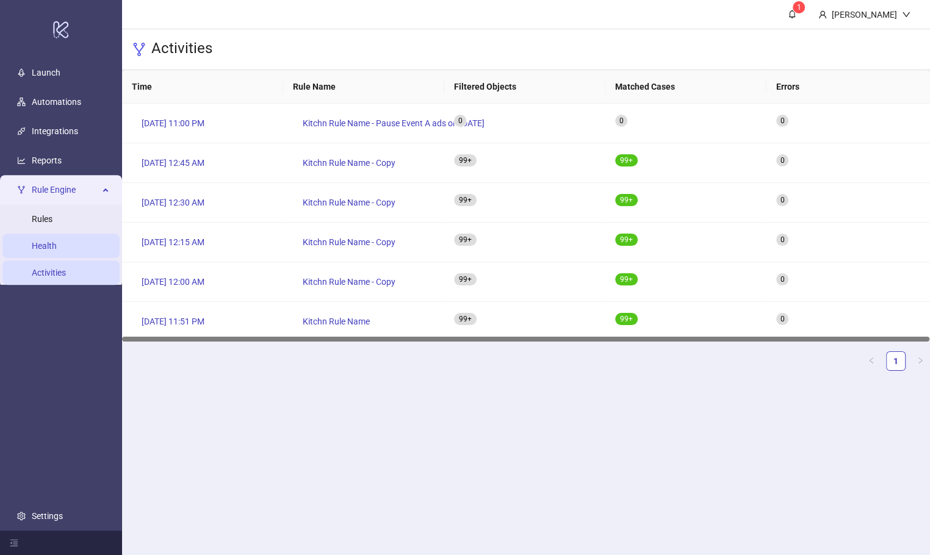
click at [57, 241] on link "Health" at bounding box center [44, 246] width 25 height 10
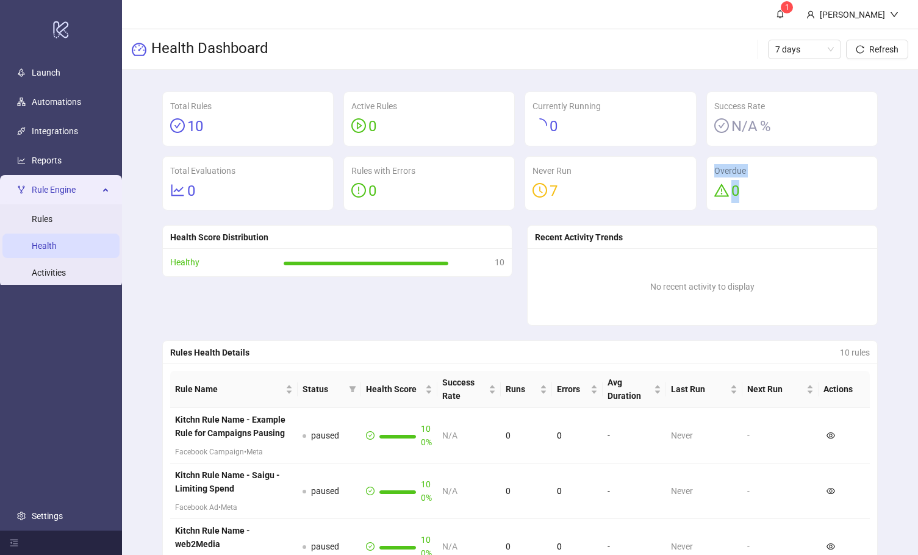
drag, startPoint x: 768, startPoint y: 190, endPoint x: 709, endPoint y: 164, distance: 64.2
click at [709, 164] on div "Overdue 0" at bounding box center [792, 184] width 170 height 54
drag, startPoint x: 711, startPoint y: 164, endPoint x: 756, endPoint y: 191, distance: 52.0
click at [756, 191] on div "Overdue 0" at bounding box center [792, 184] width 170 height 54
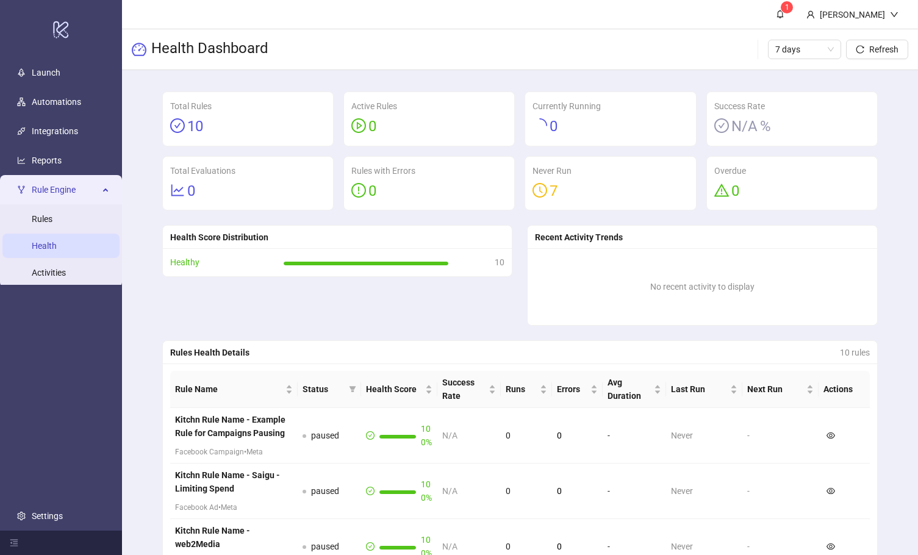
drag, startPoint x: 795, startPoint y: 208, endPoint x: 781, endPoint y: 204, distance: 14.1
click at [782, 206] on div "Overdue 0" at bounding box center [792, 184] width 170 height 54
drag, startPoint x: 714, startPoint y: 181, endPoint x: 705, endPoint y: 168, distance: 15.3
click at [705, 168] on div "Overdue 0" at bounding box center [792, 183] width 181 height 55
click at [52, 224] on link "Rules" at bounding box center [42, 219] width 21 height 10
